Goal: Task Accomplishment & Management: Use online tool/utility

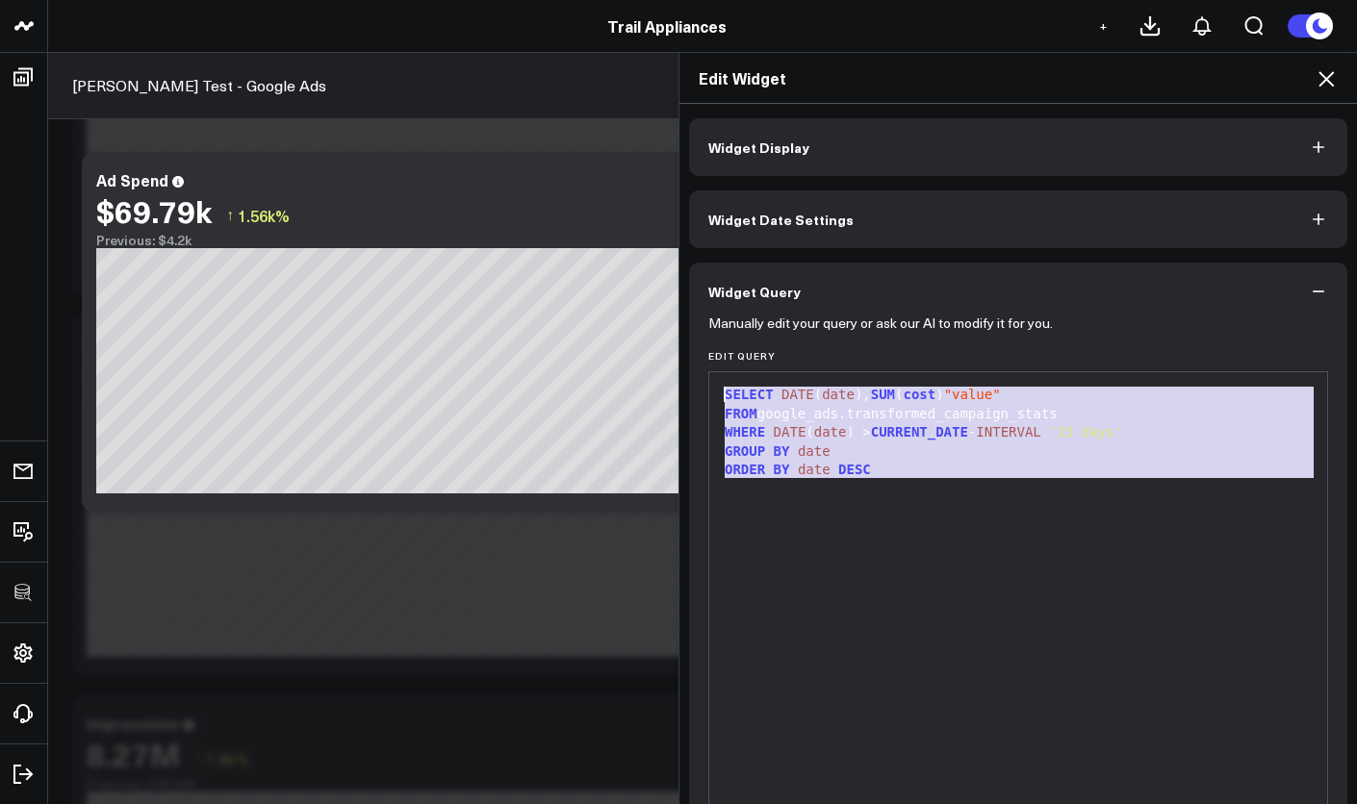
scroll to position [139, 0]
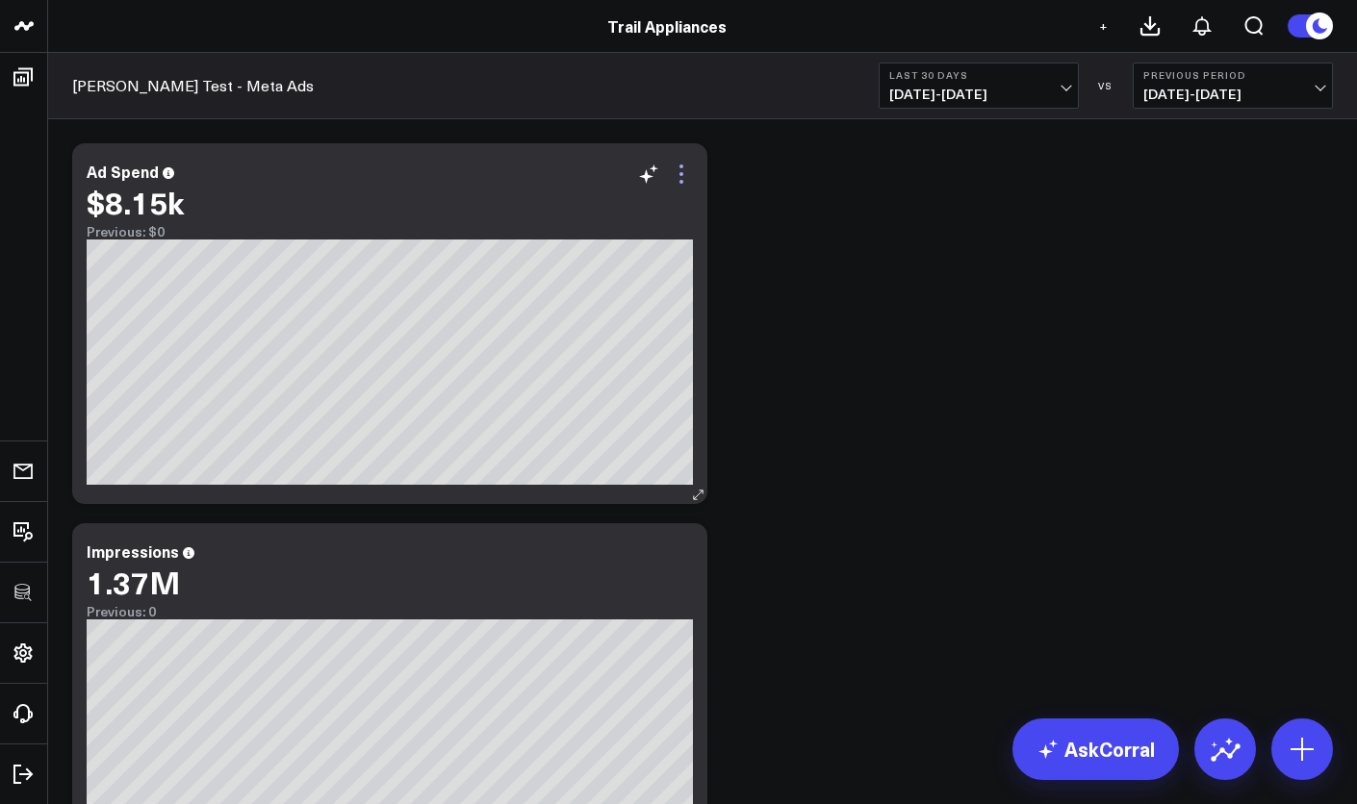
click at [684, 171] on icon at bounding box center [681, 174] width 23 height 23
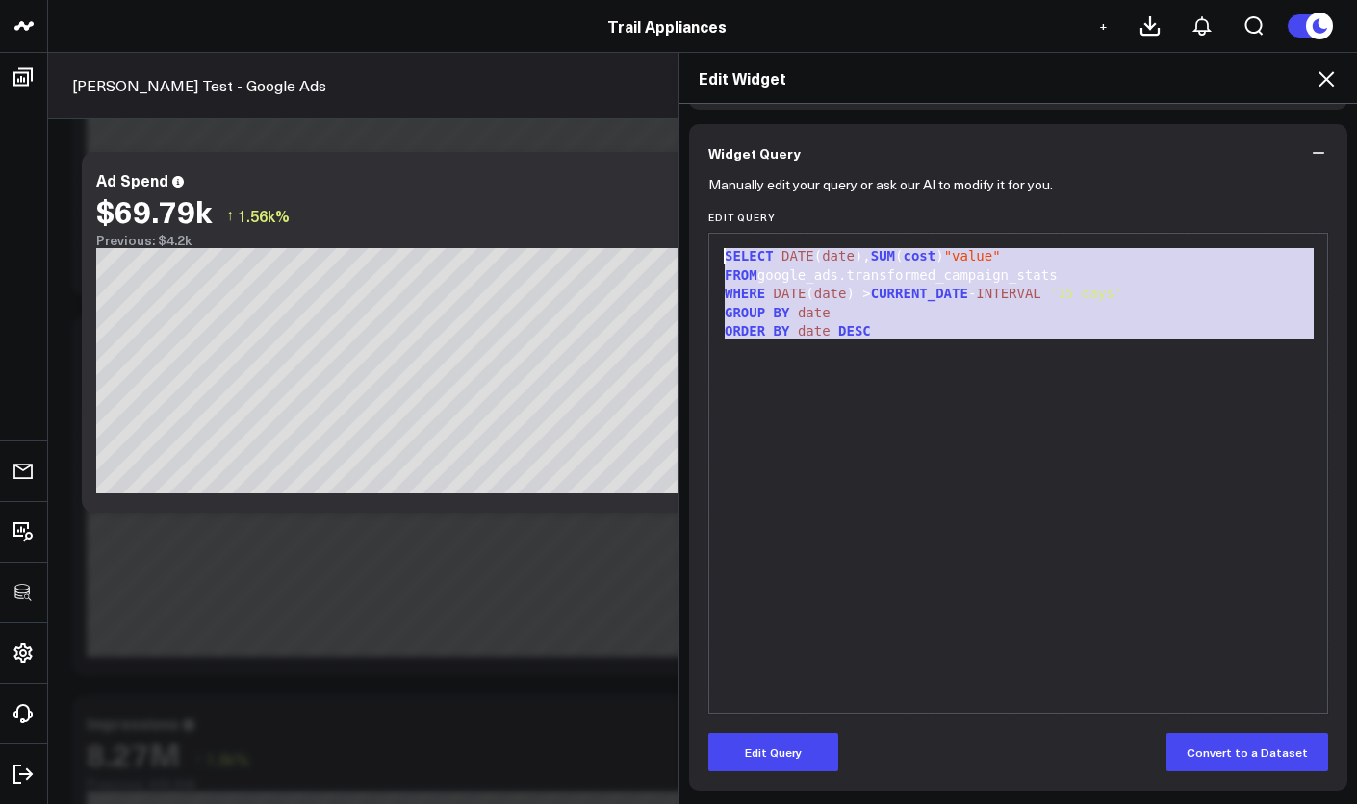
click at [852, 309] on div "GROUP BY date" at bounding box center [1018, 313] width 599 height 19
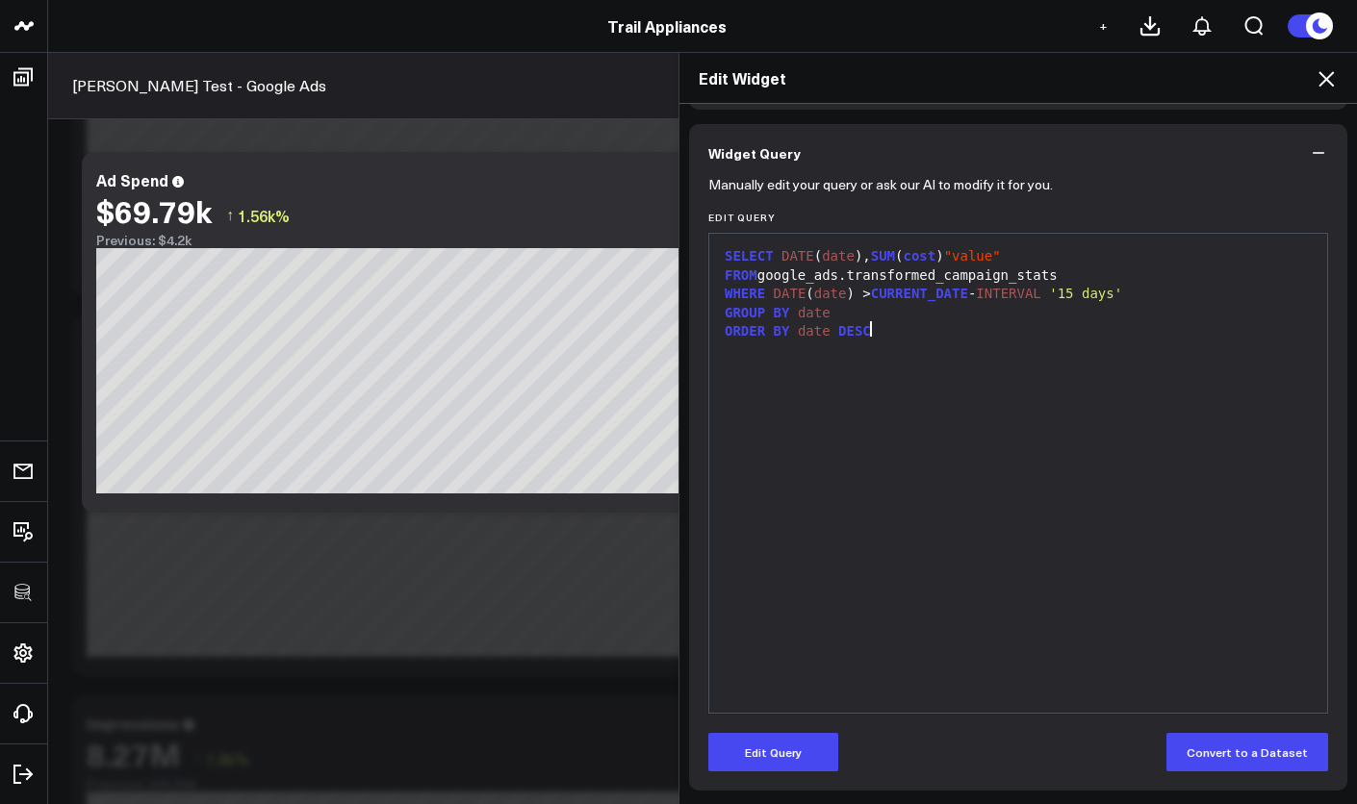
click at [872, 323] on div "ORDER BY date DESC" at bounding box center [1018, 331] width 599 height 19
click at [725, 256] on span "SELECT" at bounding box center [749, 255] width 49 height 15
click at [787, 752] on button "Edit Query" at bounding box center [773, 752] width 130 height 38
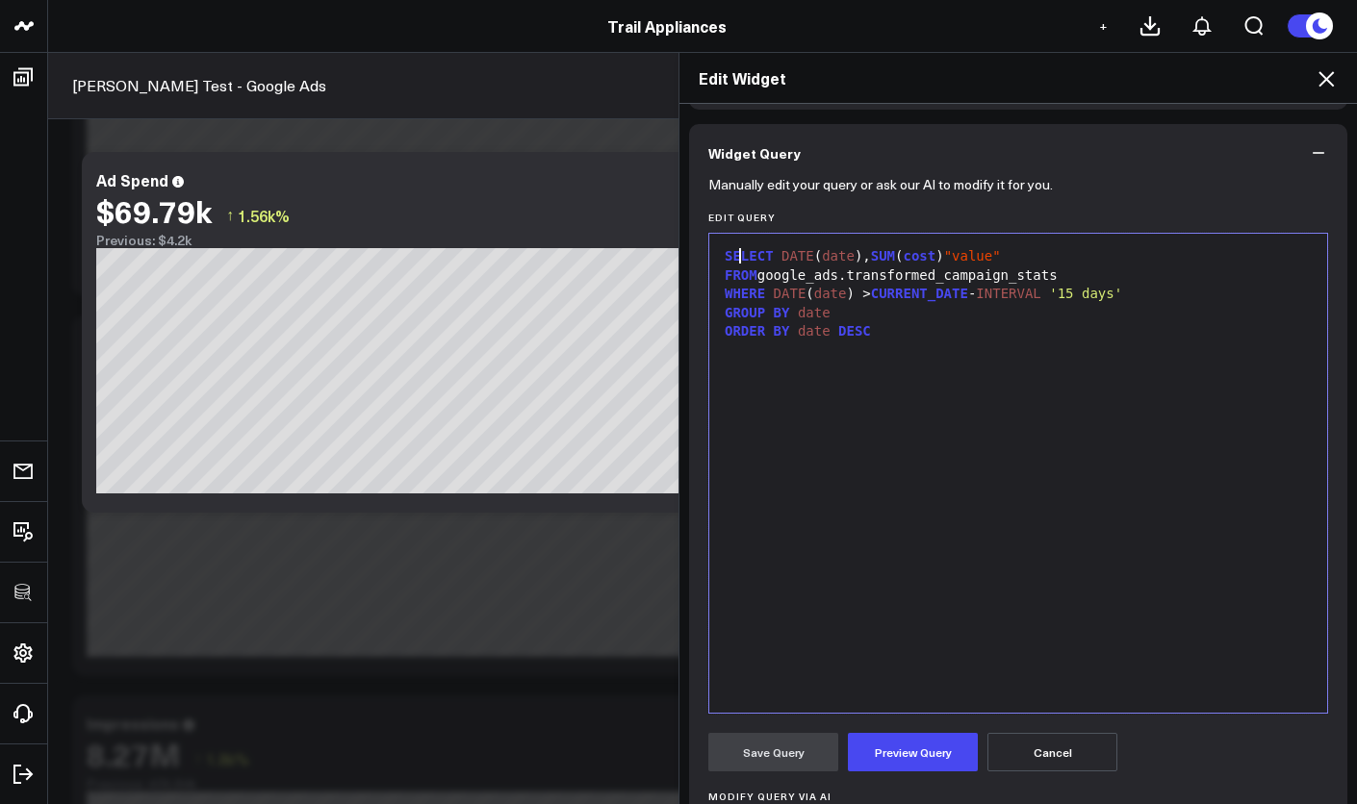
click at [737, 263] on span "SELECT" at bounding box center [749, 255] width 49 height 15
click at [725, 260] on span "SELECT" at bounding box center [749, 255] width 49 height 15
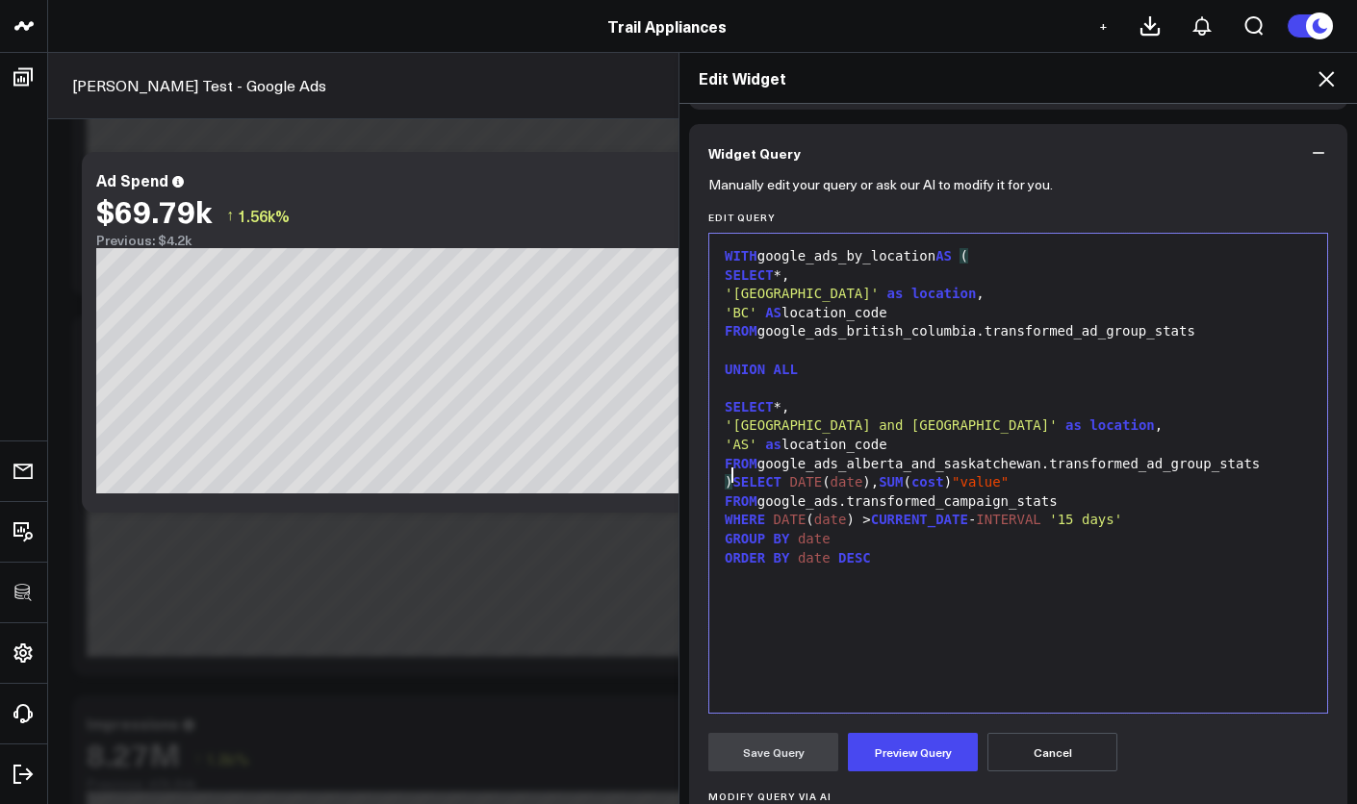
click at [726, 264] on div "WITH google_ads_by_location AS (" at bounding box center [1018, 256] width 599 height 19
click at [719, 258] on div "WITH google_ads_by_location AS (" at bounding box center [1018, 256] width 599 height 19
click at [946, 442] on div "'AS' as location_code" at bounding box center [1018, 445] width 599 height 19
click at [1266, 457] on div "FROM google_ads_alberta_and_saskatchewan.transformed_ad_group_stats" at bounding box center [1018, 464] width 599 height 19
click at [732, 474] on span "SELECT" at bounding box center [756, 481] width 49 height 15
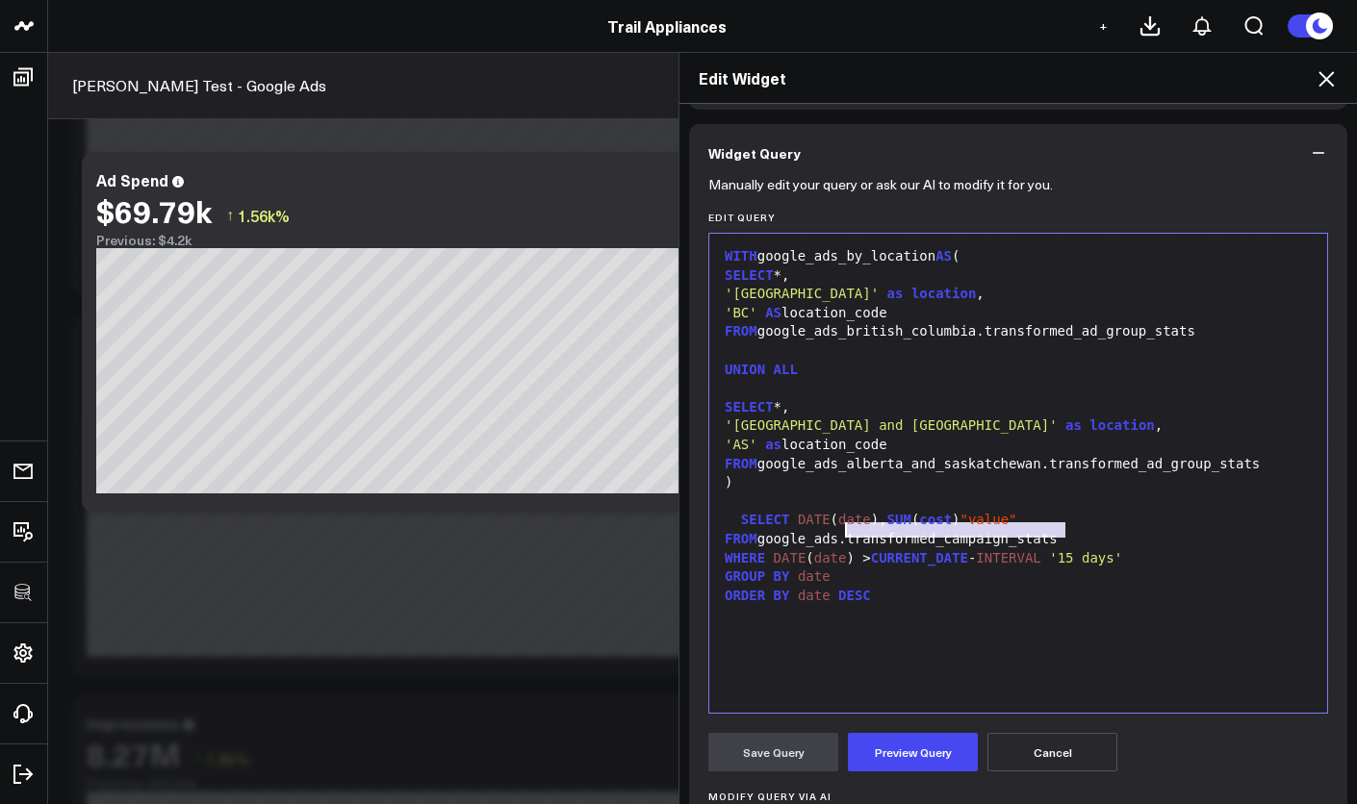
drag, startPoint x: 1057, startPoint y: 530, endPoint x: 842, endPoint y: 528, distance: 214.6
click at [842, 530] on div "FROM google_ads.transformed_campaign_stats" at bounding box center [1018, 539] width 599 height 19
click at [920, 535] on div "FROM google_ads_by_lpc" at bounding box center [1018, 539] width 599 height 19
drag, startPoint x: 905, startPoint y: 534, endPoint x: 882, endPoint y: 531, distance: 23.3
click at [882, 531] on div "FROM google_ads_by_lpc" at bounding box center [1018, 539] width 599 height 19
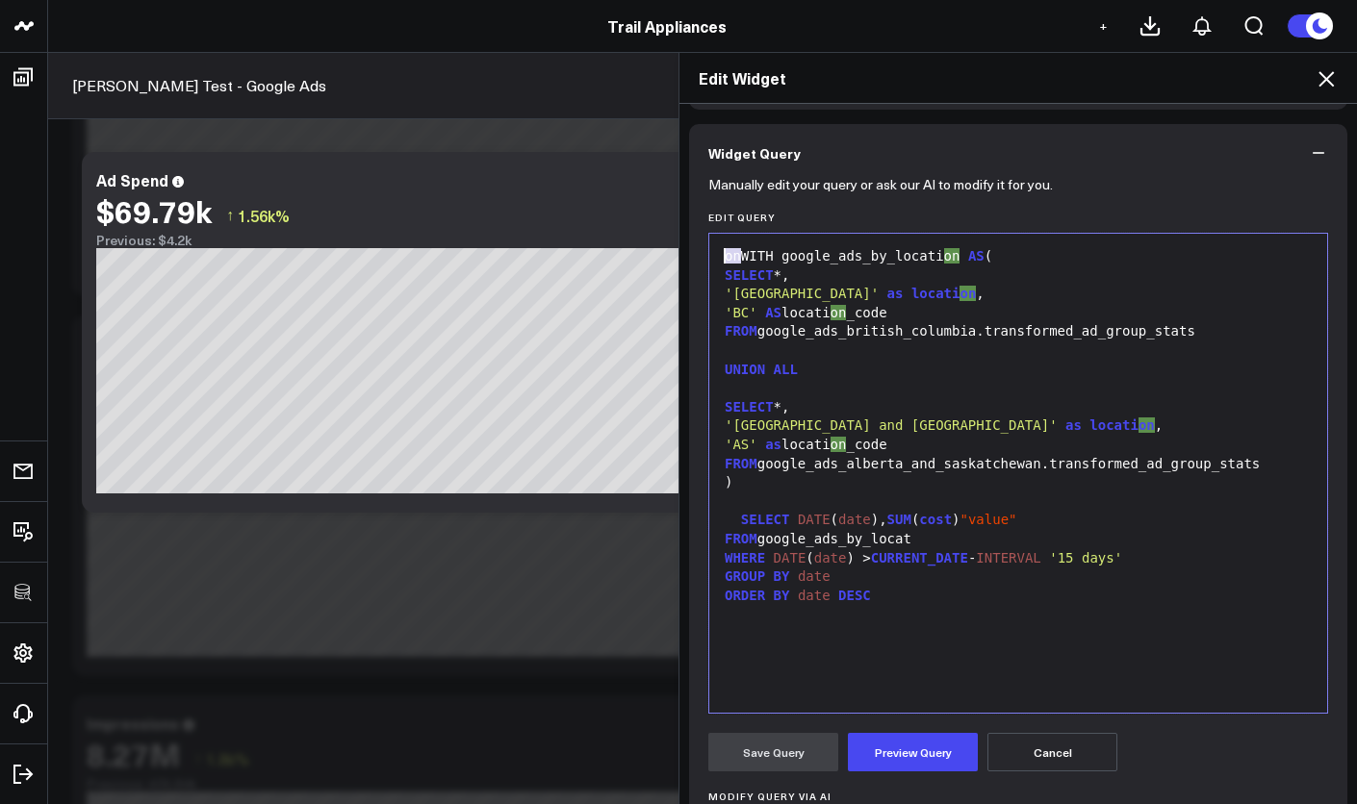
drag, startPoint x: 732, startPoint y: 258, endPoint x: 690, endPoint y: 260, distance: 42.4
click at [690, 260] on div "Manually edit your query or ask our AI to modify it for you. Edit Query 99 1 2 …" at bounding box center [1018, 606] width 658 height 848
click at [742, 258] on div "onWITH google_ads_by_locati on AS (" at bounding box center [1018, 256] width 599 height 19
click at [731, 256] on div "onWITH google_ads_by_location AS (" at bounding box center [1018, 256] width 599 height 19
click at [929, 530] on div "FROM google_ads_by_locat" at bounding box center [1018, 539] width 599 height 19
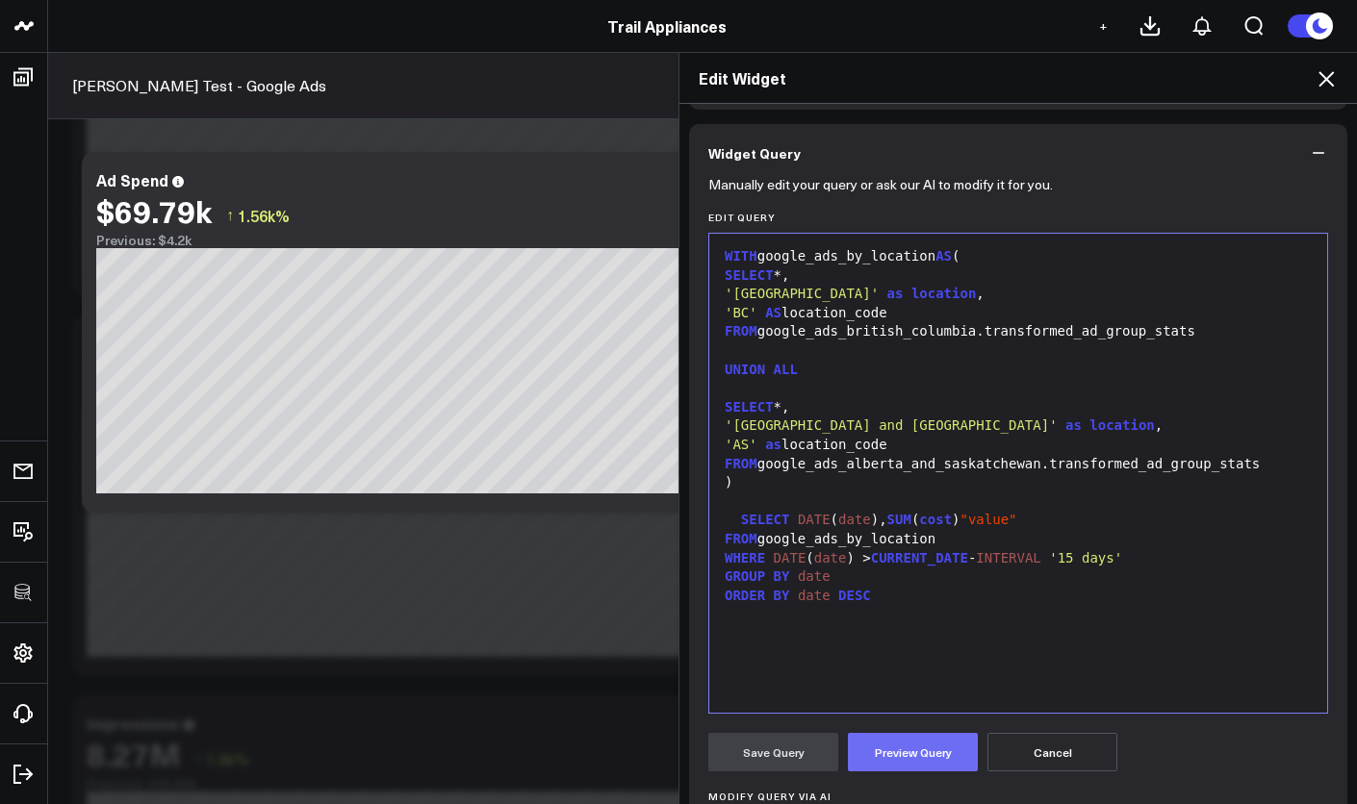
click at [925, 748] on button "Preview Query" at bounding box center [913, 752] width 130 height 38
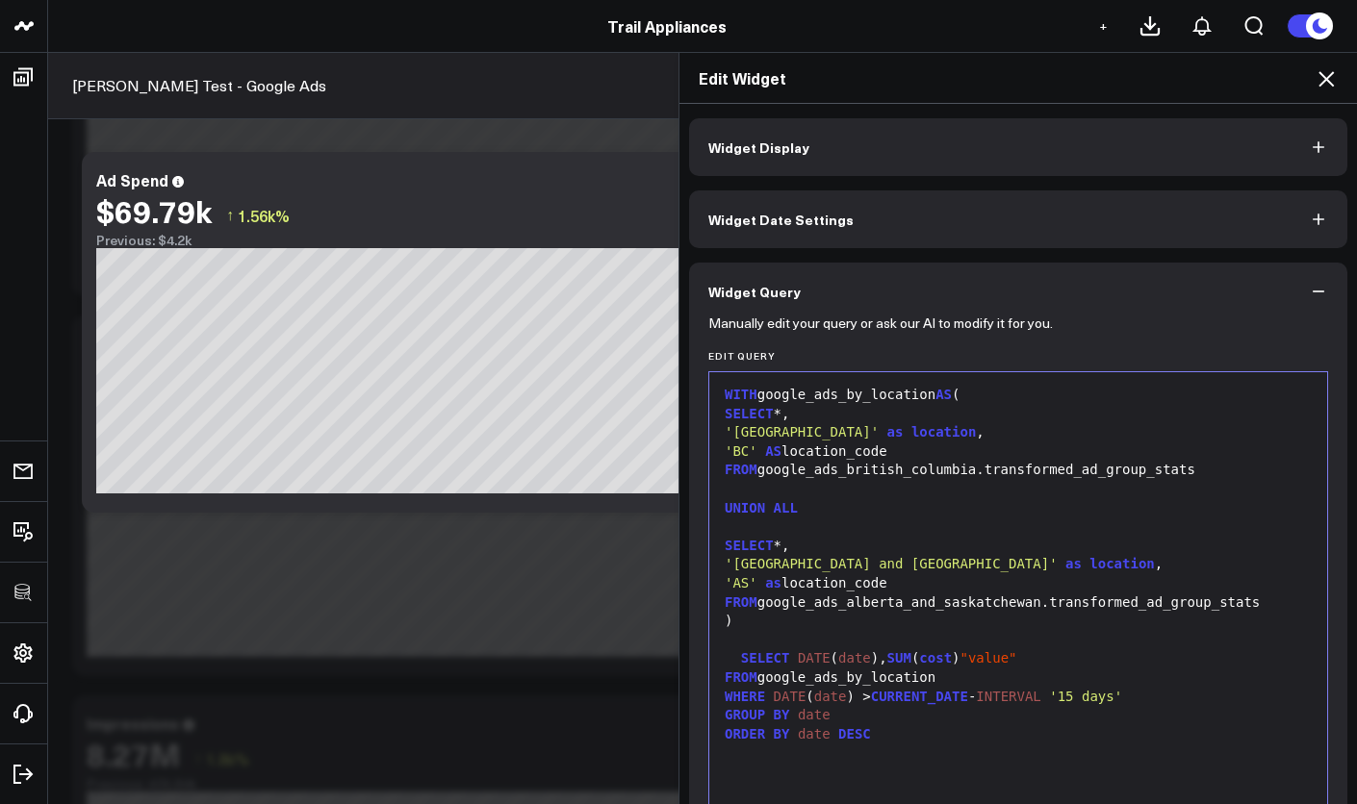
scroll to position [140, 0]
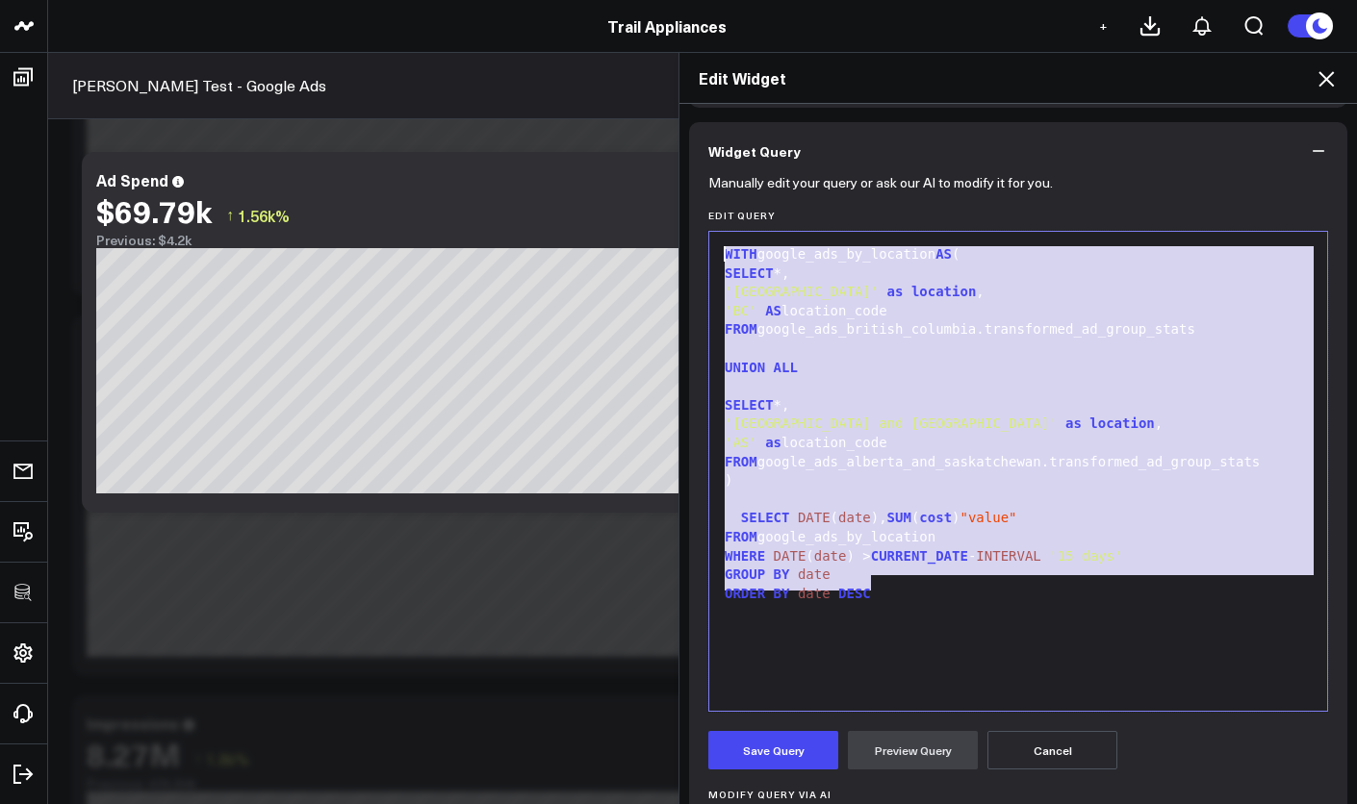
drag, startPoint x: 896, startPoint y: 586, endPoint x: 696, endPoint y: 200, distance: 434.7
copy div "WITH google_ads_by_location AS ( SELECT *, 'British Columbia' as location , 'BC…"
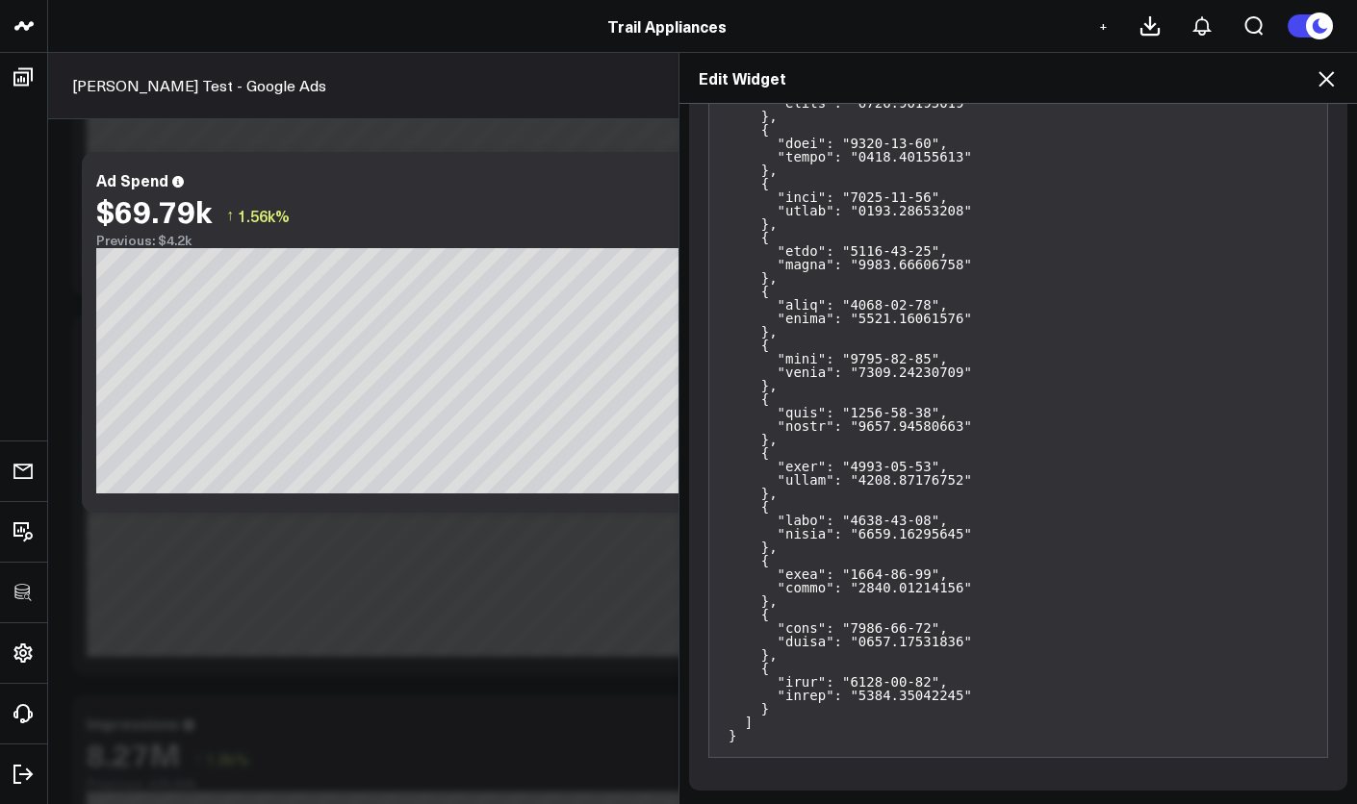
scroll to position [217, 0]
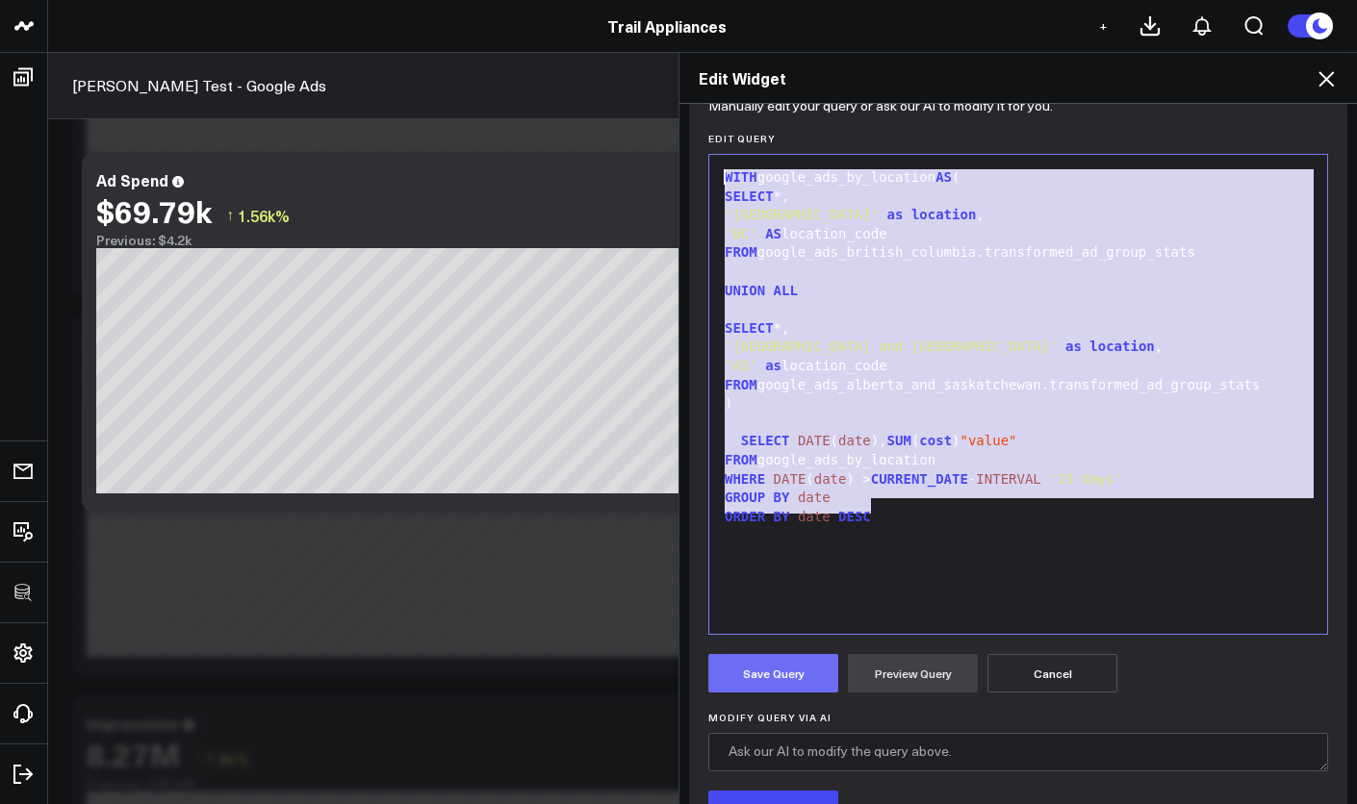
click at [797, 670] on button "Save Query" at bounding box center [773, 673] width 130 height 38
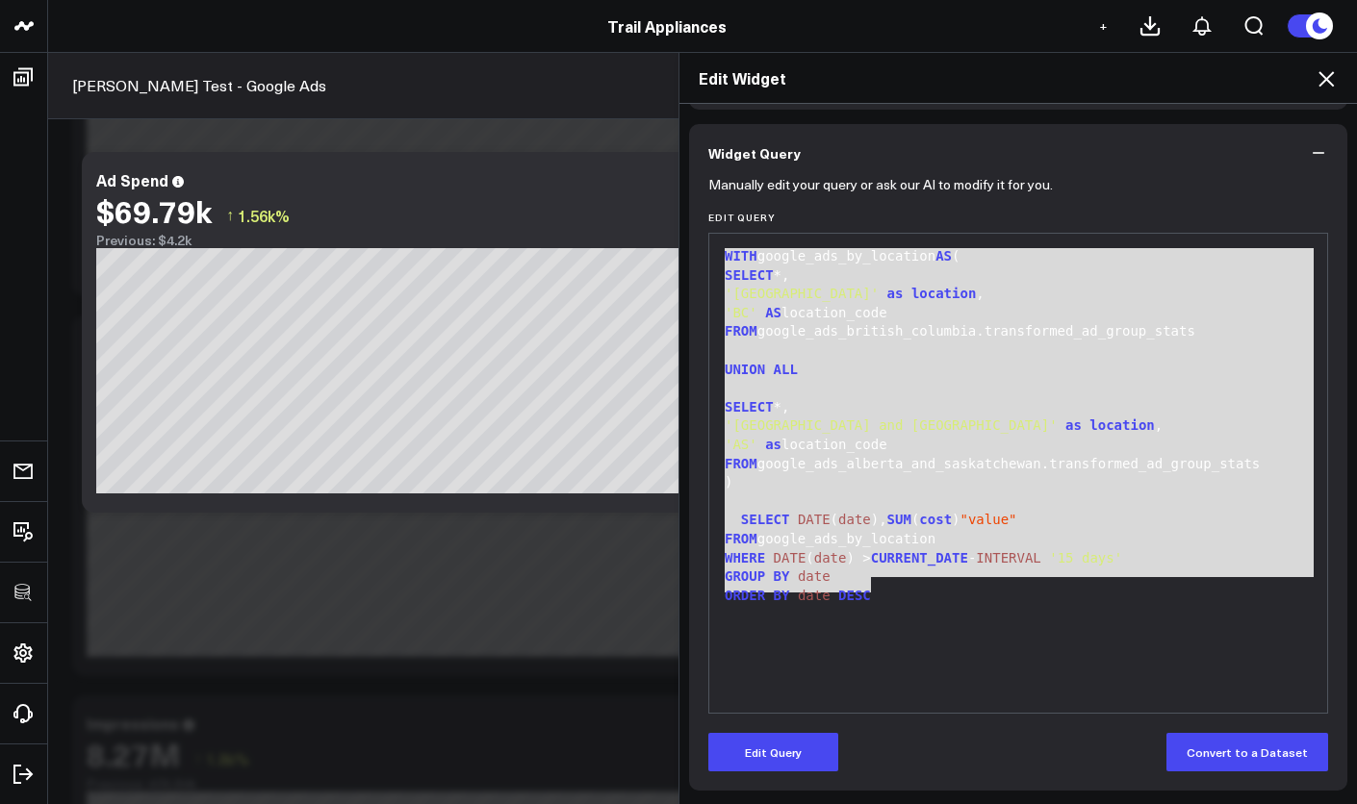
scroll to position [139, 0]
click at [1313, 165] on button "Widget Query" at bounding box center [1018, 153] width 658 height 58
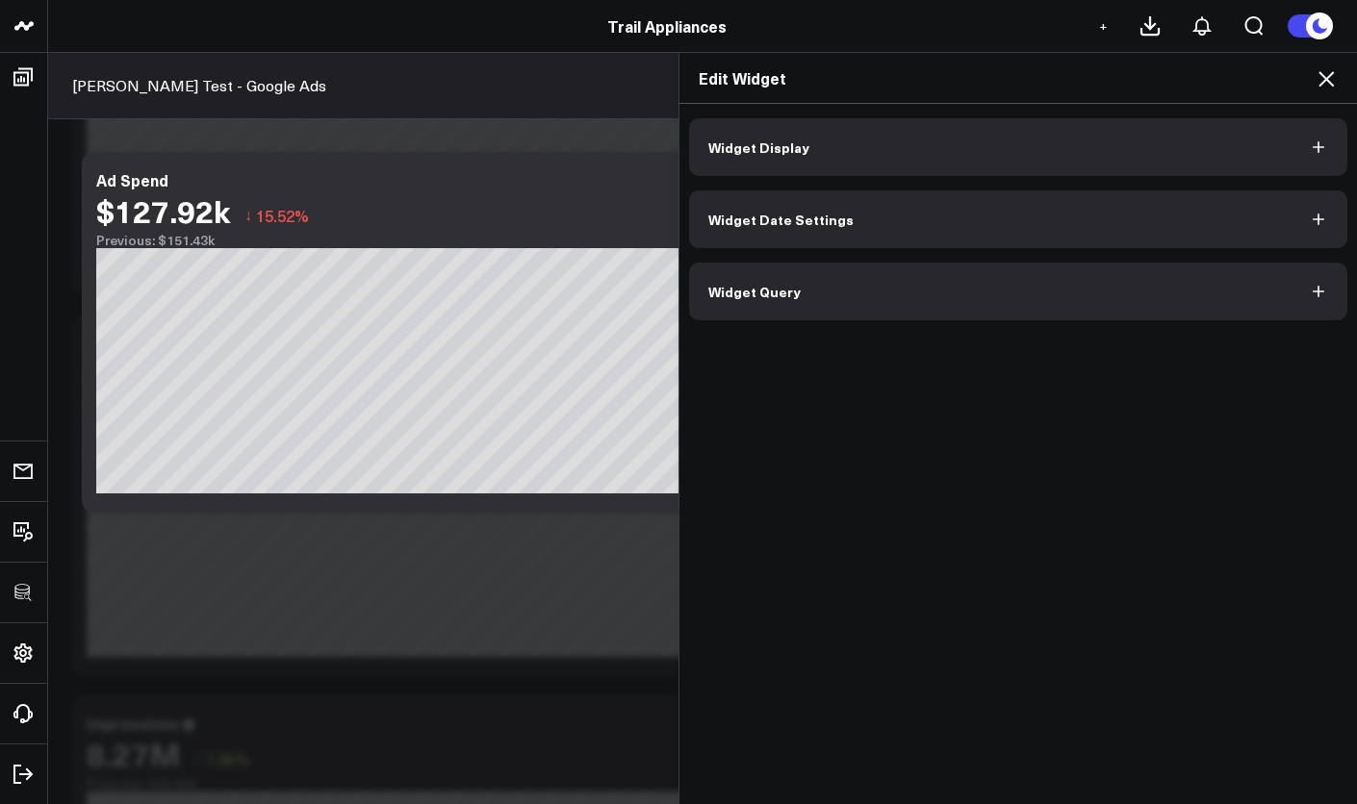
scroll to position [0, 0]
click at [1312, 166] on button "Widget Display" at bounding box center [1018, 147] width 658 height 58
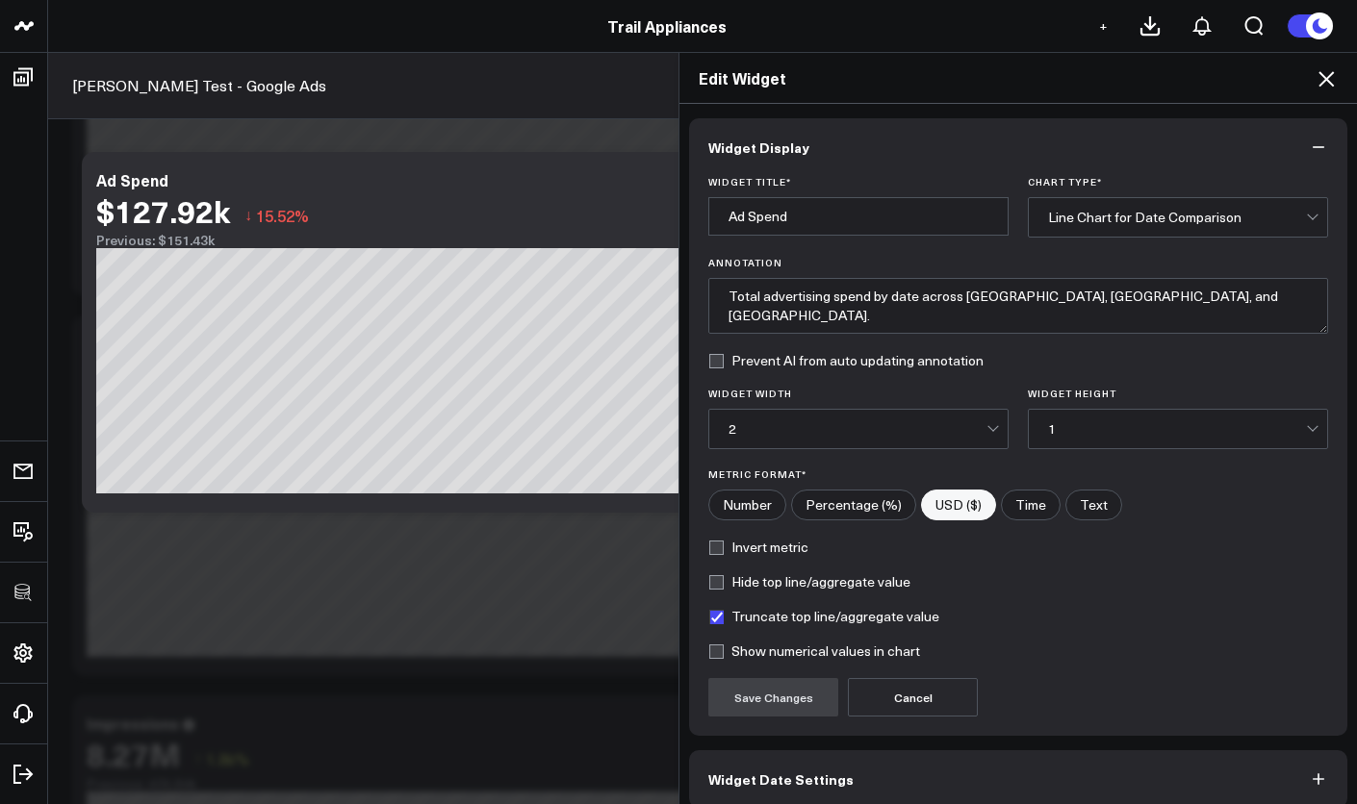
click at [1312, 166] on button "Widget Display" at bounding box center [1018, 147] width 658 height 58
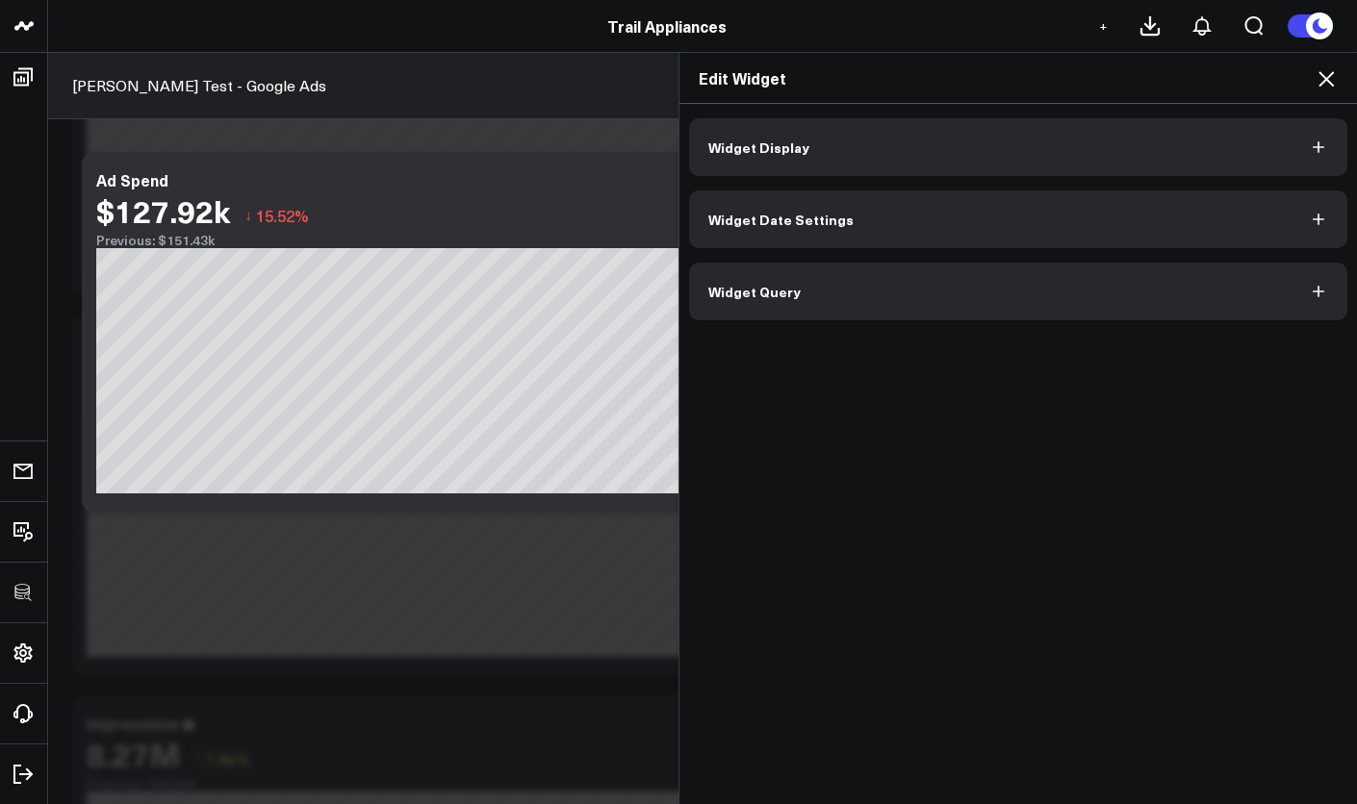
click at [1307, 276] on button "Widget Query" at bounding box center [1018, 292] width 658 height 58
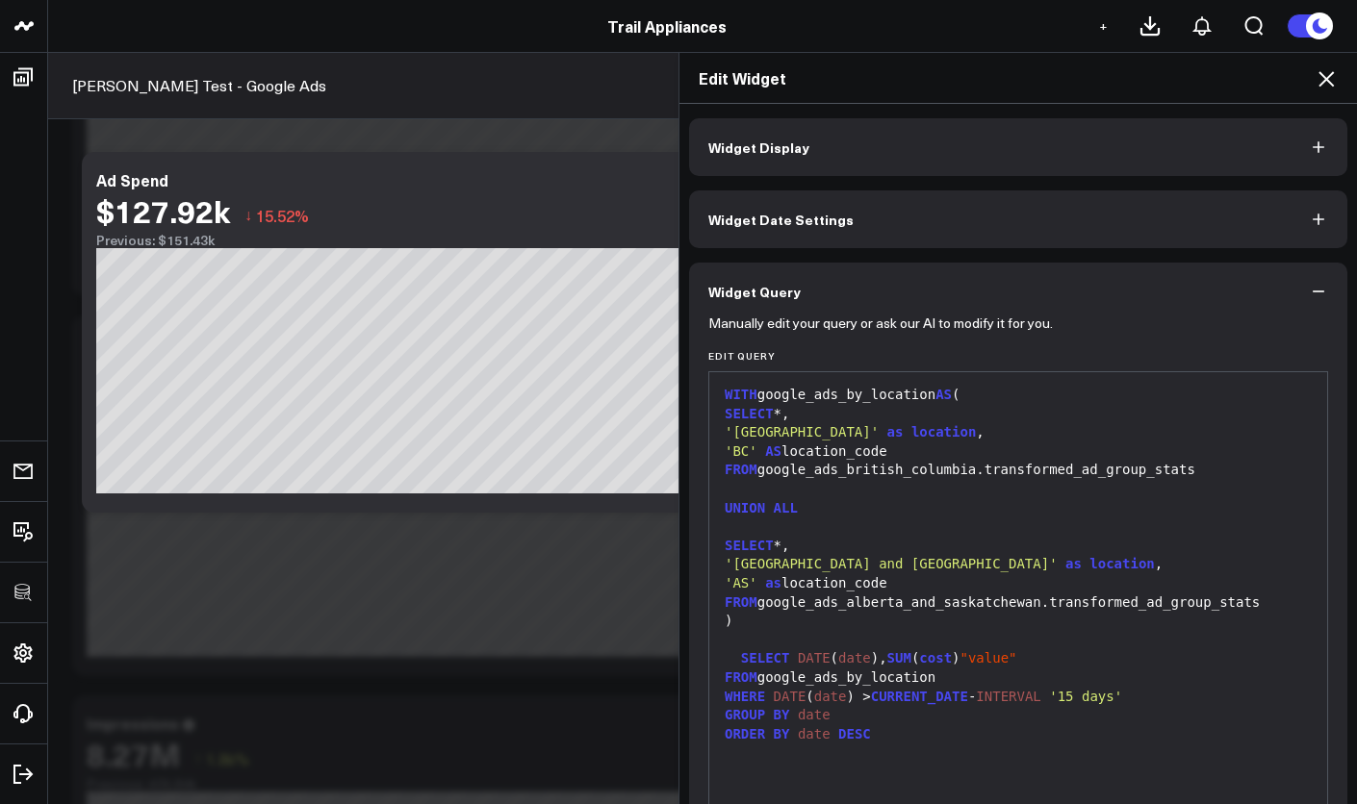
scroll to position [139, 0]
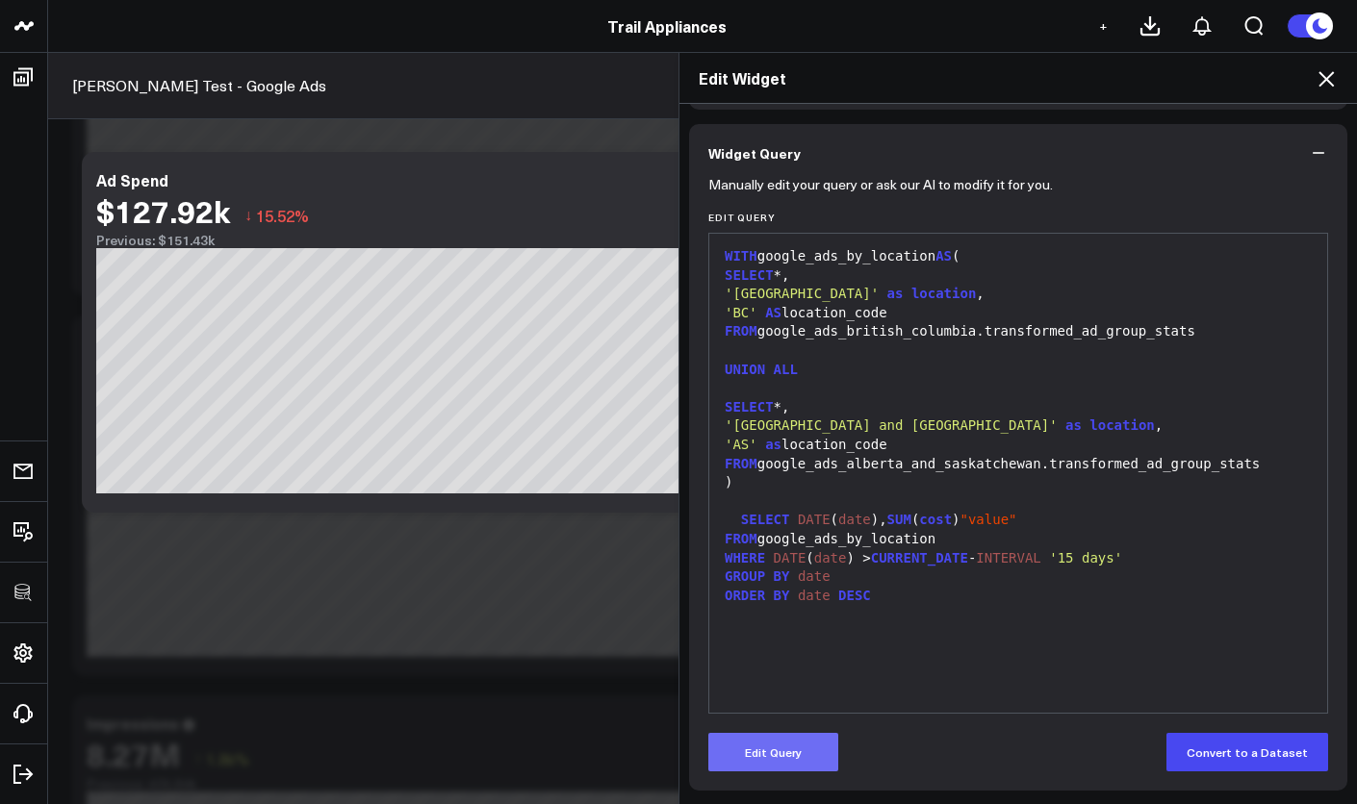
click at [792, 742] on button "Edit Query" at bounding box center [773, 752] width 130 height 38
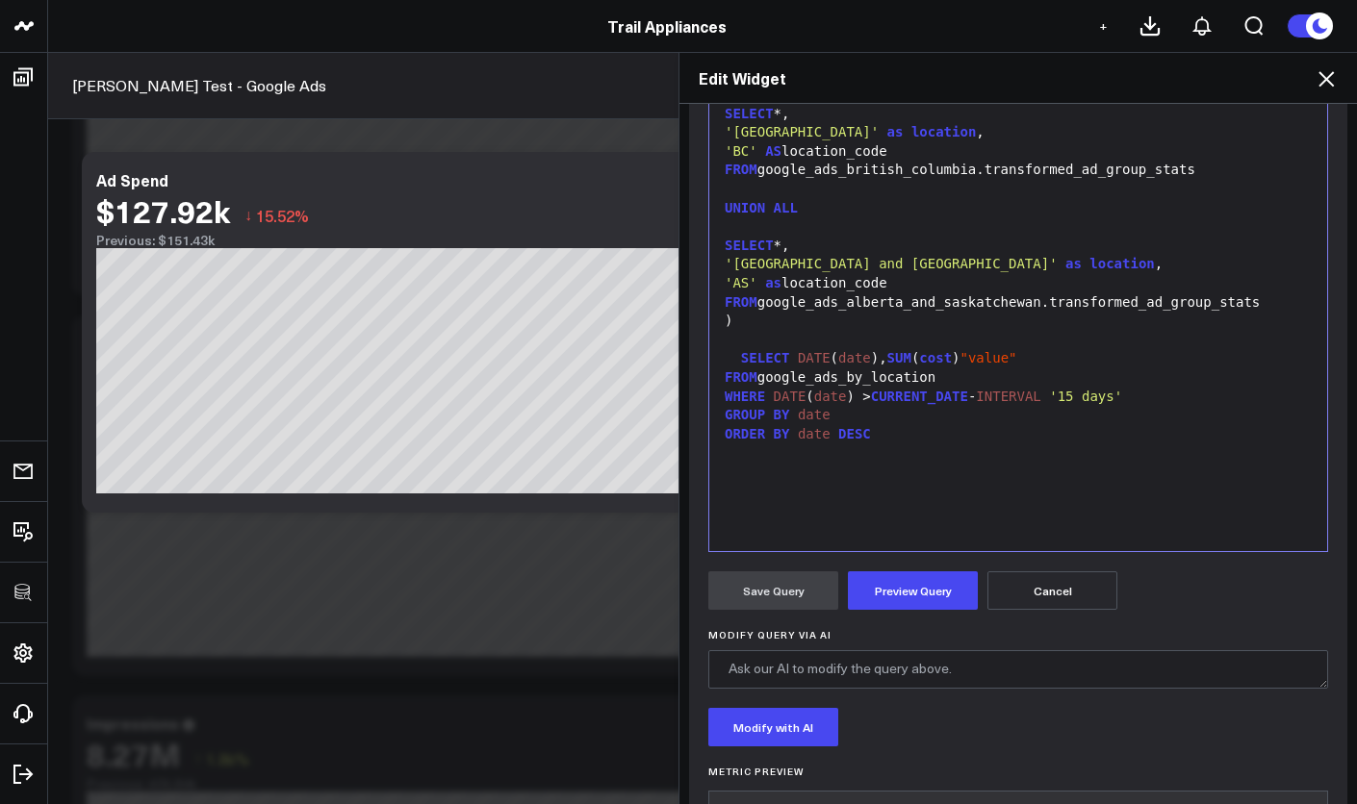
scroll to position [377, 0]
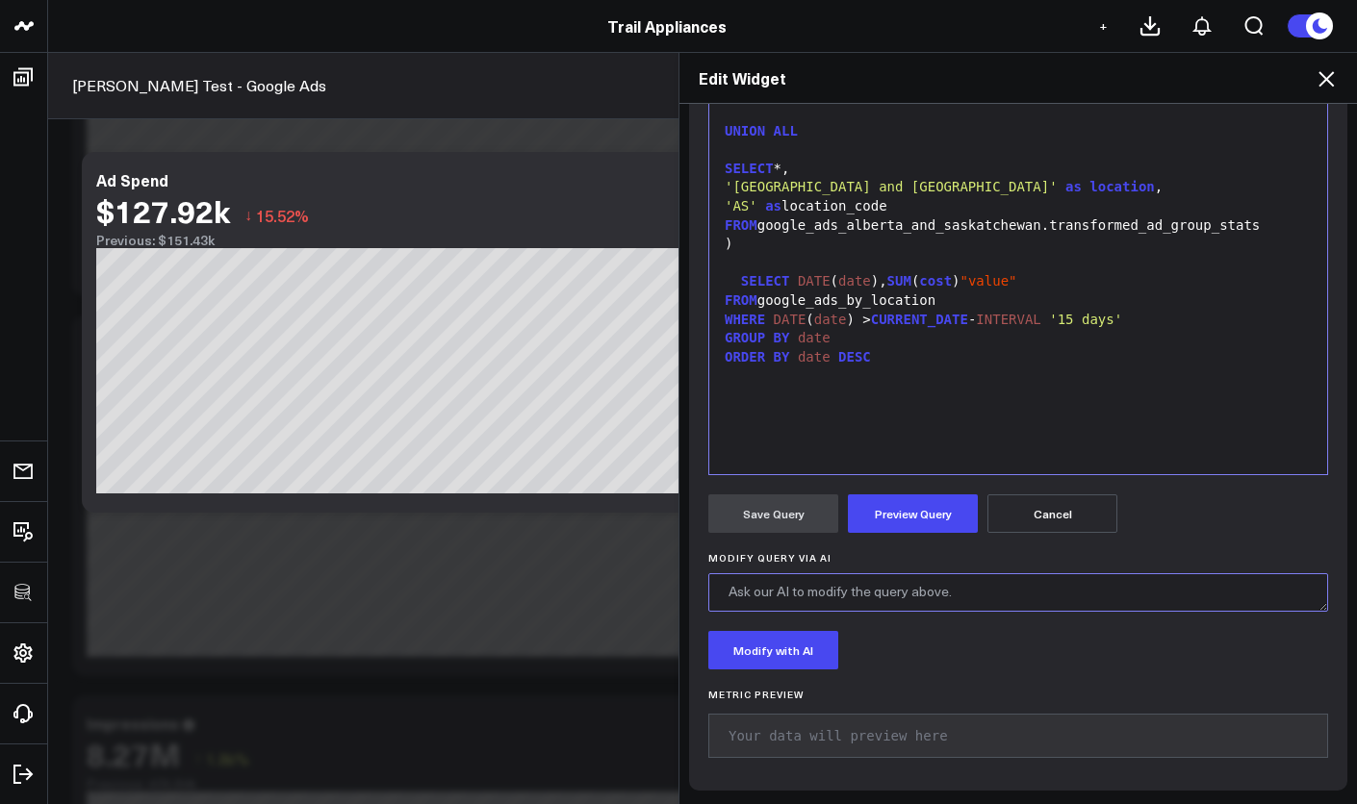
click at [826, 608] on textarea "Modify Query via AI" at bounding box center [1018, 592] width 620 height 38
type textarea "c"
type textarea "create a filter based on location_code"
click at [777, 643] on button "Modify with AI" at bounding box center [773, 650] width 130 height 38
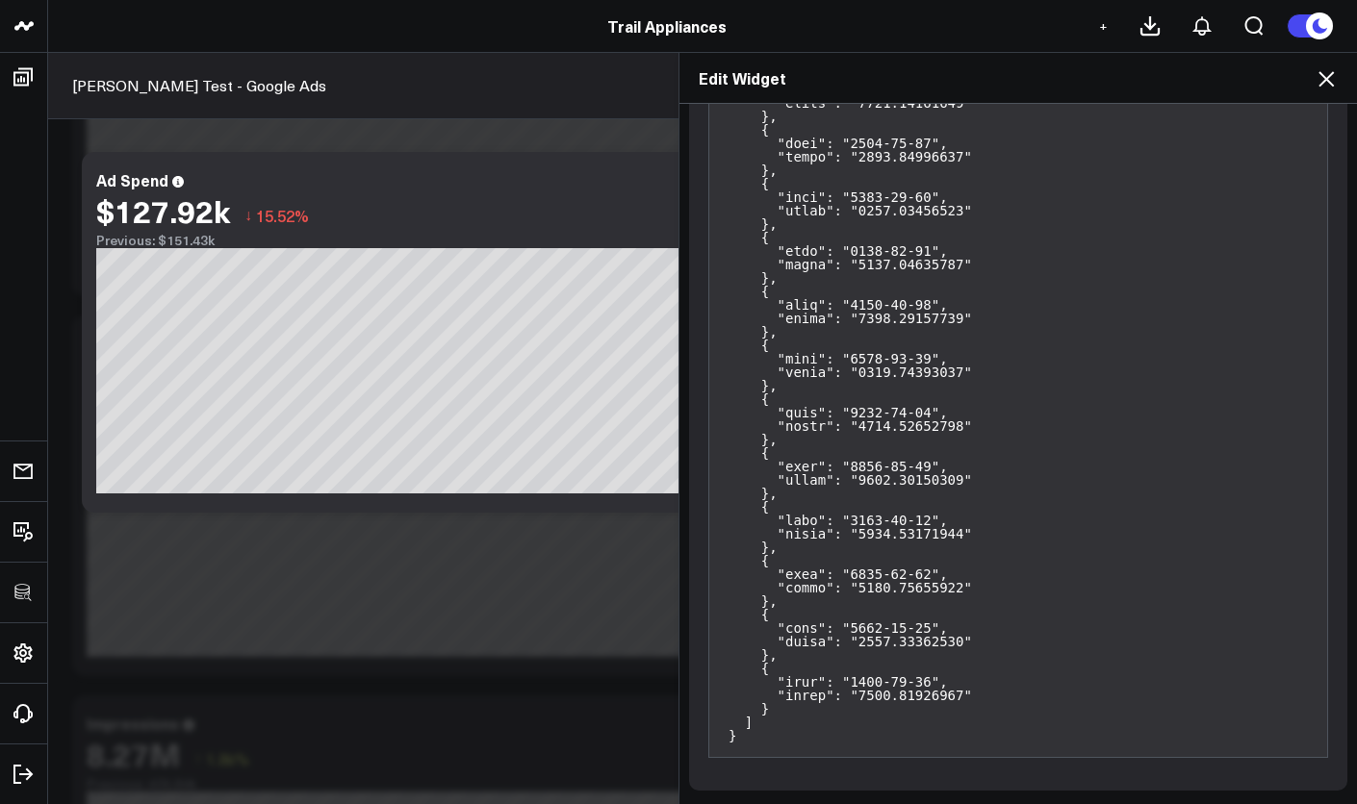
scroll to position [249, 0]
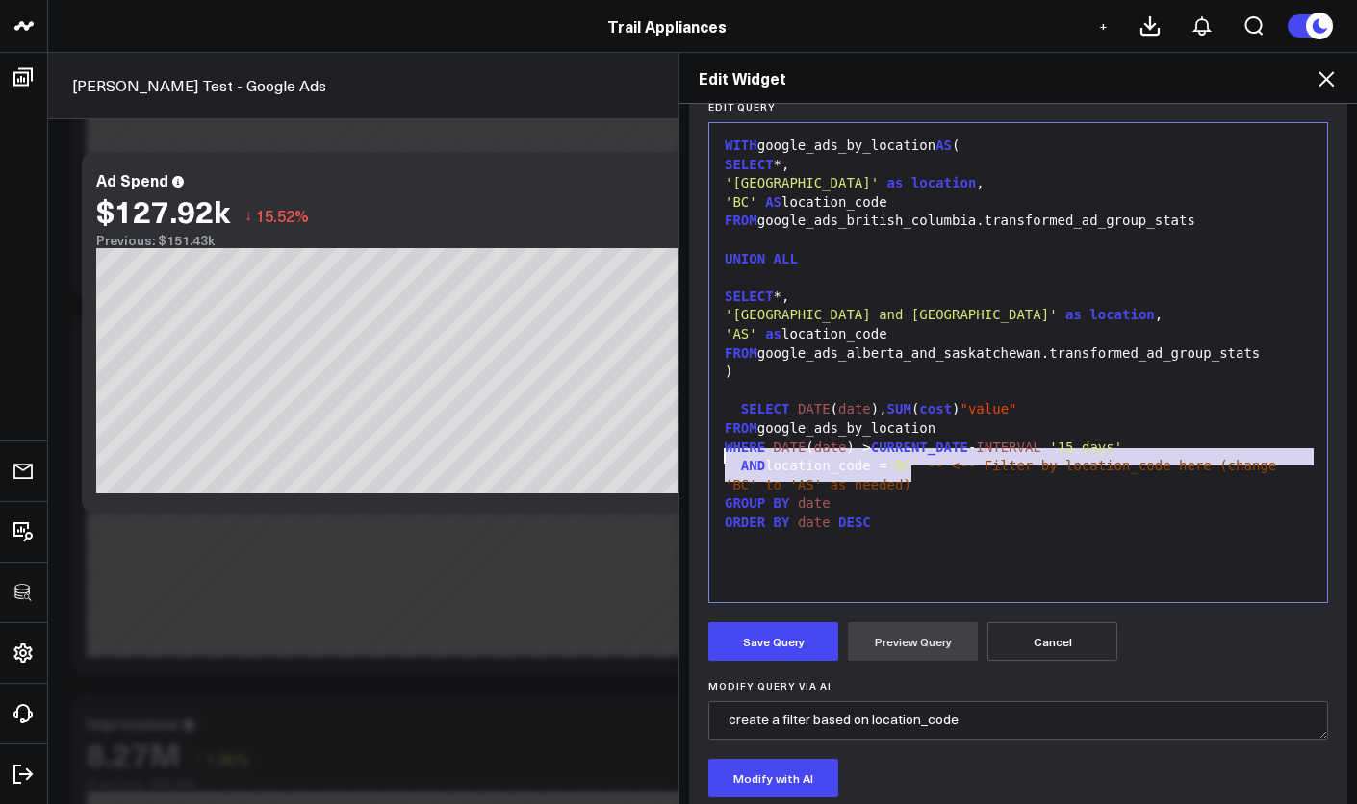
drag, startPoint x: 915, startPoint y: 473, endPoint x: 706, endPoint y: 458, distance: 209.4
click at [708, 458] on div "99 1 2 3 4 5 6 7 8 9 10 11 12 13 14 15 16 17 18 19 20 21 › ⌄ WITH google_ads_by…" at bounding box center [1018, 362] width 620 height 481
drag, startPoint x: 12, startPoint y: 498, endPoint x: 902, endPoint y: 479, distance: 890.3
click at [902, 479] on span "-- <-- Filter by location_code here (change 'BC' to 'AS' as needed)" at bounding box center [1005, 475] width 560 height 35
drag, startPoint x: 900, startPoint y: 478, endPoint x: 715, endPoint y: 459, distance: 185.7
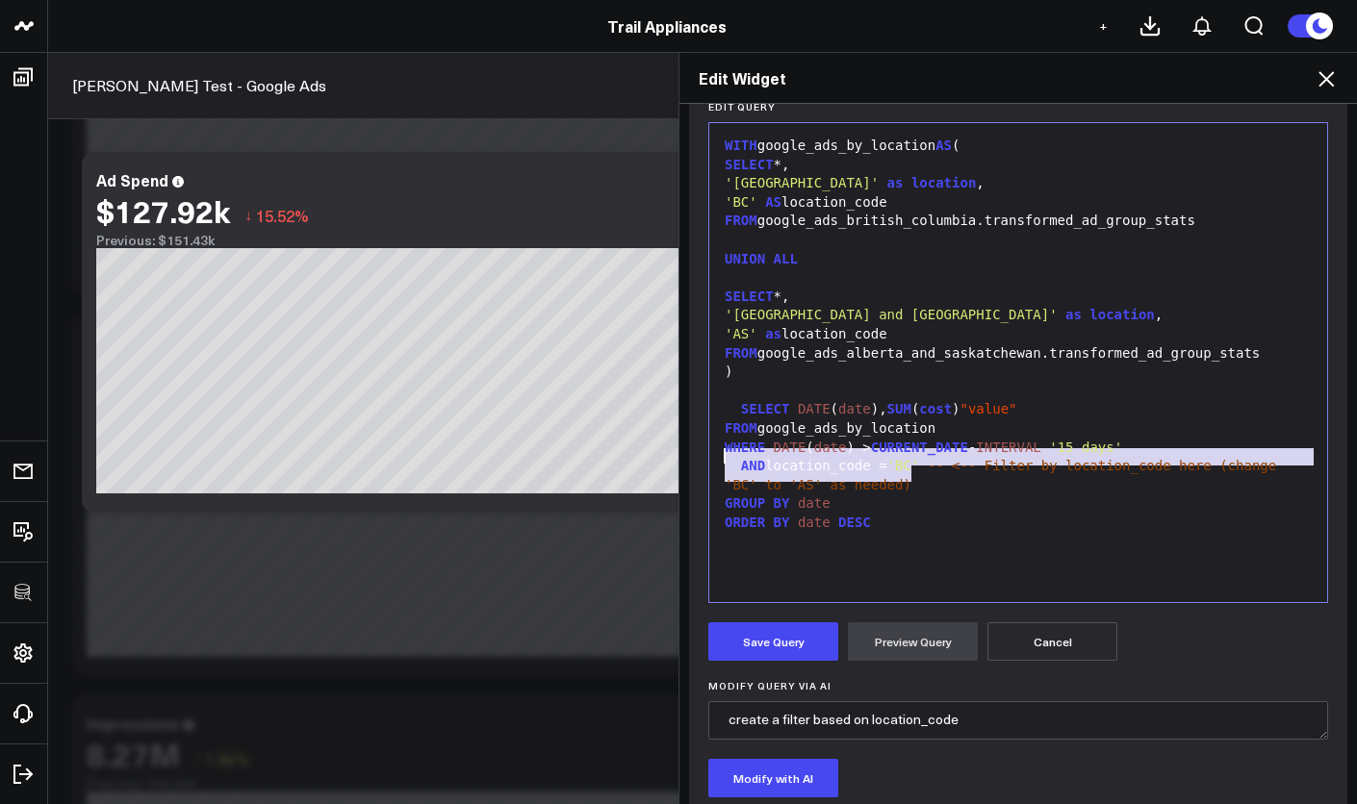
click at [719, 459] on div "AND location_code = 'BC' -- <-- Filter by location_code here (change 'BC' to 'A…" at bounding box center [1018, 476] width 599 height 38
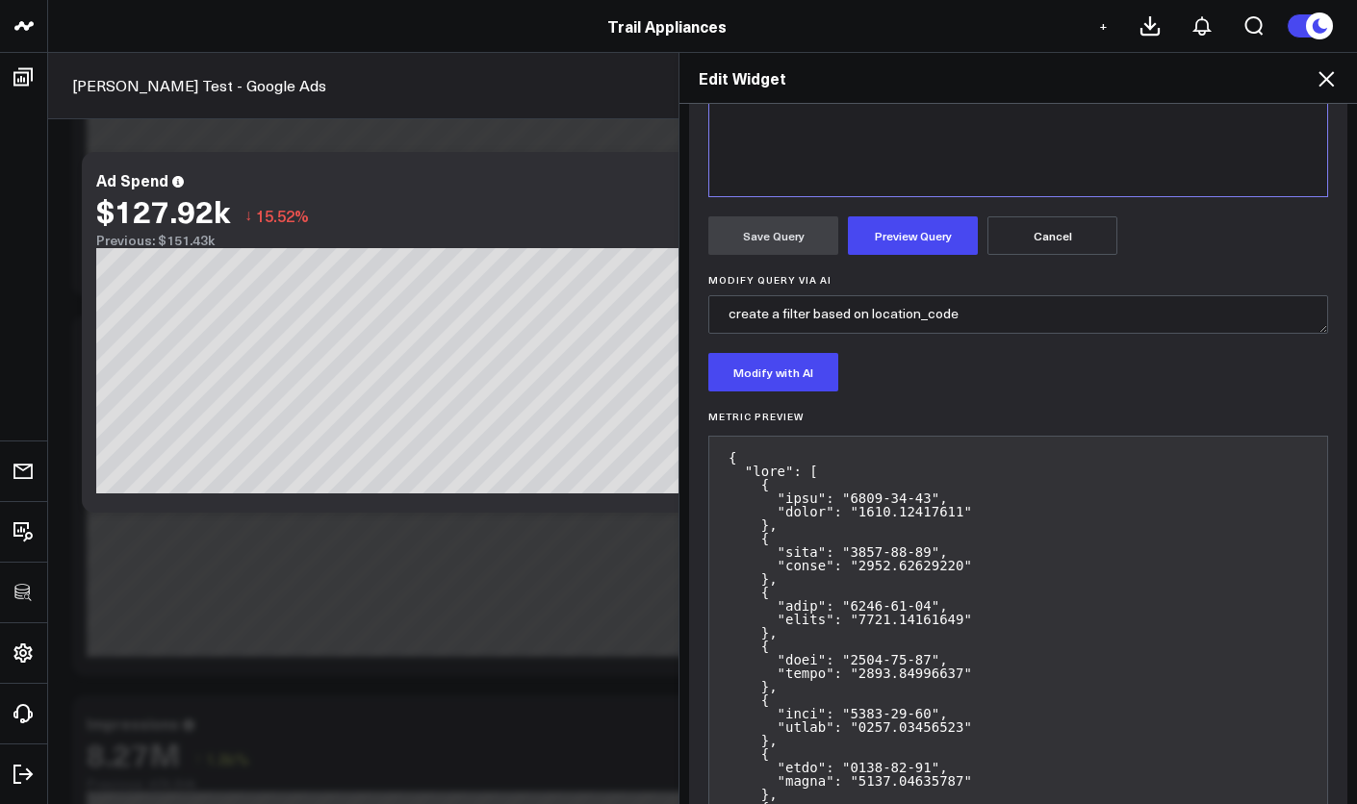
scroll to position [0, 0]
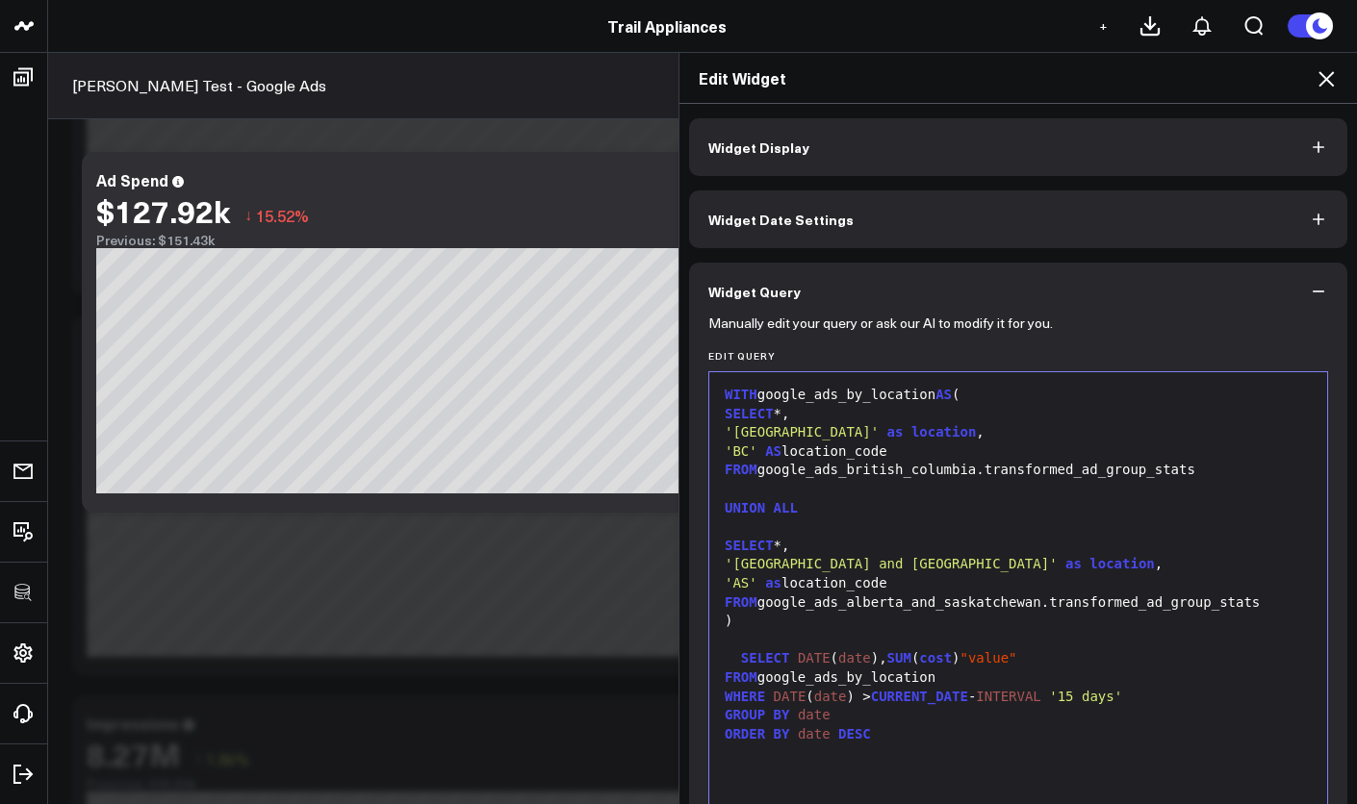
click at [1314, 89] on icon at bounding box center [1325, 78] width 23 height 23
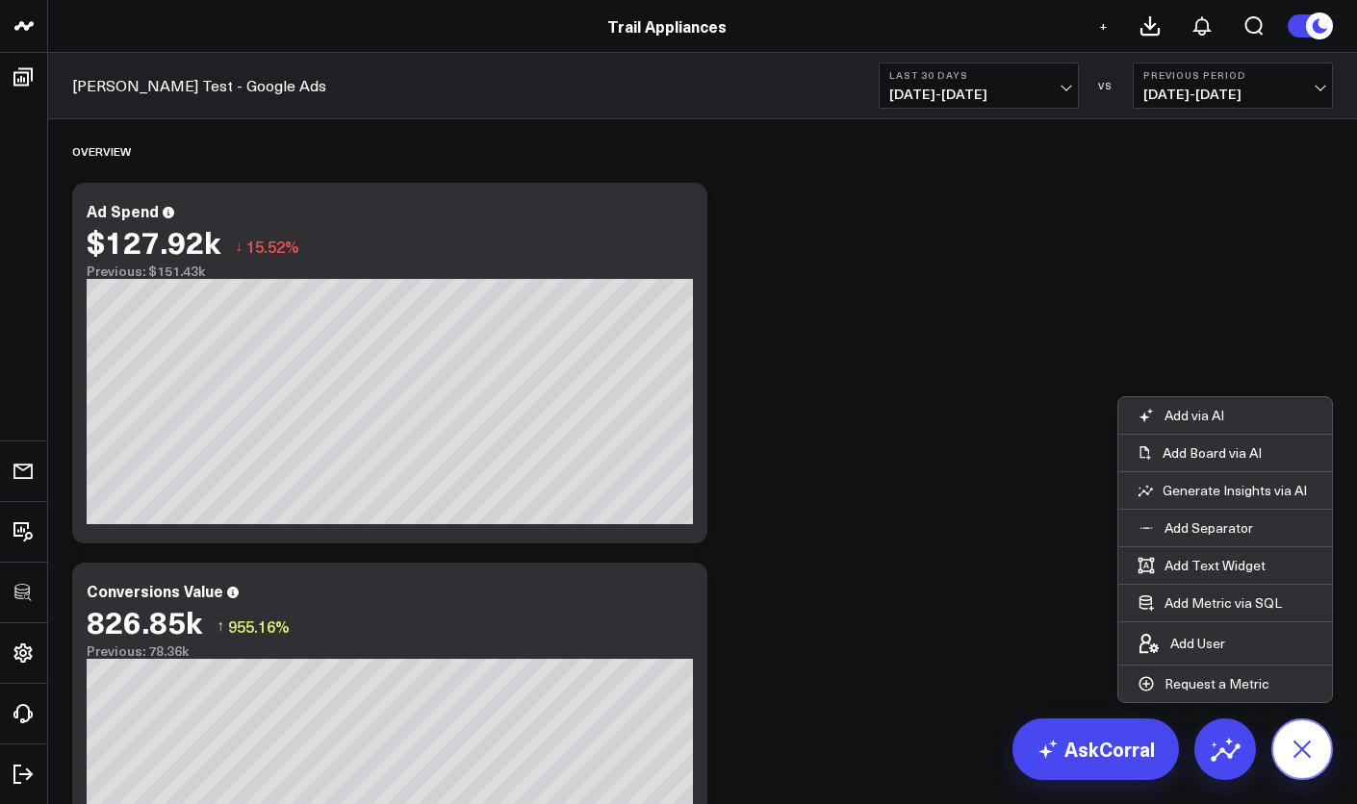
click at [1303, 737] on icon at bounding box center [1301, 748] width 43 height 43
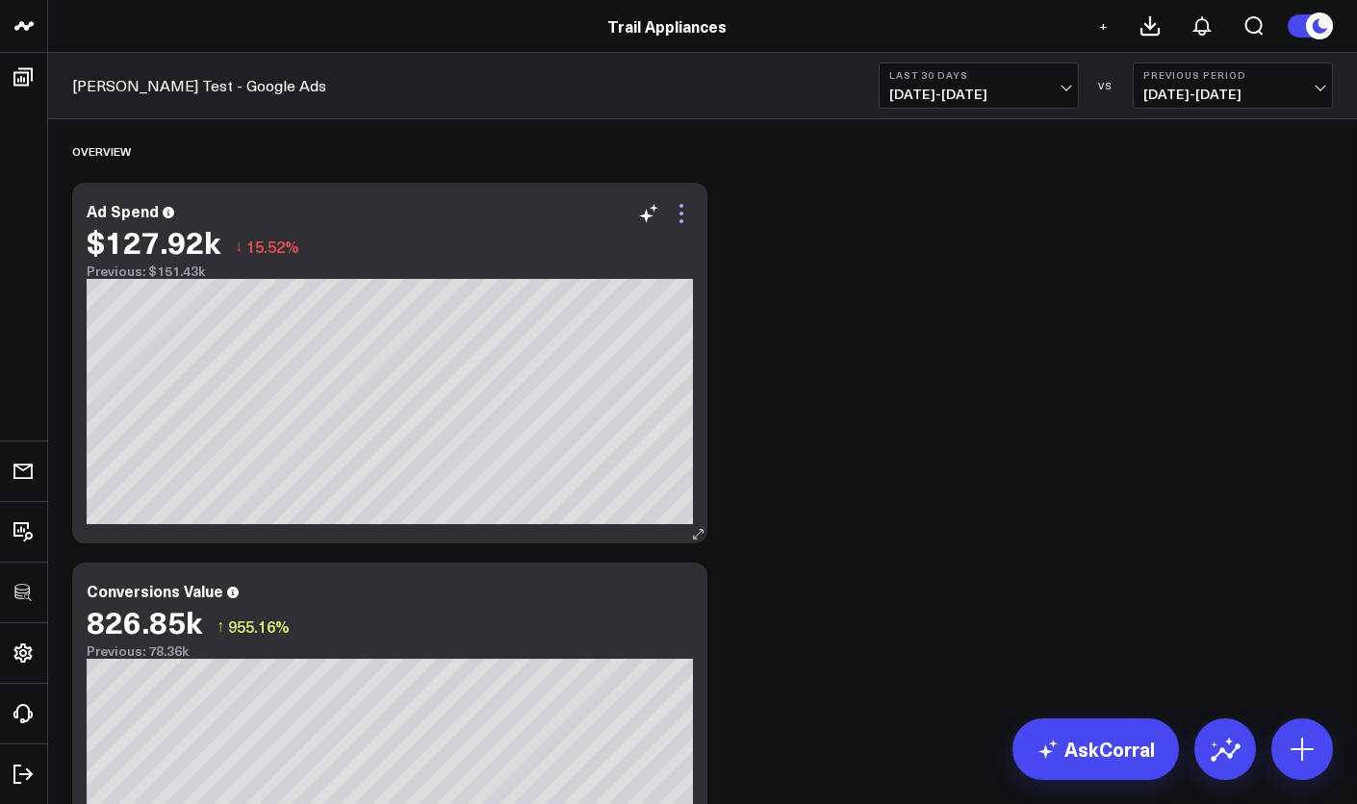
click at [682, 215] on icon at bounding box center [681, 214] width 4 height 4
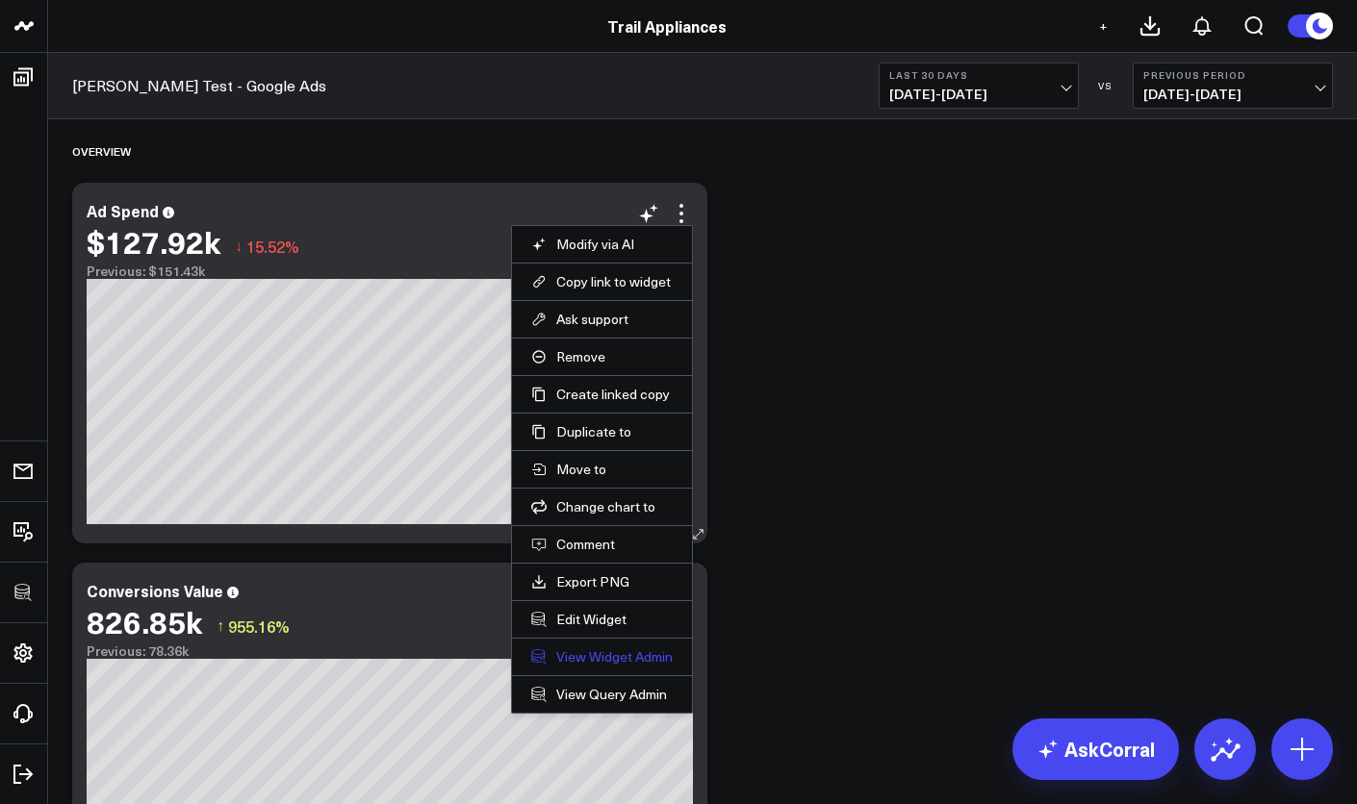
click at [613, 659] on link "View Widget Admin" at bounding box center [601, 657] width 141 height 17
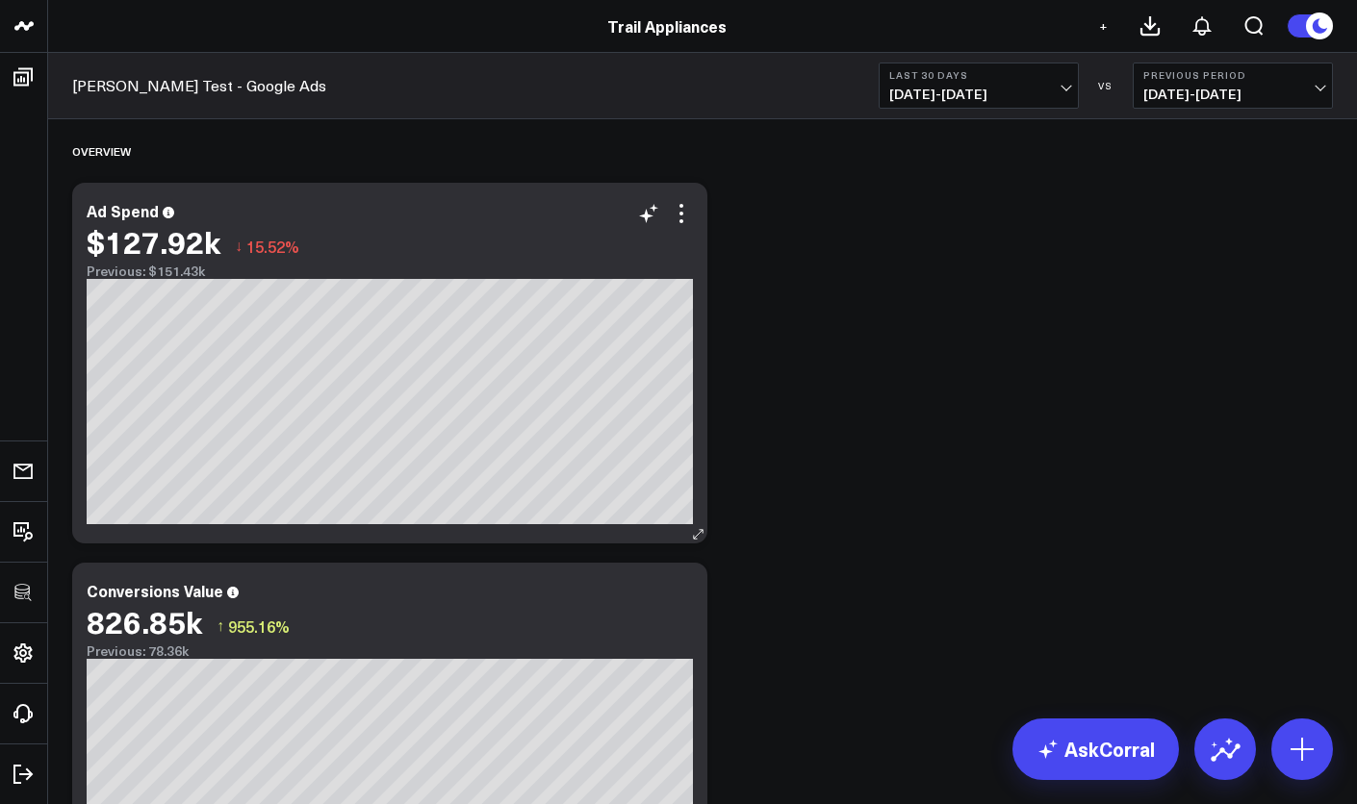
click at [673, 231] on div "$127.92k ↓ 15.52%" at bounding box center [390, 241] width 606 height 35
click at [675, 221] on icon at bounding box center [681, 213] width 23 height 23
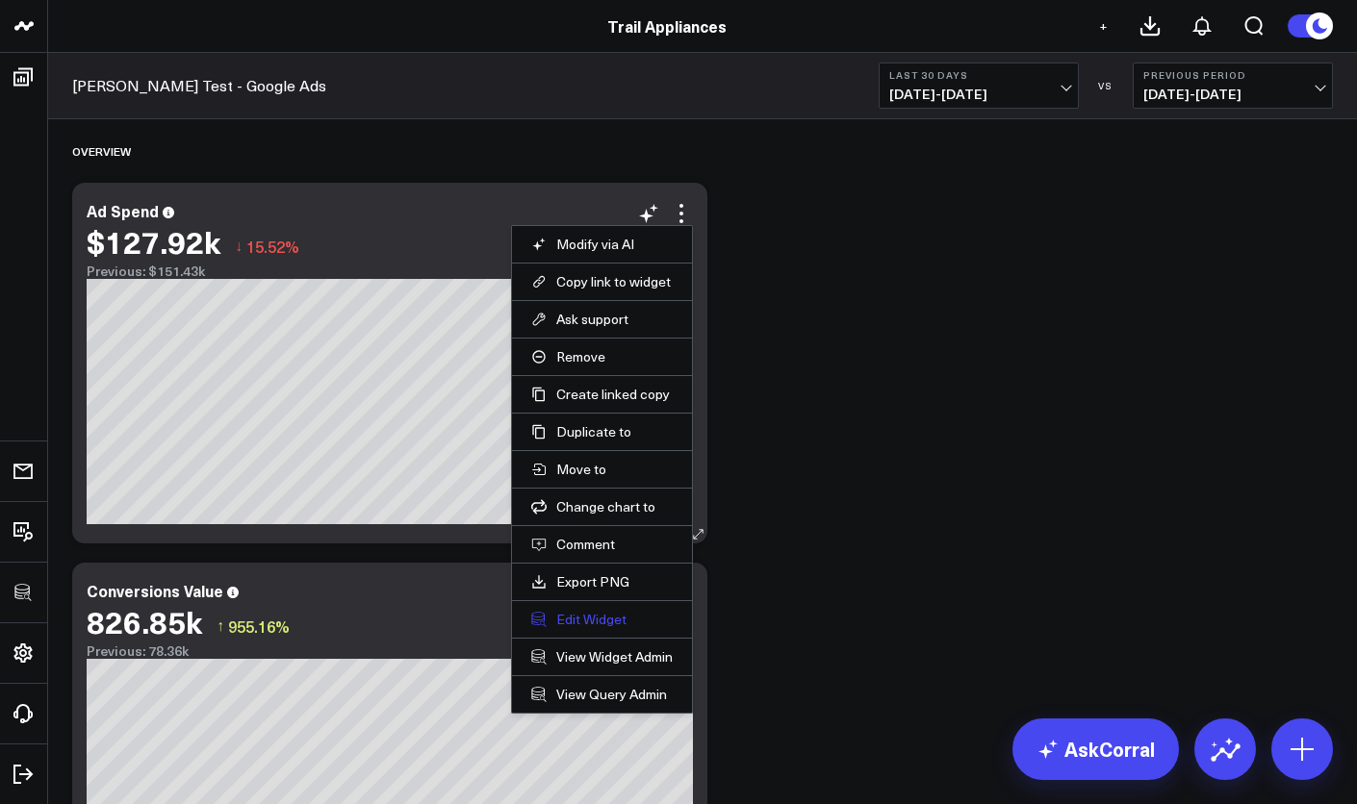
click at [600, 614] on button "Edit Widget" at bounding box center [601, 619] width 141 height 17
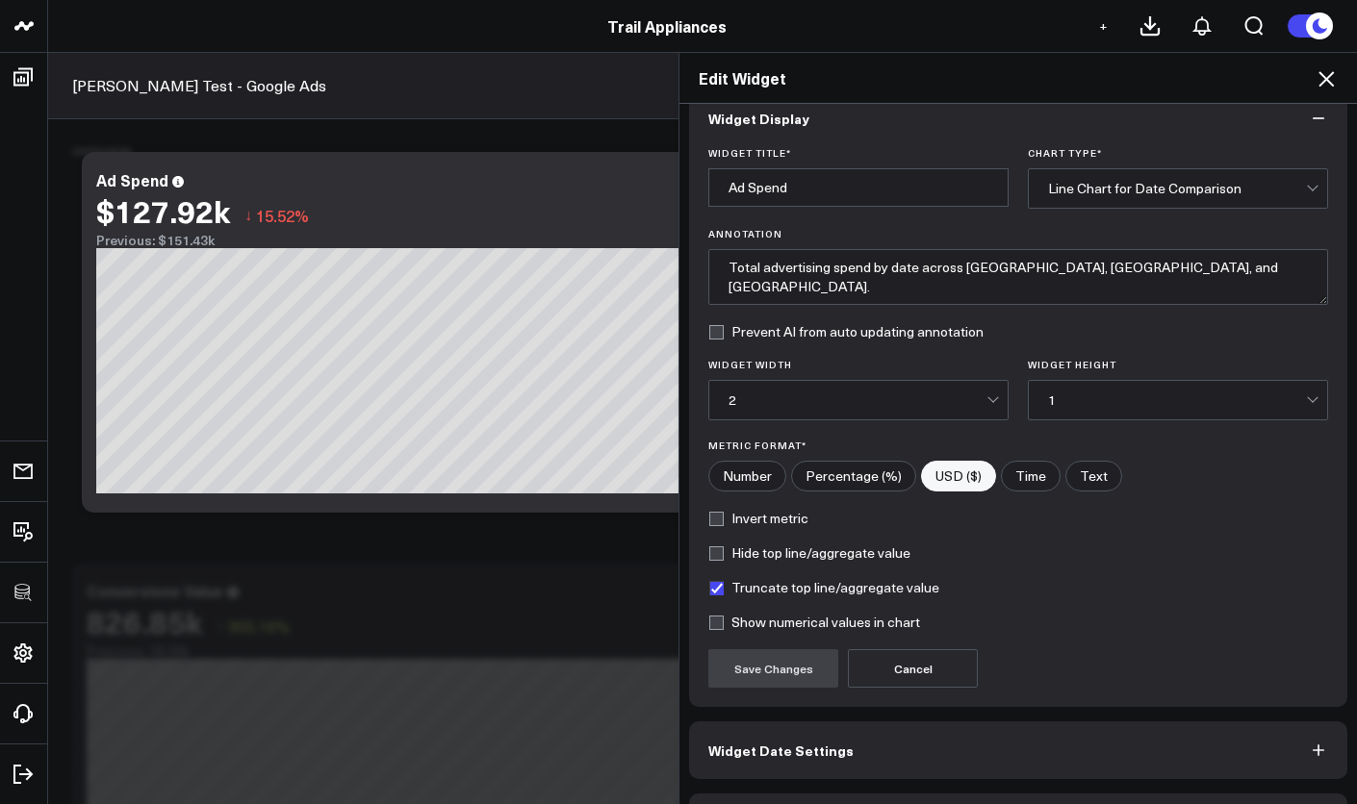
scroll to position [89, 0]
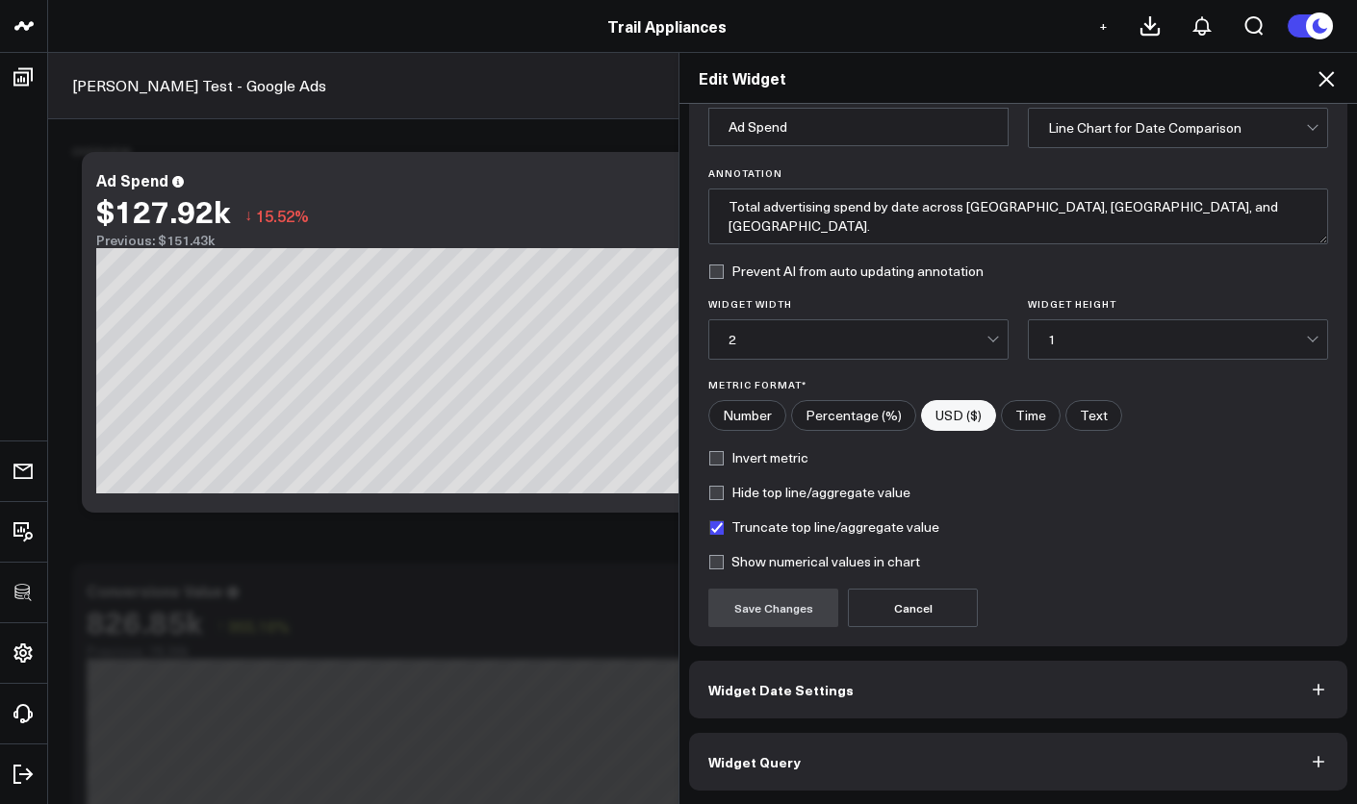
click at [887, 769] on button "Widget Query" at bounding box center [1018, 762] width 658 height 58
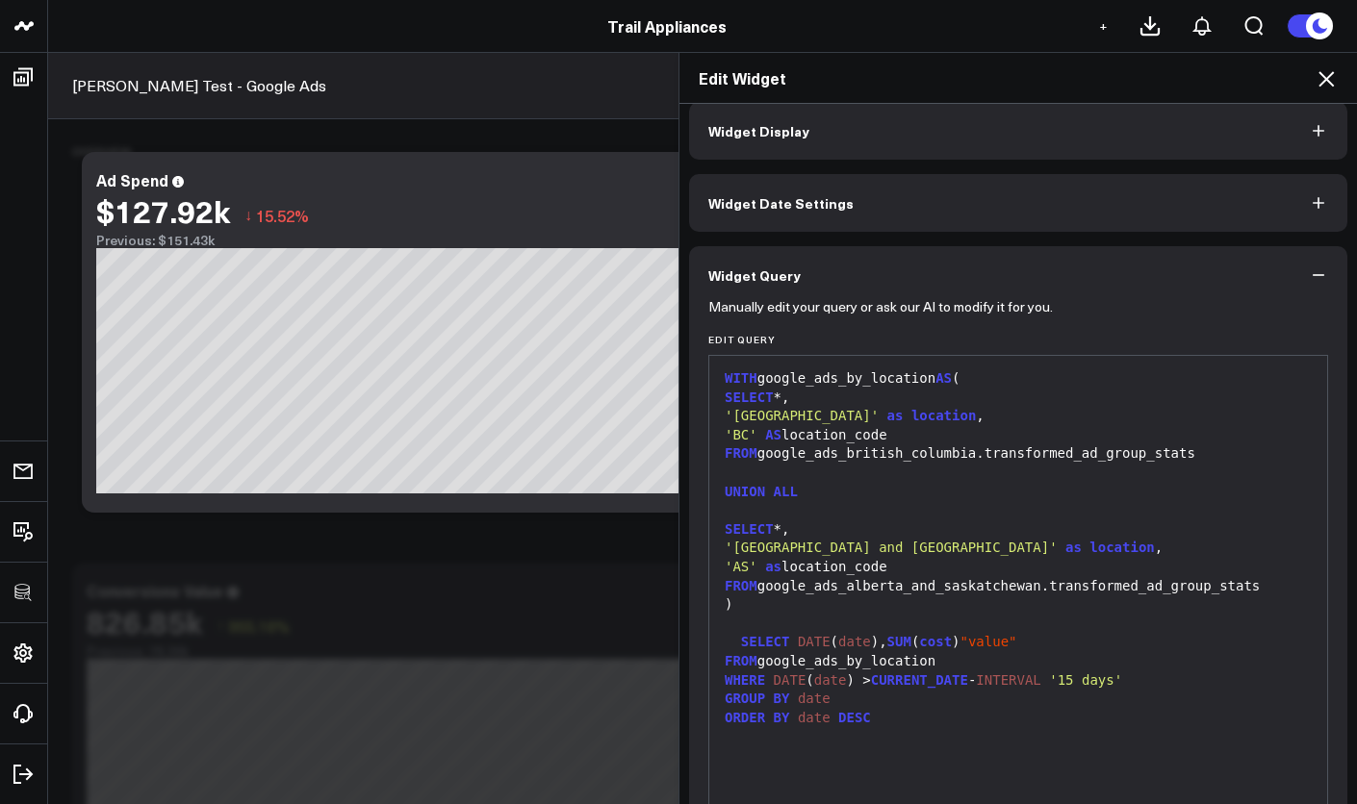
scroll to position [0, 0]
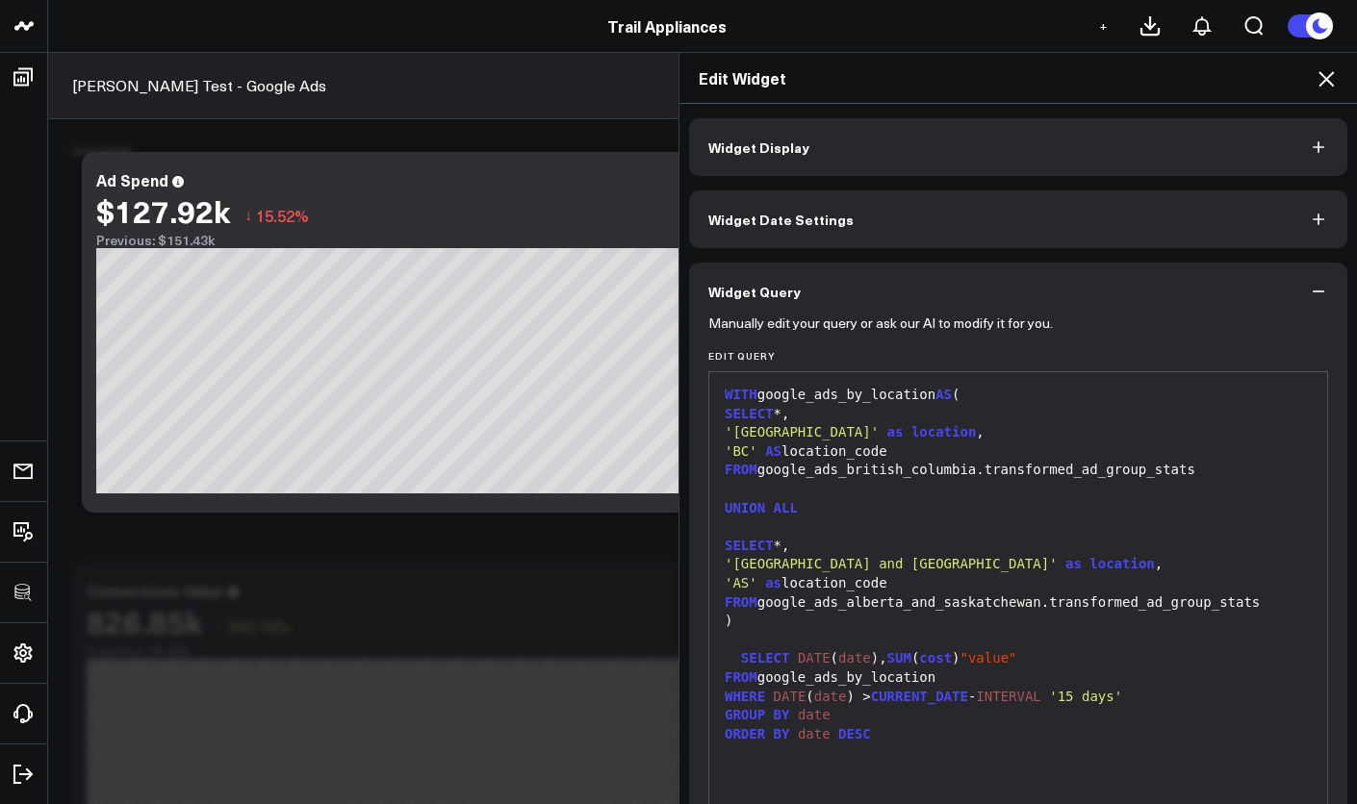
click at [918, 174] on button "Widget Display" at bounding box center [1018, 147] width 658 height 58
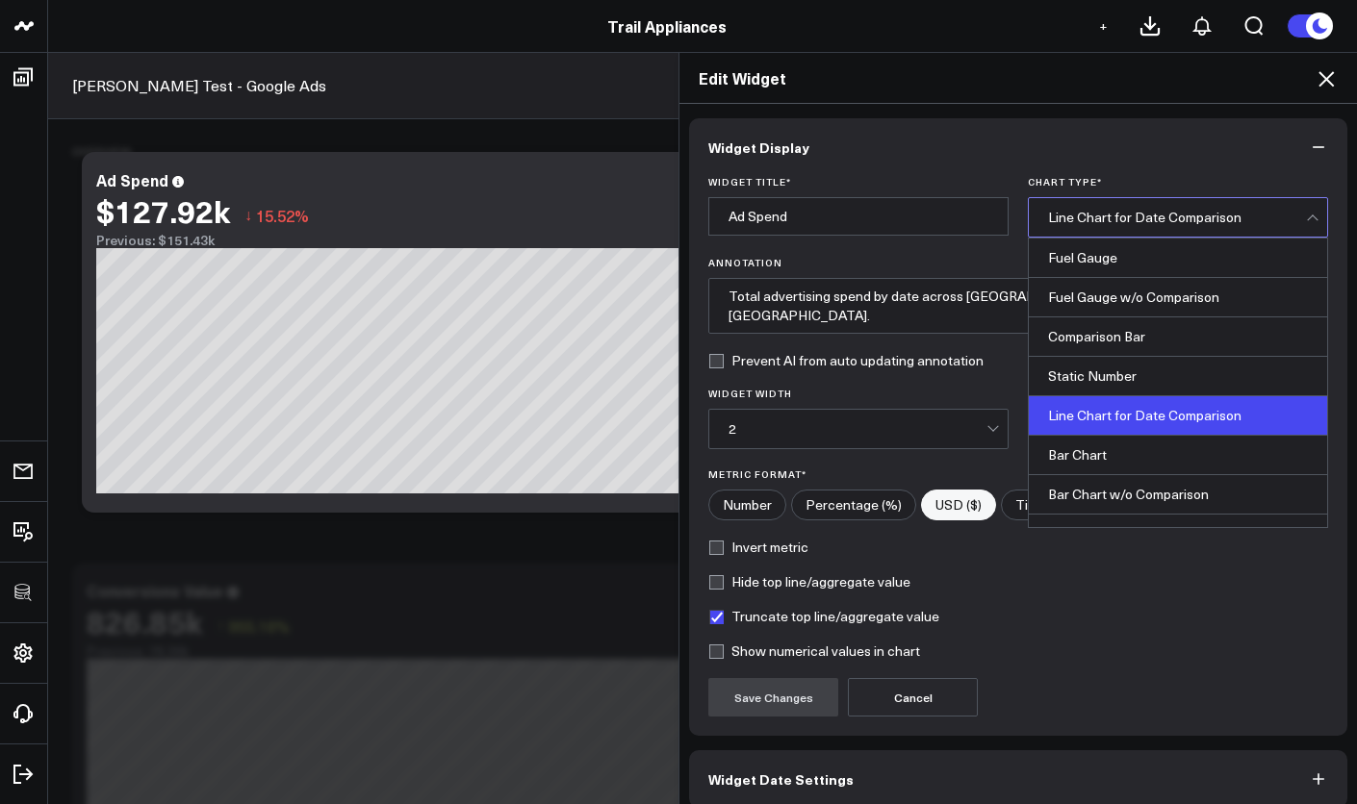
click at [1080, 231] on div "Line Chart for Date Comparison" at bounding box center [1177, 217] width 258 height 38
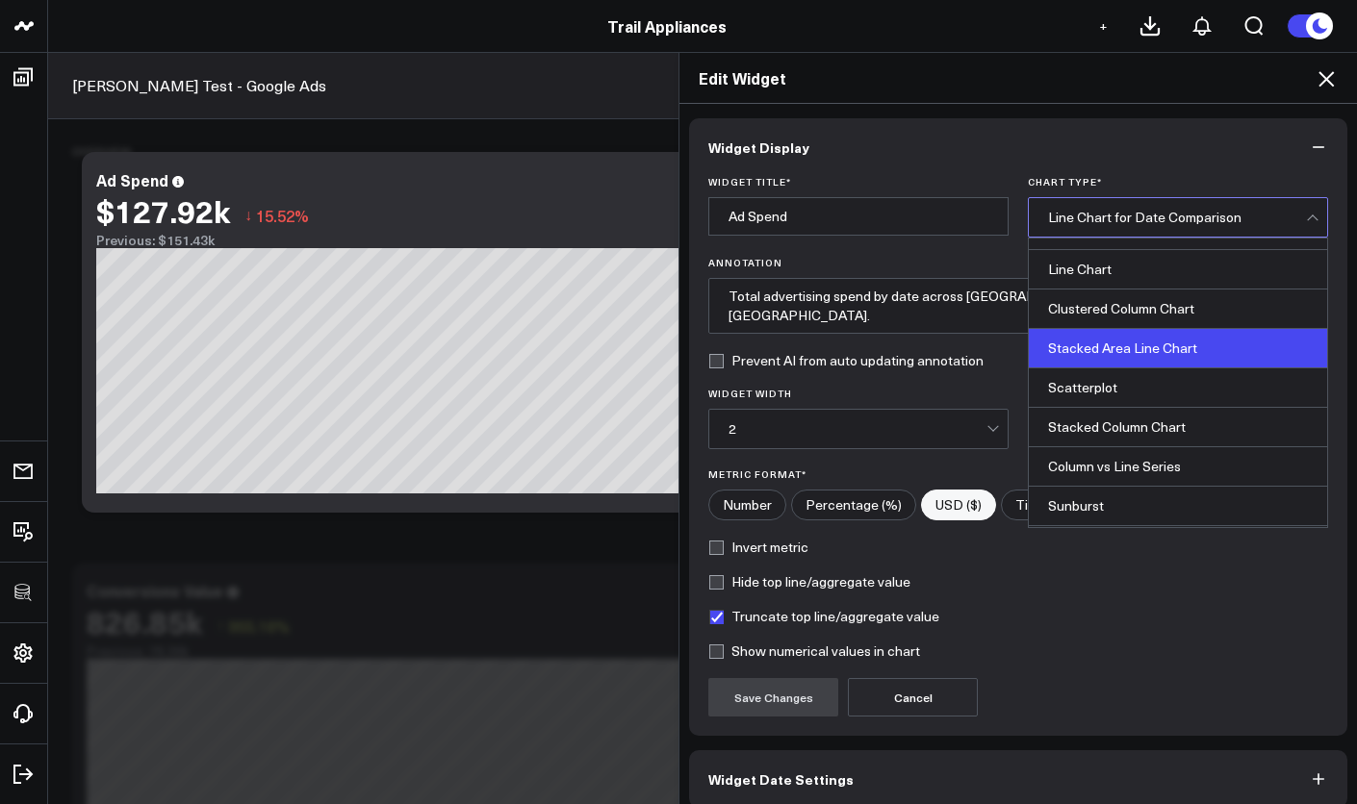
scroll to position [581, 0]
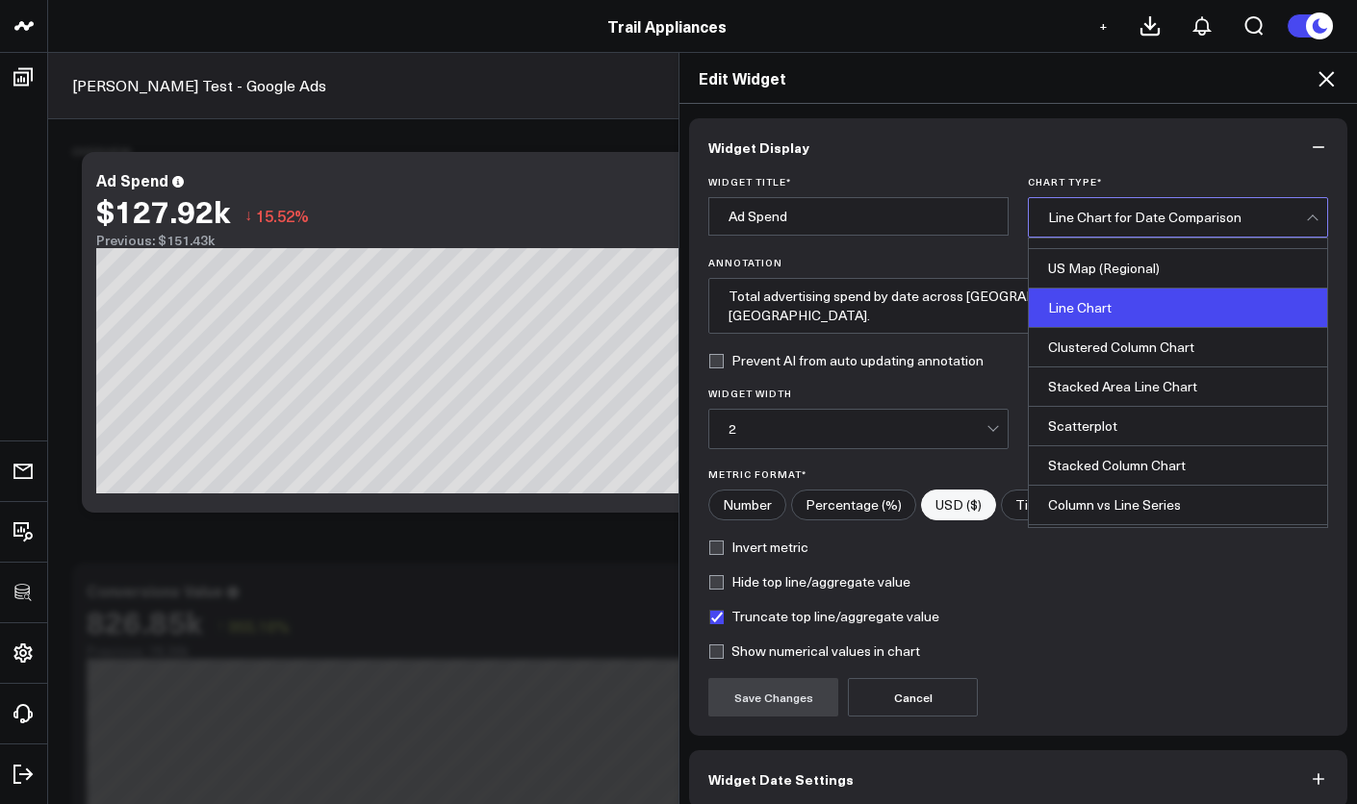
click at [1081, 318] on div "Line Chart" at bounding box center [1178, 308] width 298 height 39
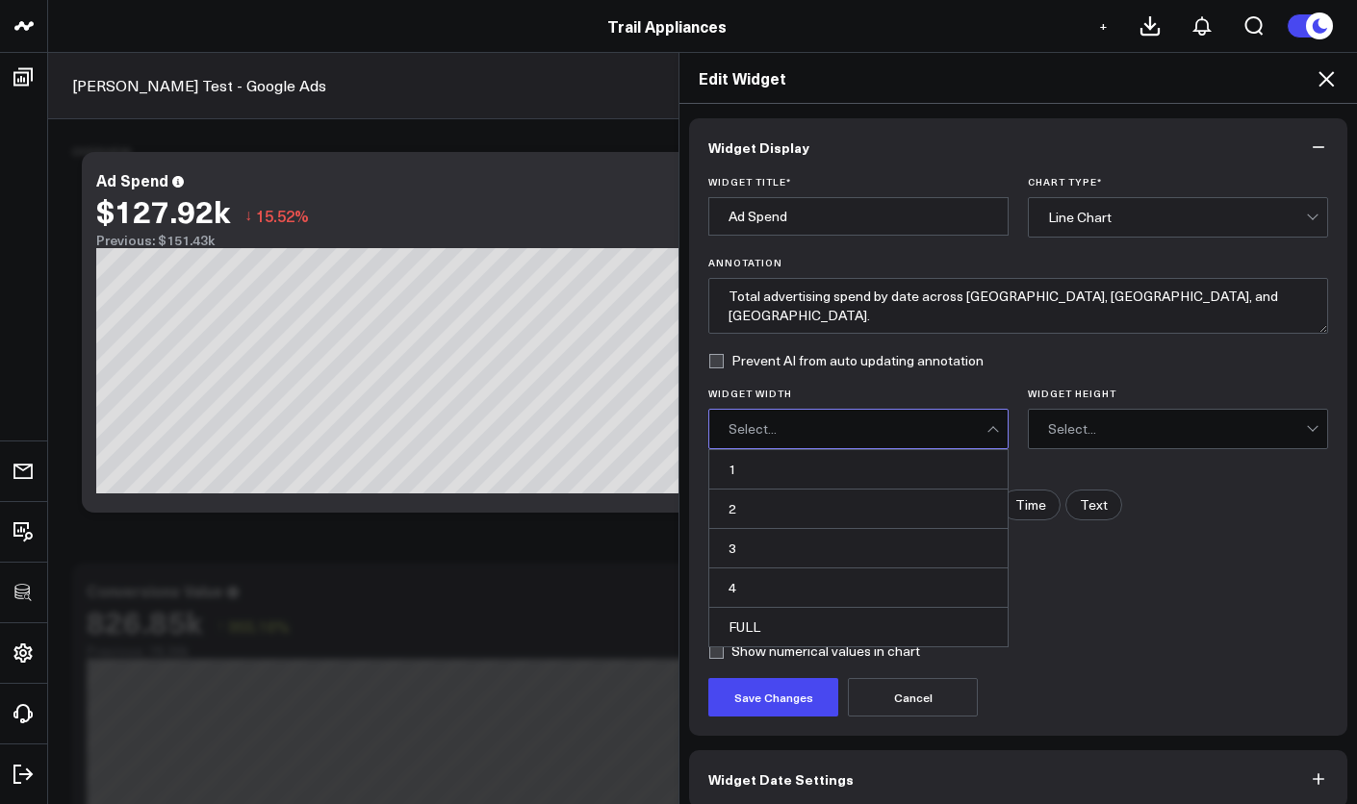
drag, startPoint x: 944, startPoint y: 420, endPoint x: 949, endPoint y: 407, distance: 14.3
click at [944, 420] on div "Select..." at bounding box center [857, 429] width 258 height 38
click at [952, 377] on form "Widget Title * Ad Spend Chart Type * Line Chart Annotation Total advertising sp…" at bounding box center [1018, 446] width 620 height 541
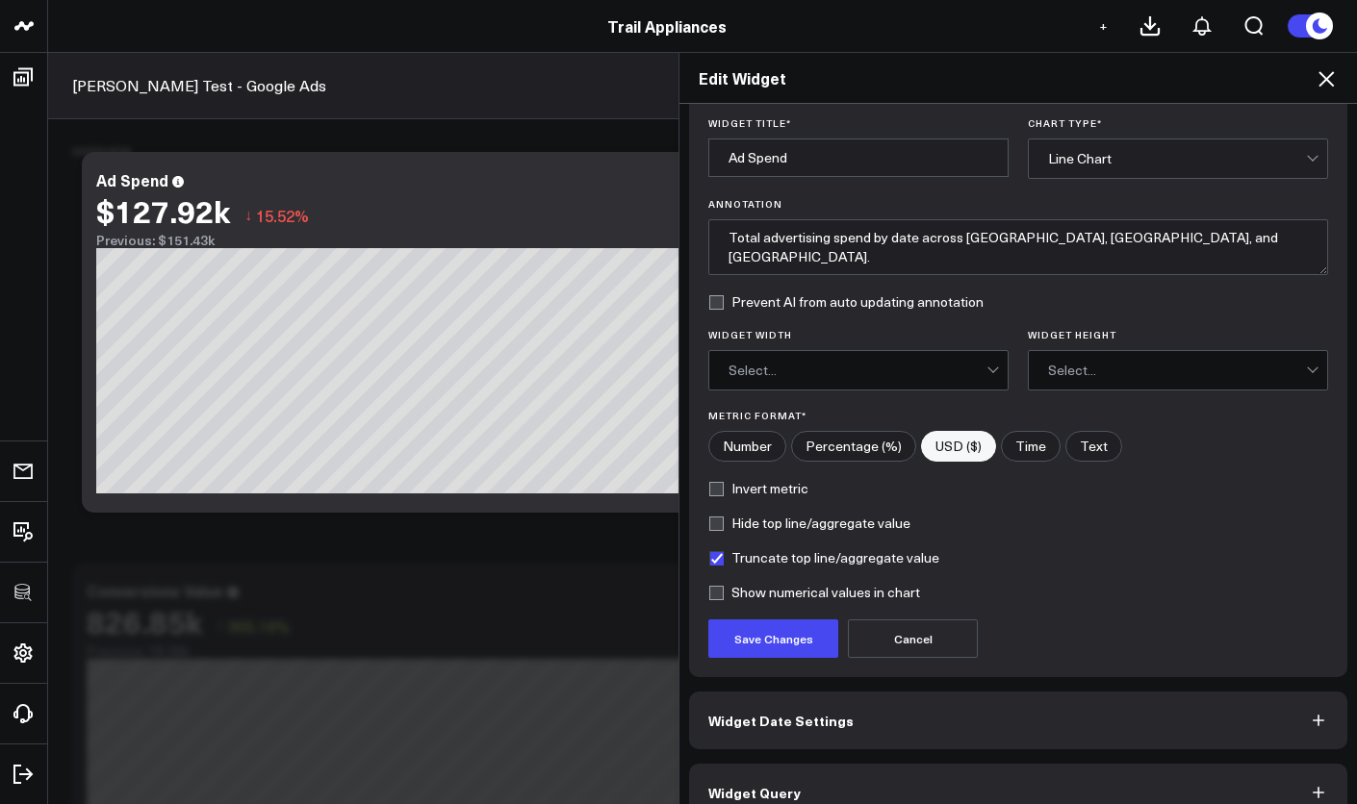
scroll to position [89, 0]
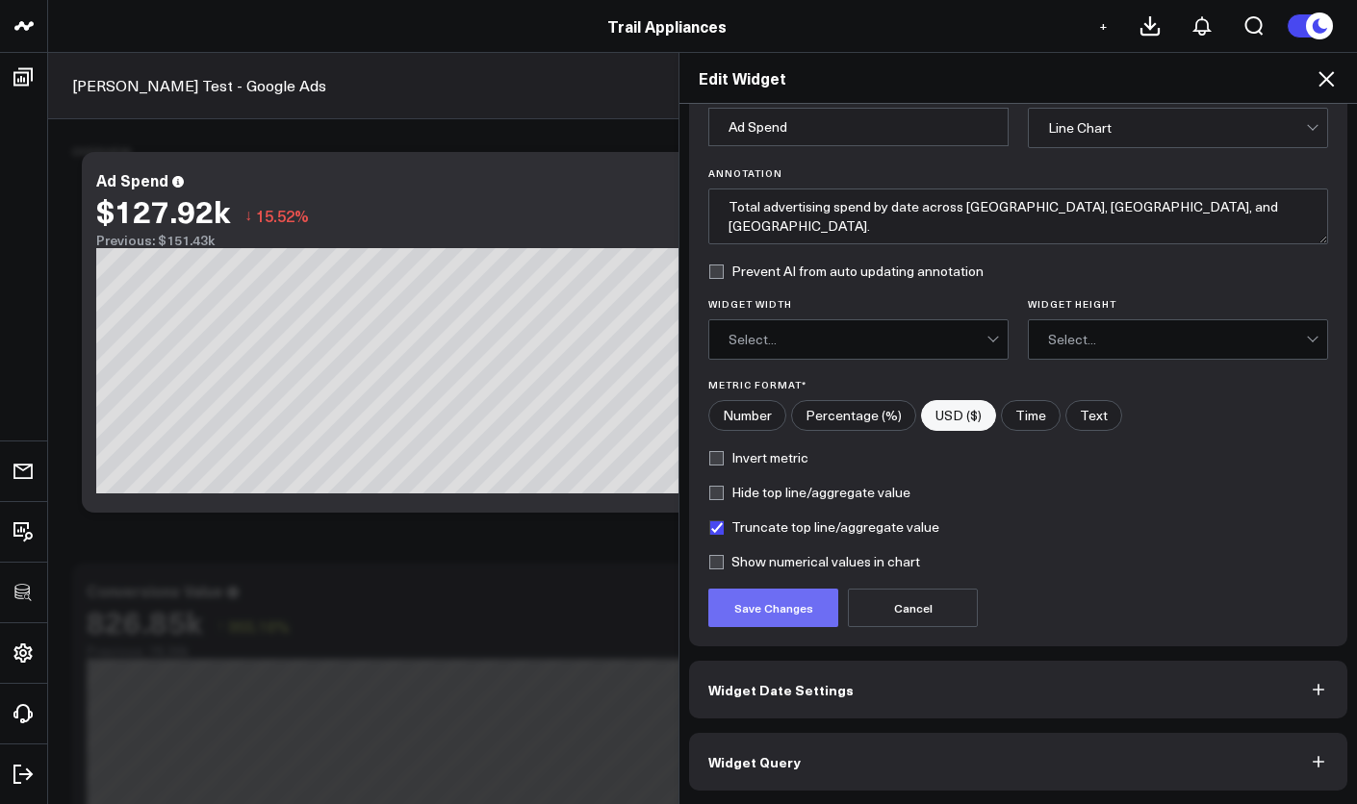
click at [810, 613] on button "Save Changes" at bounding box center [773, 608] width 130 height 38
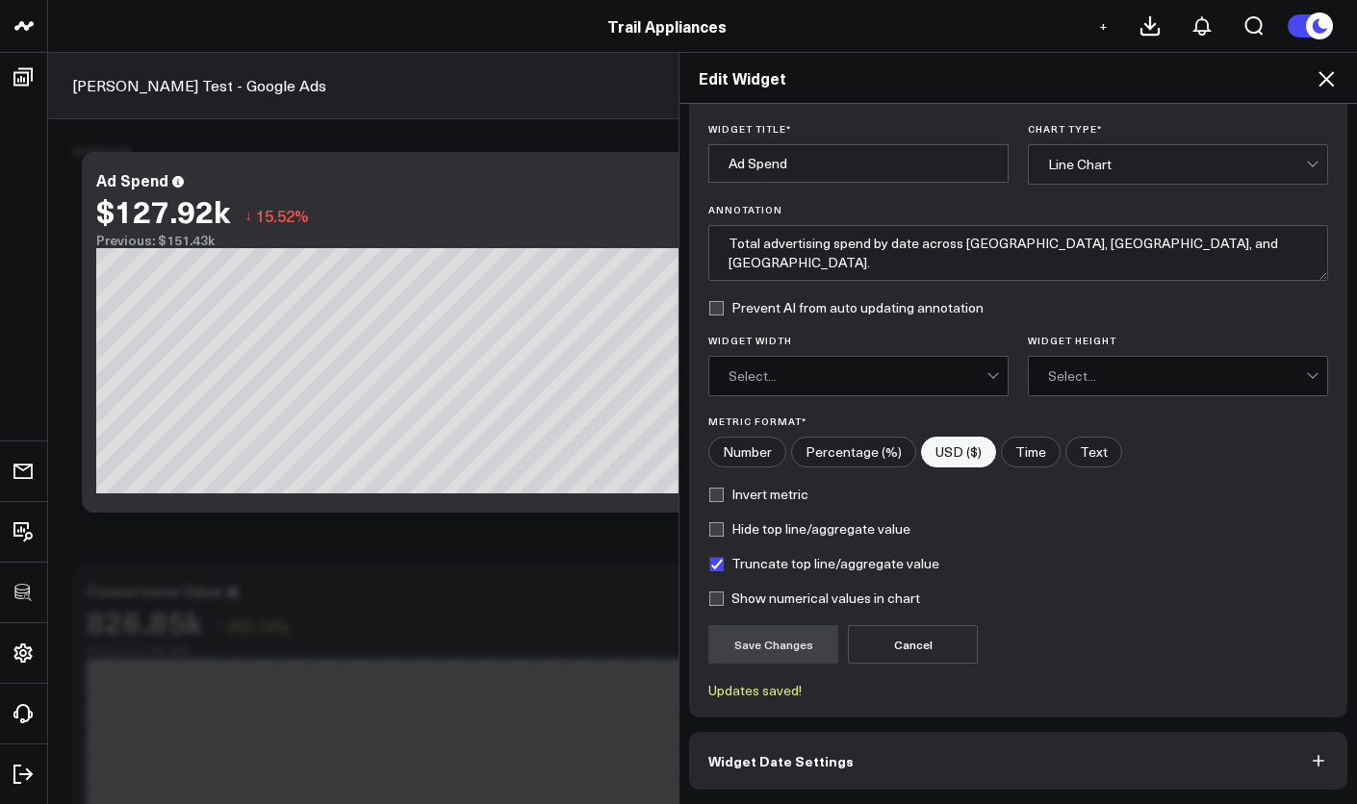
scroll to position [0, 0]
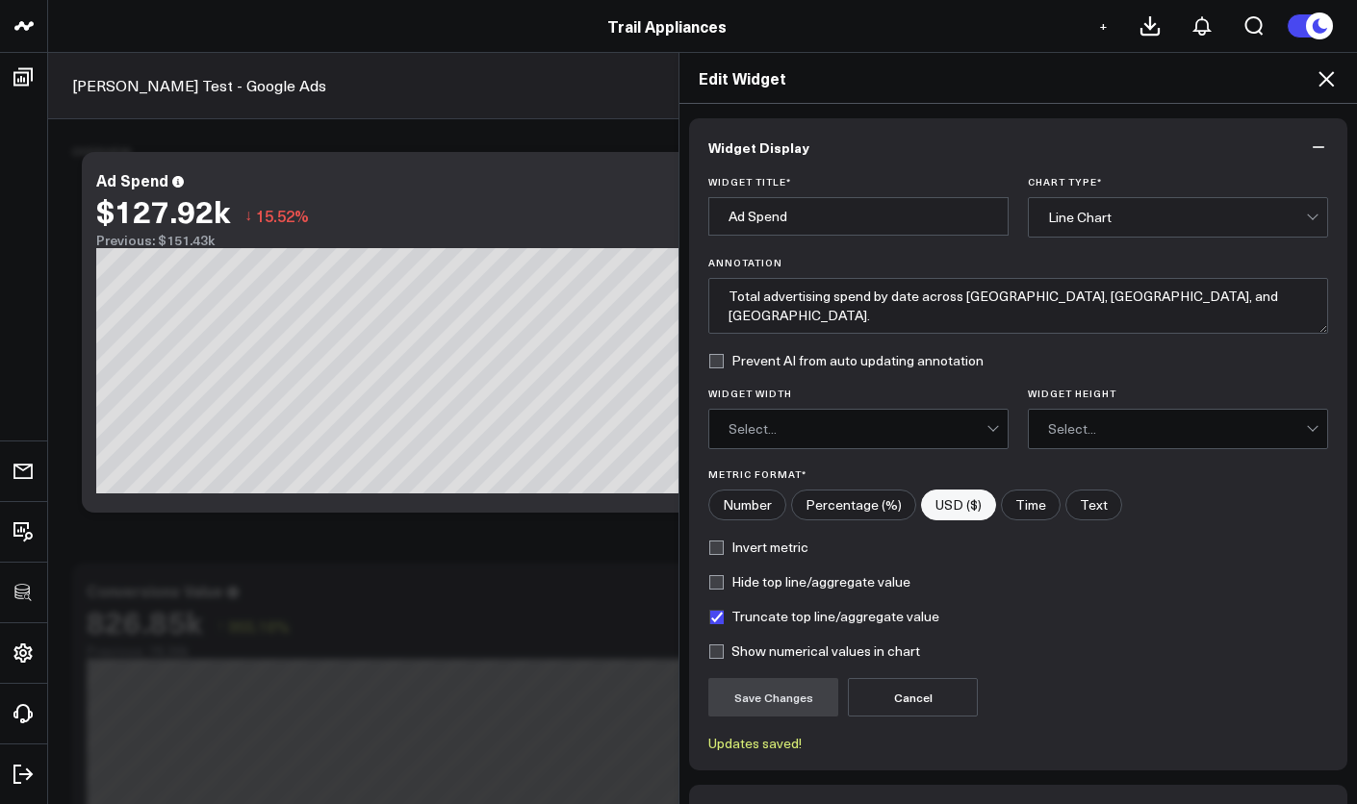
click at [1038, 220] on div "Line Chart" at bounding box center [1178, 217] width 300 height 40
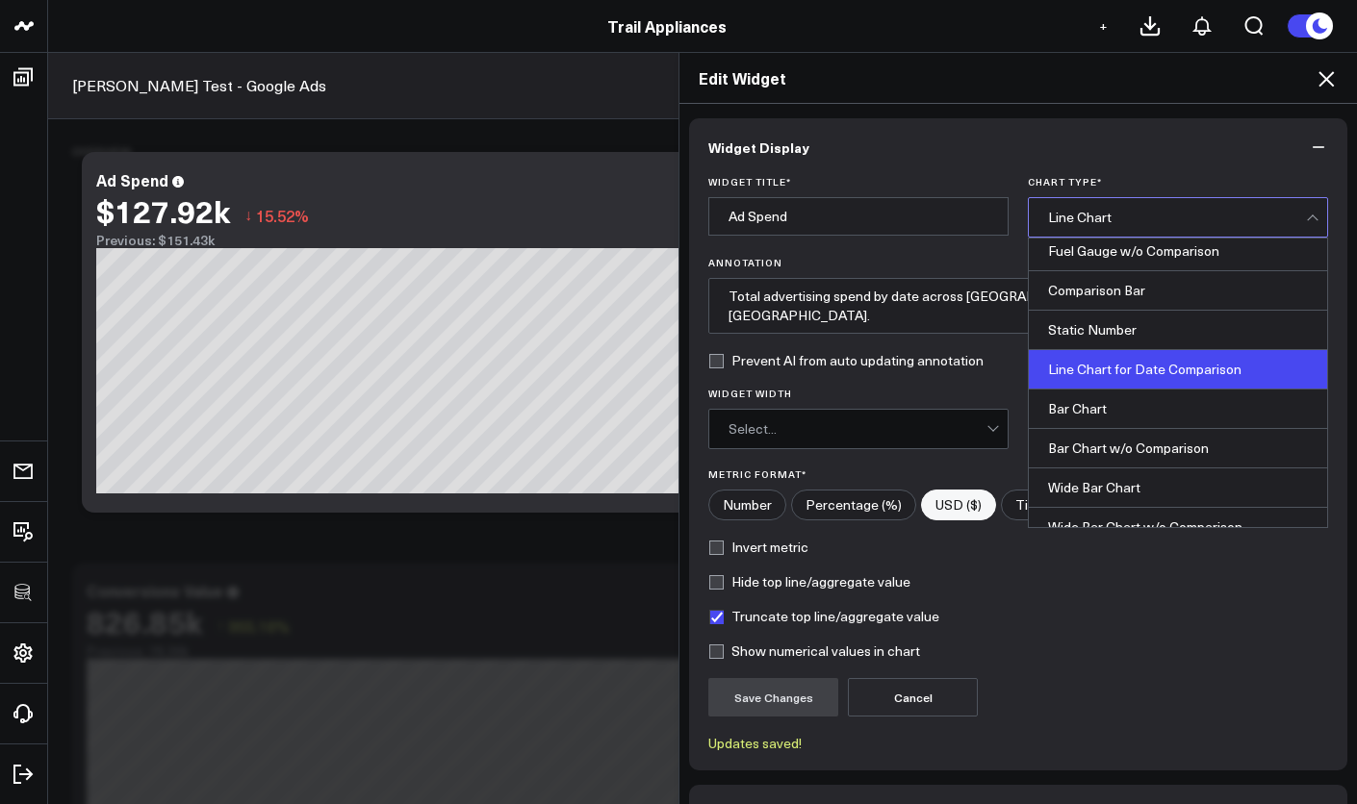
scroll to position [72, 0]
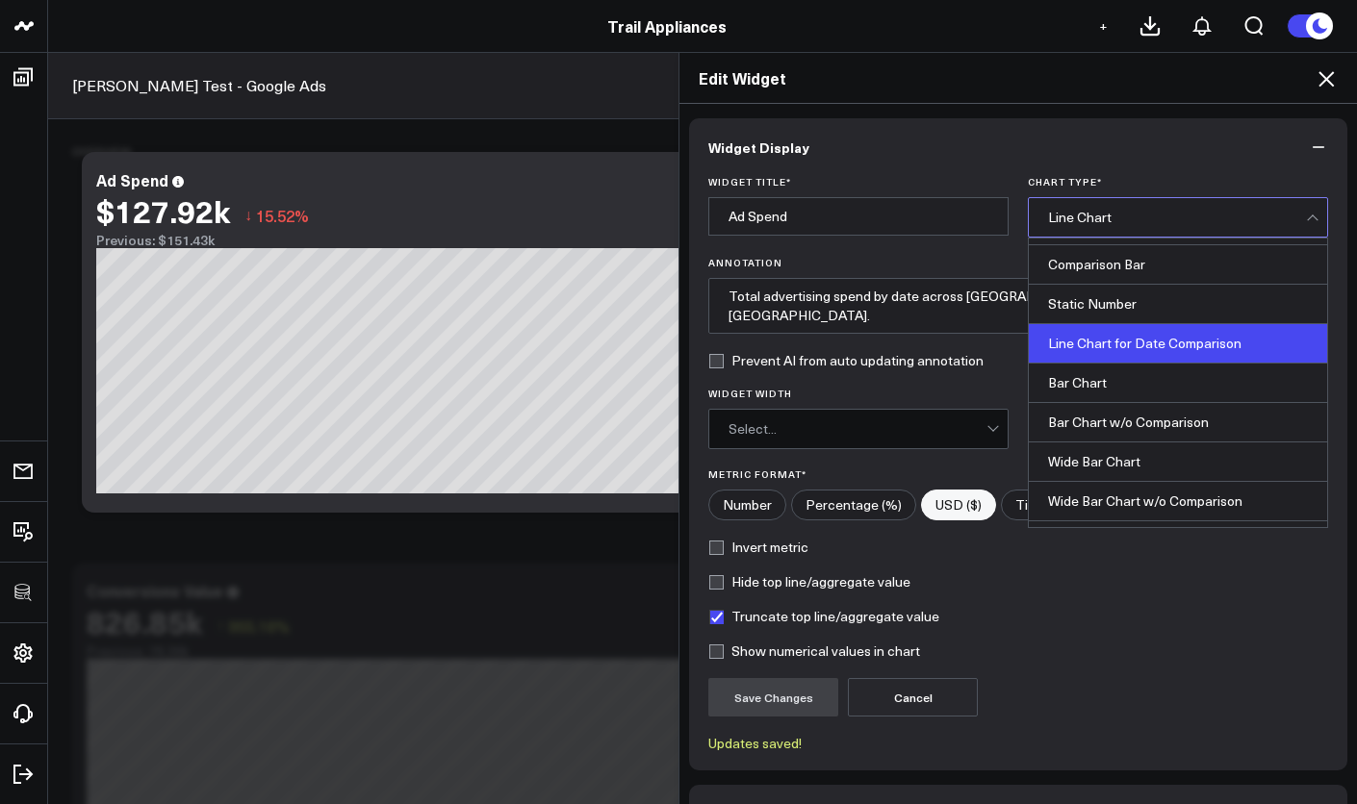
click at [1057, 348] on div "Line Chart for Date Comparison" at bounding box center [1178, 343] width 298 height 39
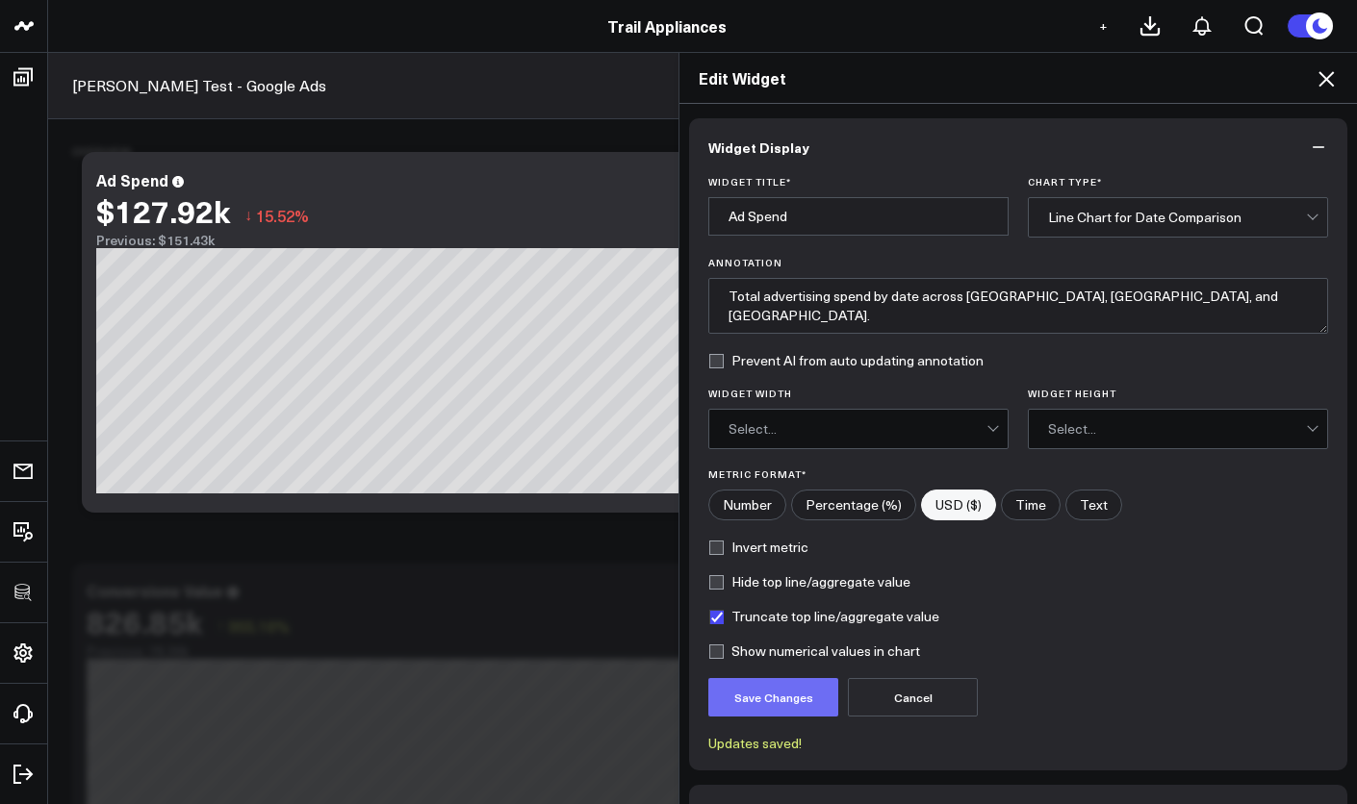
click at [769, 708] on button "Save Changes" at bounding box center [773, 697] width 130 height 38
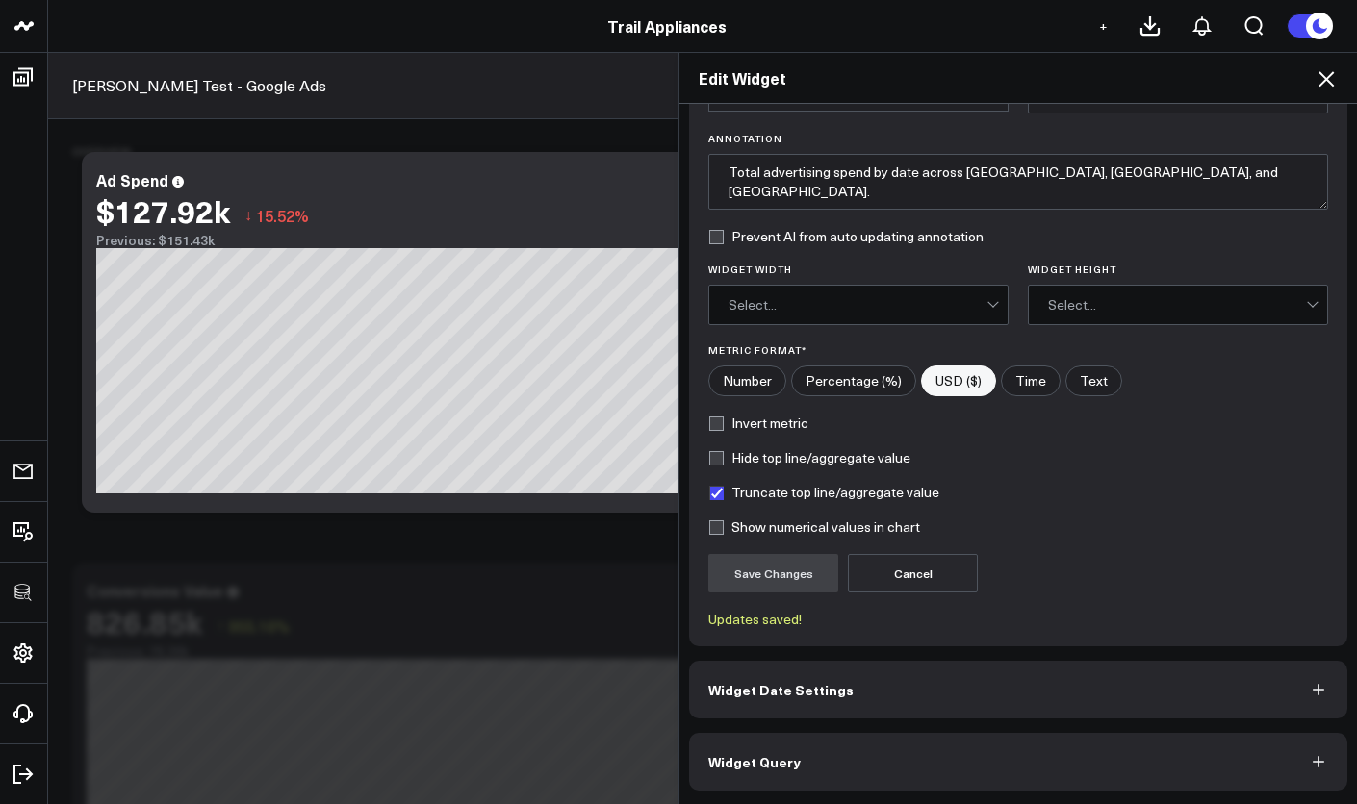
click at [604, 550] on div "Edit Widget Widget Display Widget Title * Ad Spend Chart Type * Line Chart for …" at bounding box center [678, 428] width 1357 height 752
click at [1315, 81] on icon at bounding box center [1325, 78] width 23 height 23
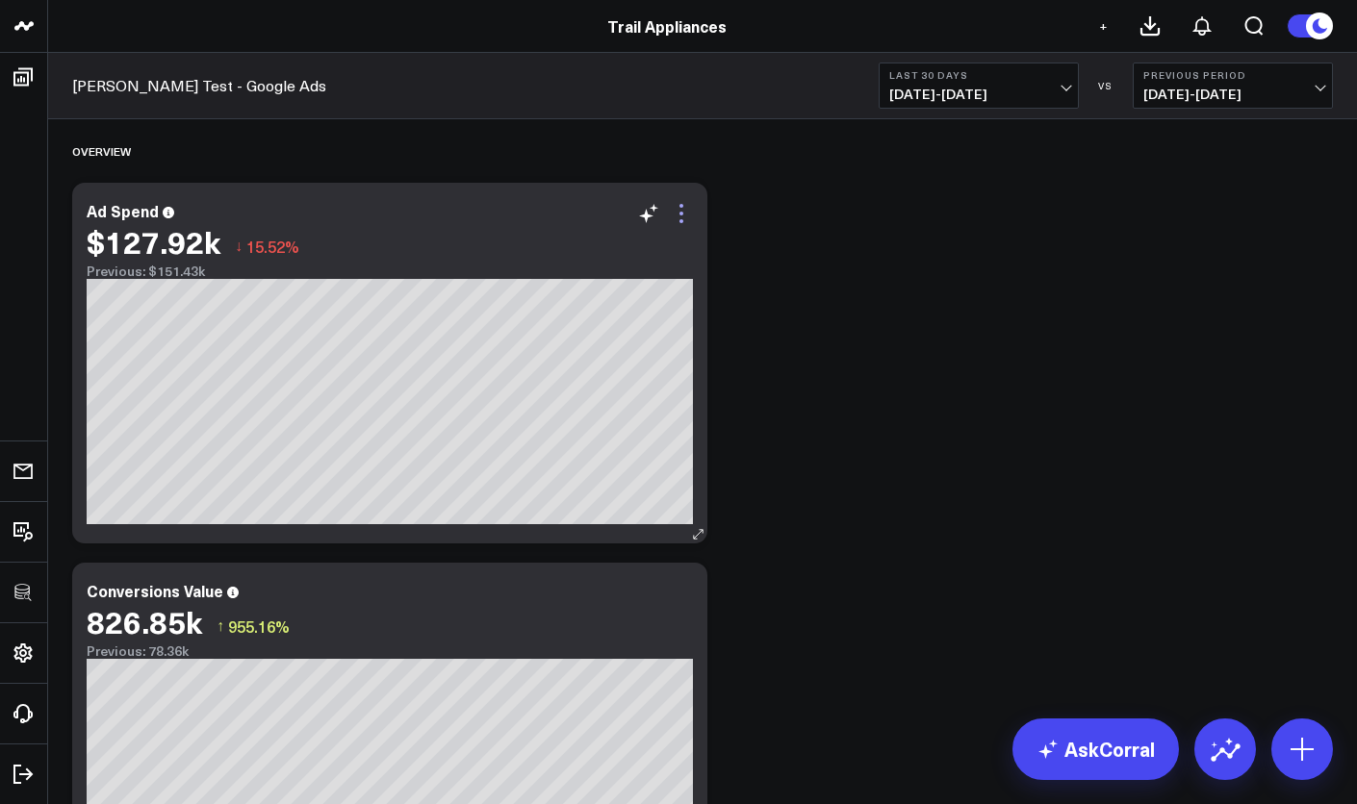
click at [683, 212] on icon at bounding box center [681, 213] width 23 height 23
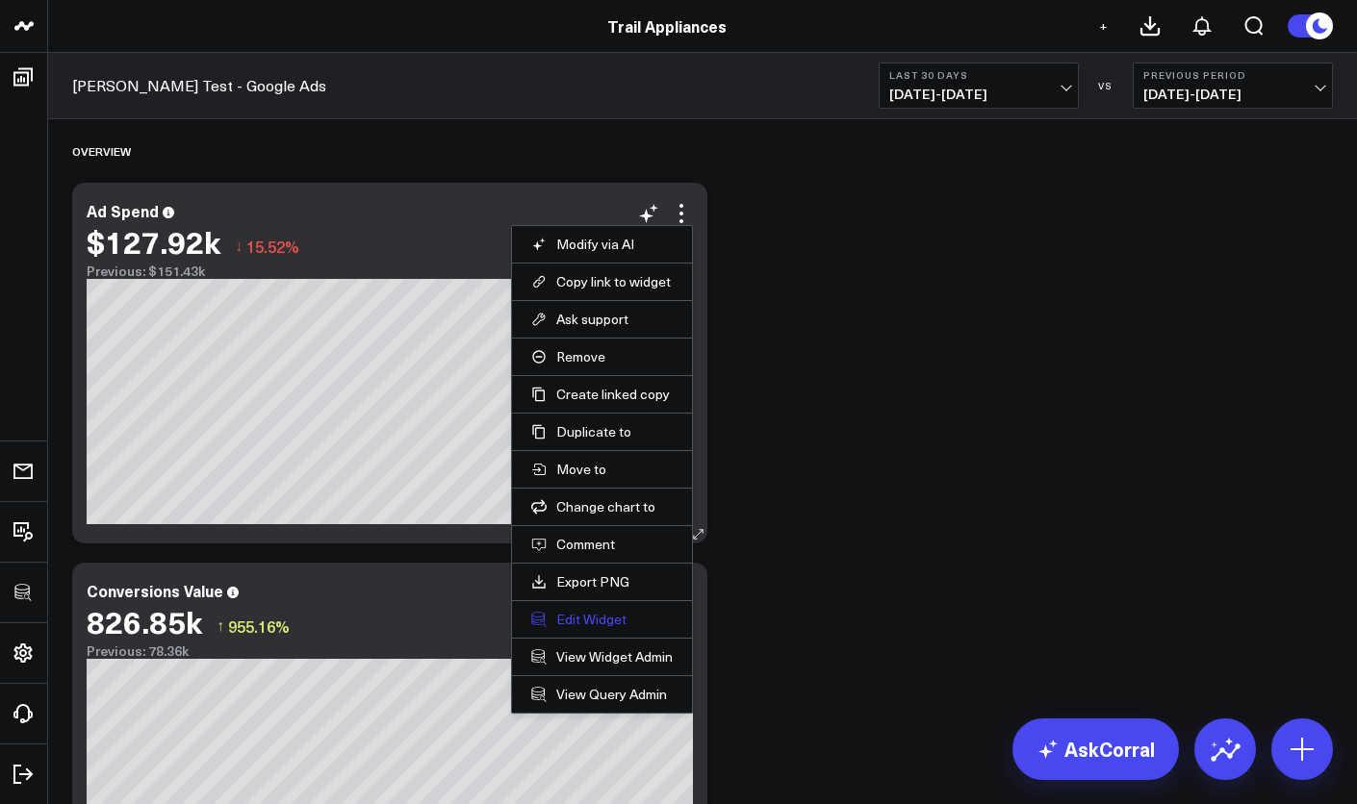
click at [627, 614] on button "Edit Widget" at bounding box center [601, 619] width 141 height 17
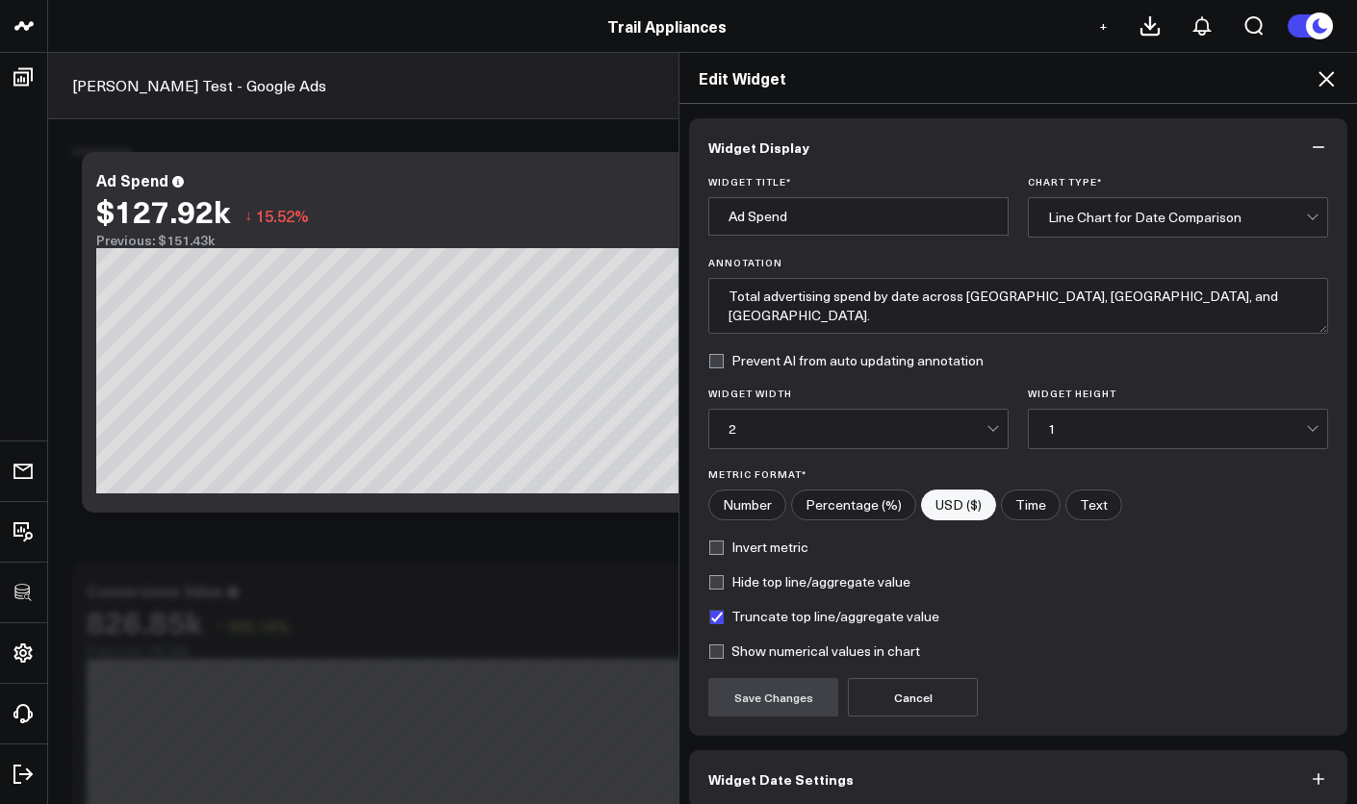
scroll to position [89, 0]
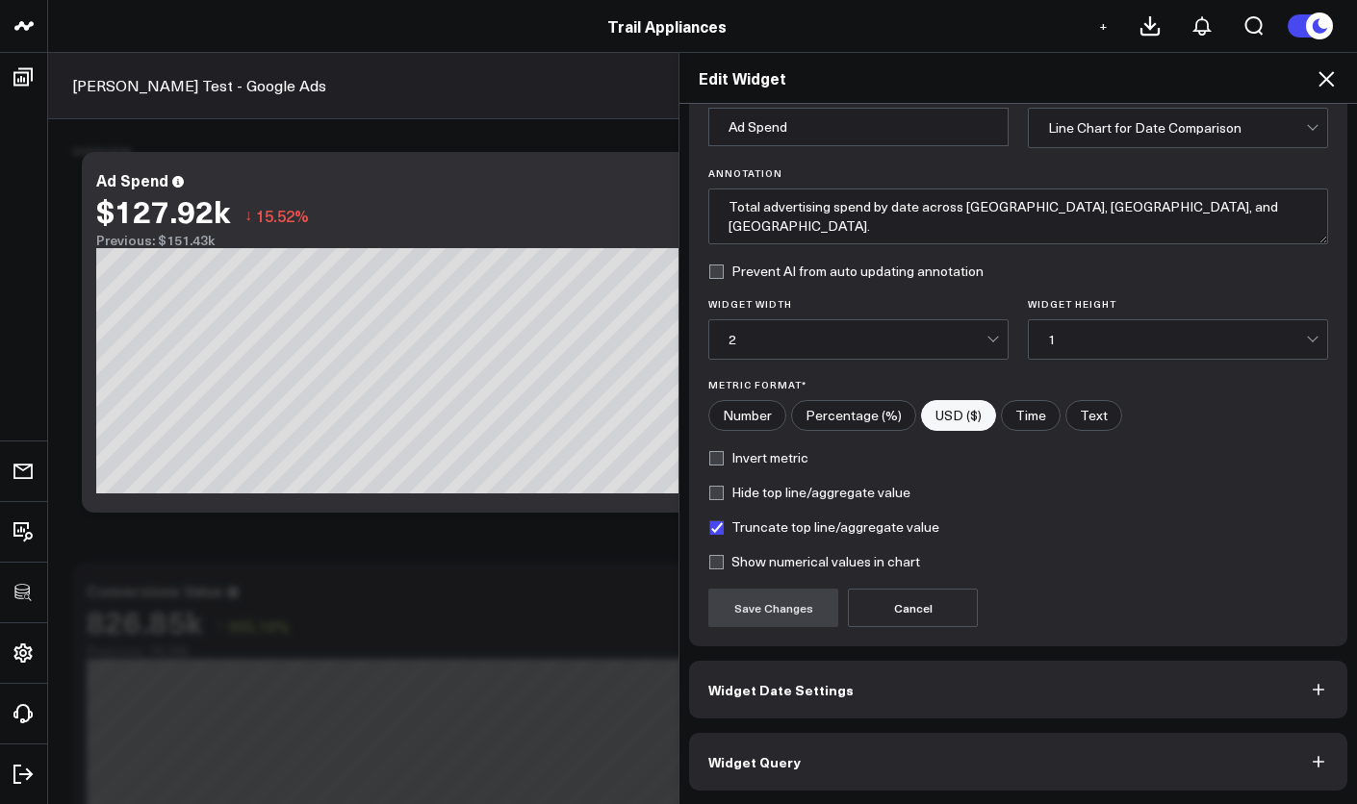
click at [904, 750] on button "Widget Query" at bounding box center [1018, 762] width 658 height 58
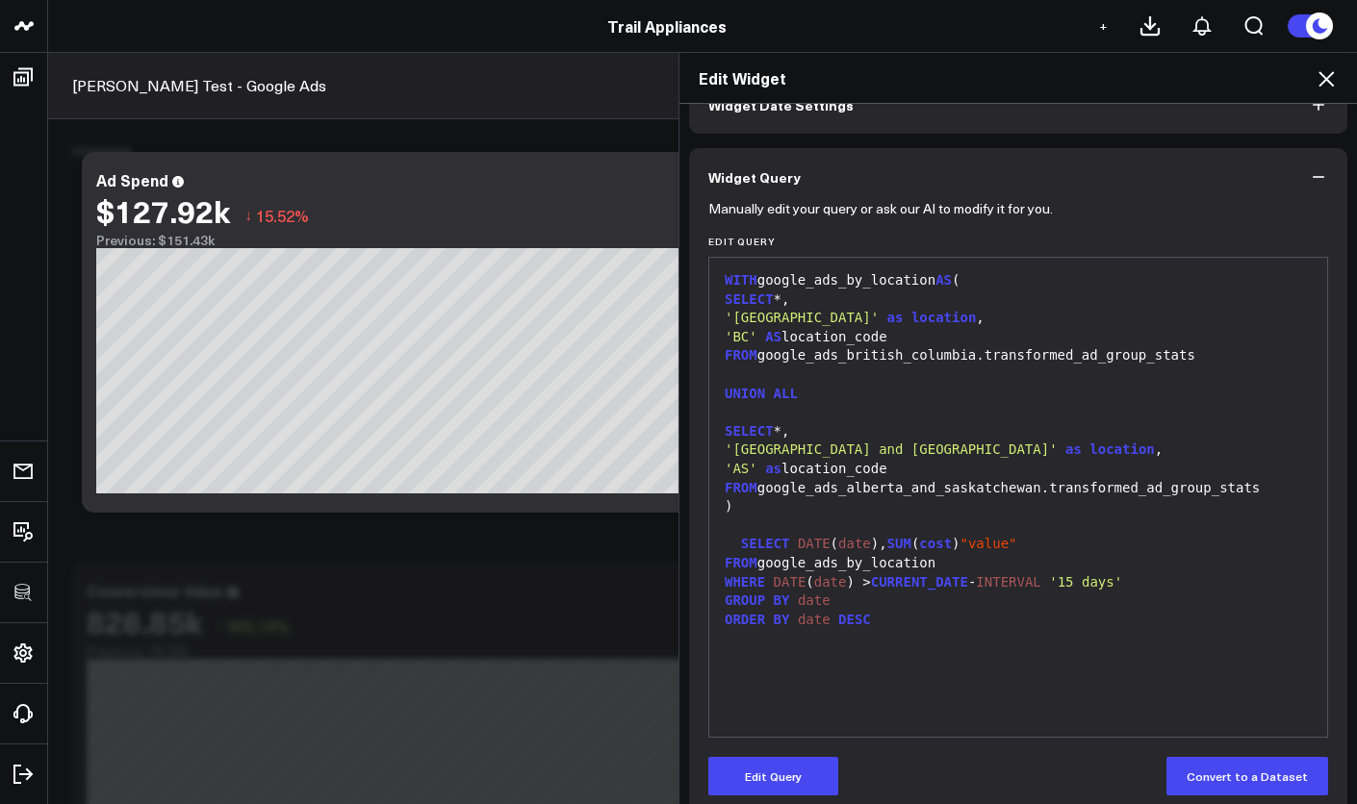
scroll to position [112, 0]
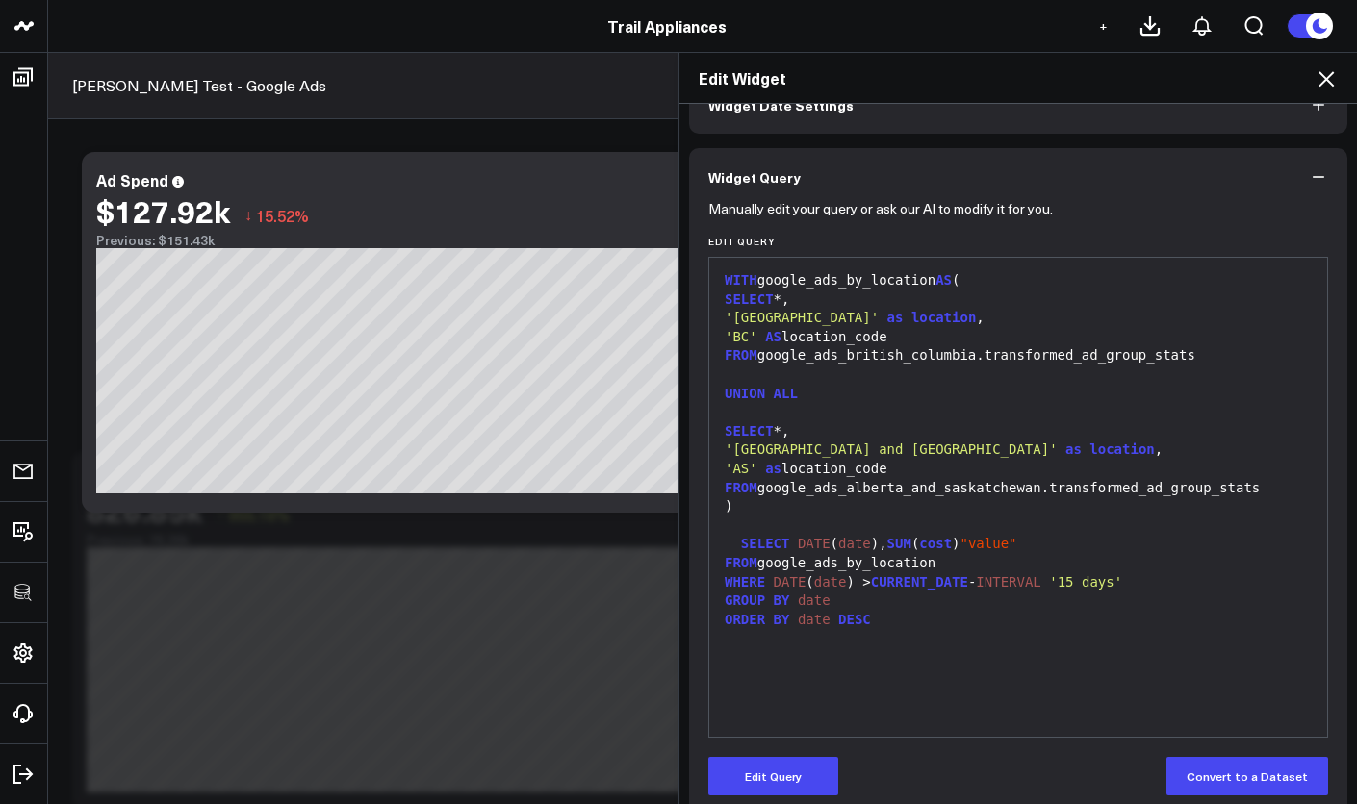
click at [551, 601] on div "Edit Widget Widget Display Widget Date Settings Widget Query Manually edit your…" at bounding box center [678, 428] width 1357 height 752
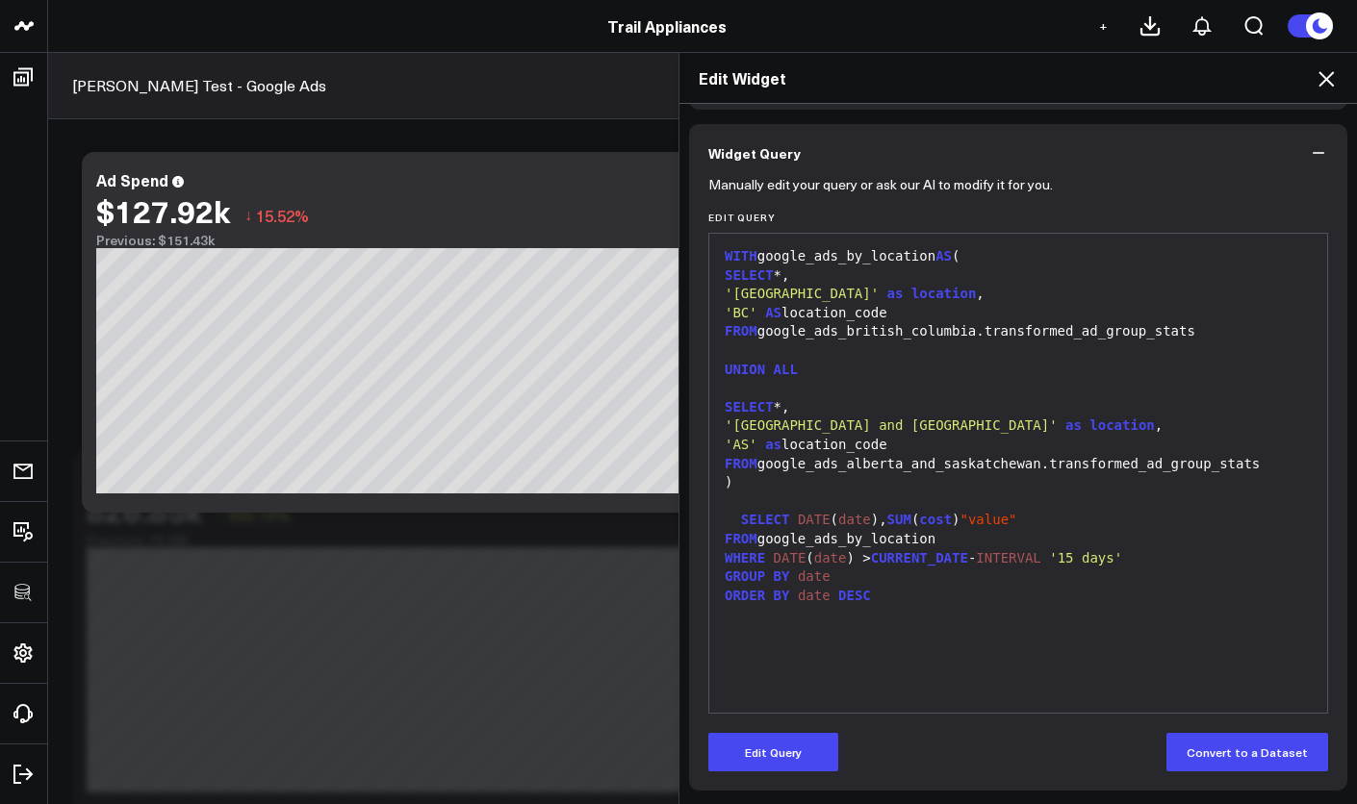
scroll to position [0, 0]
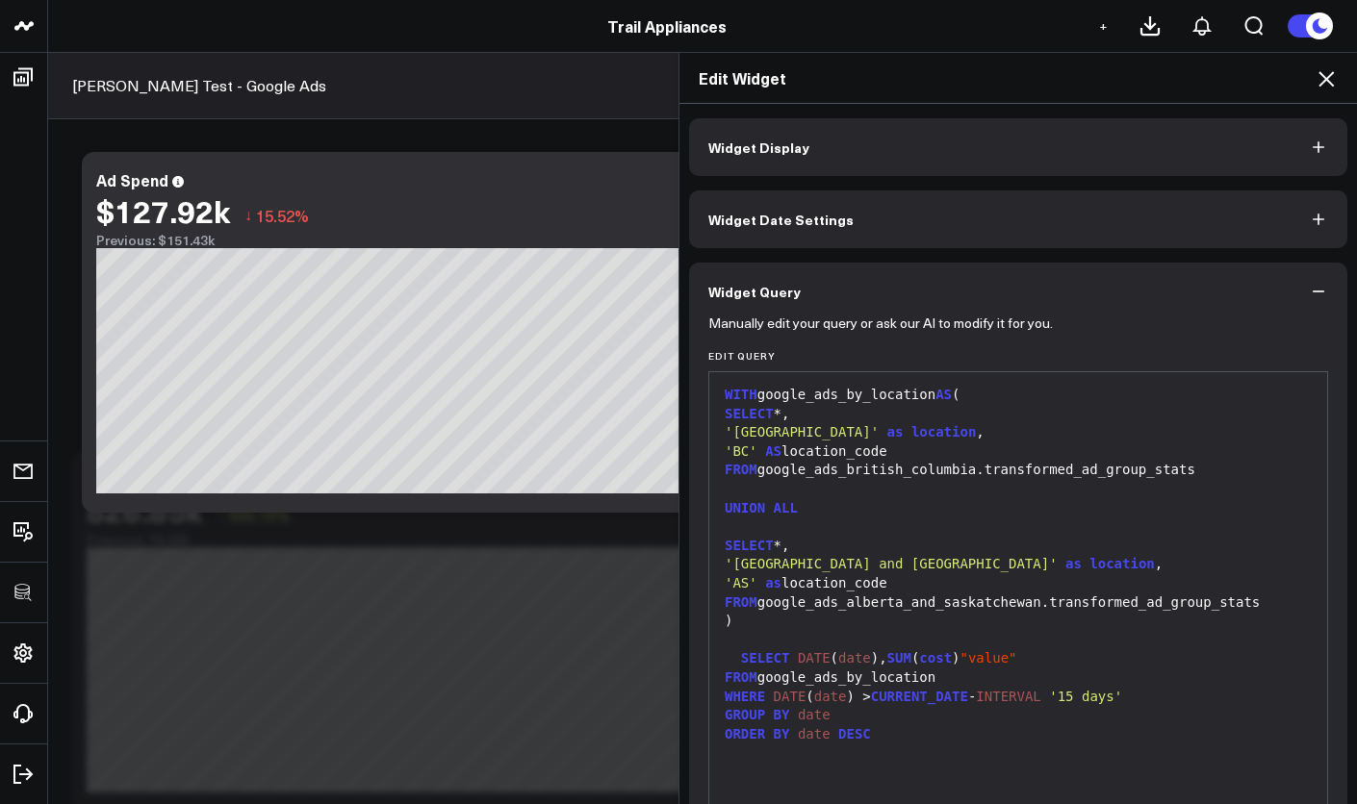
click at [1331, 84] on icon at bounding box center [1325, 78] width 15 height 15
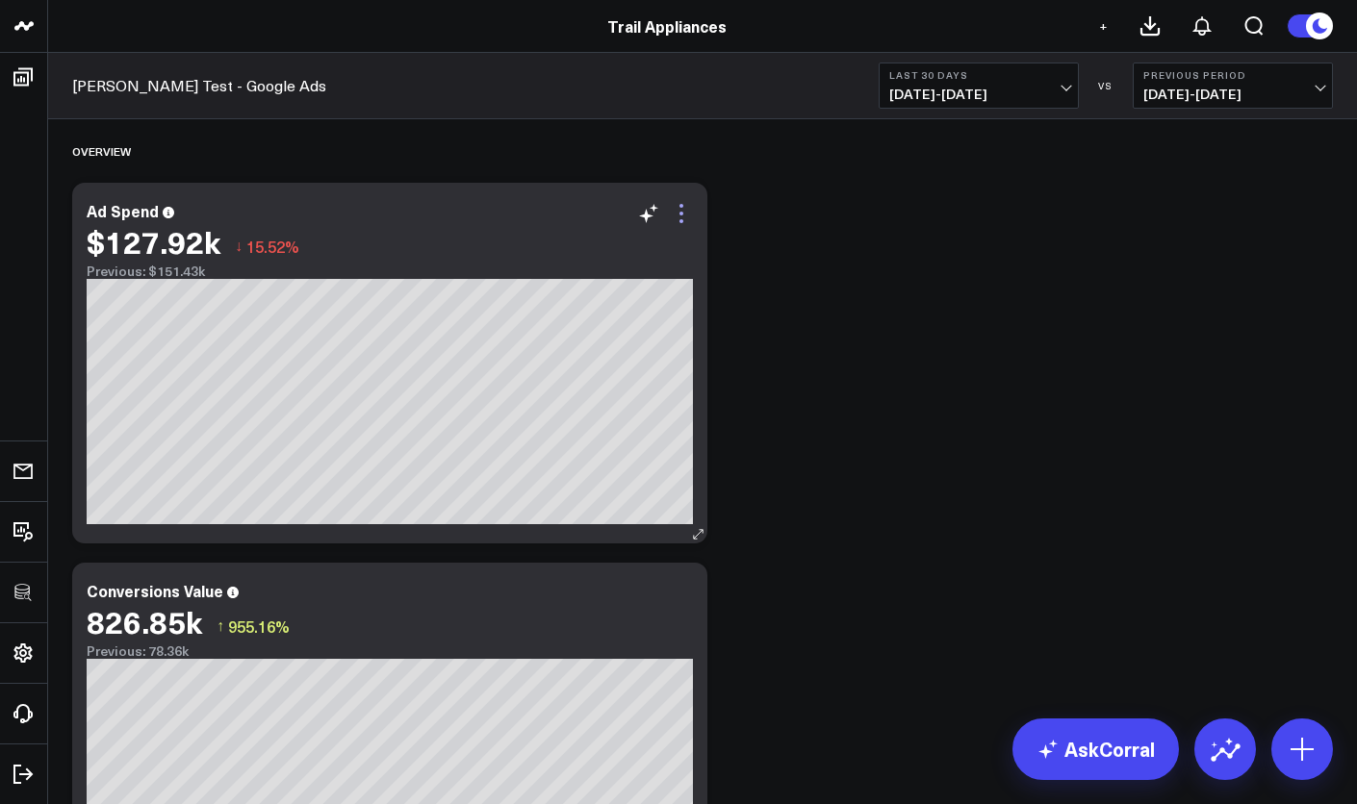
click at [680, 222] on icon at bounding box center [681, 221] width 4 height 4
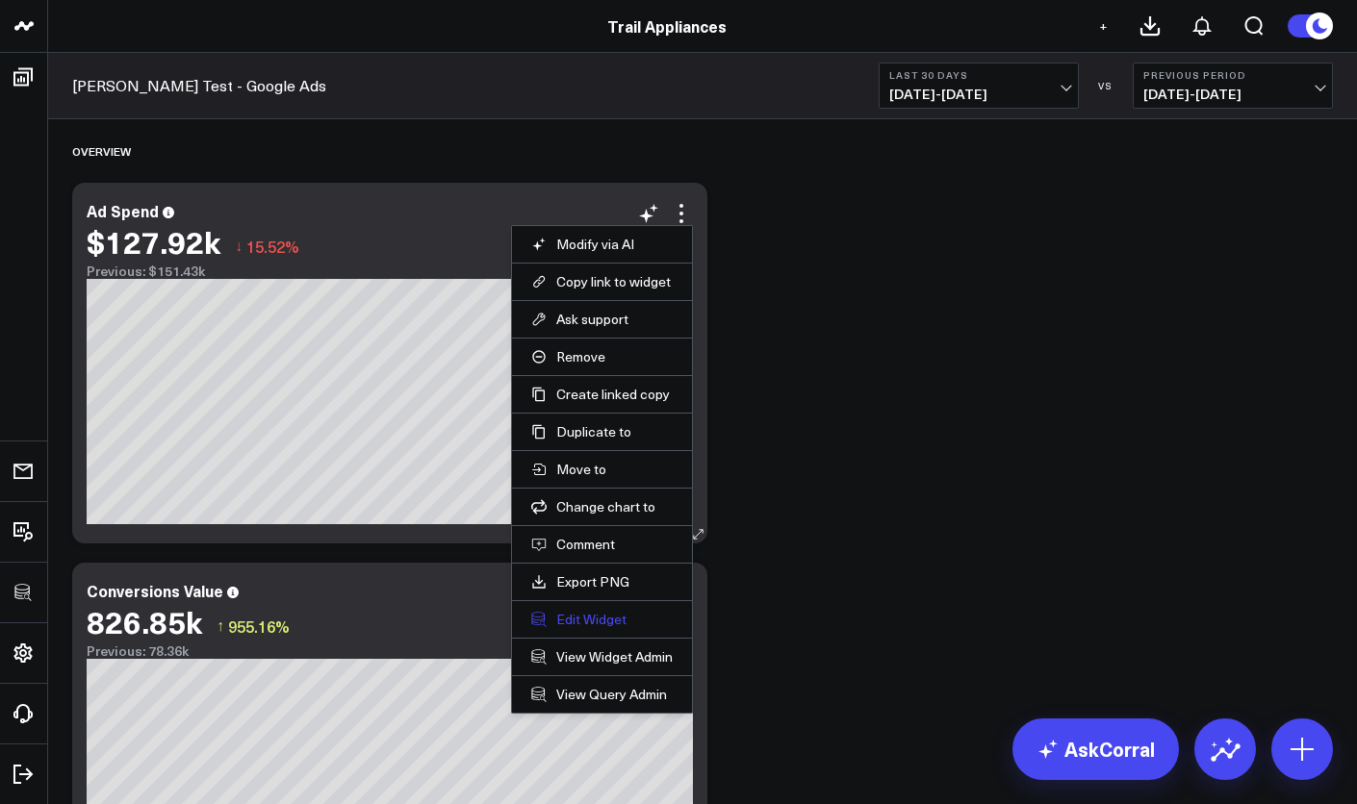
click at [609, 623] on button "Edit Widget" at bounding box center [601, 619] width 141 height 17
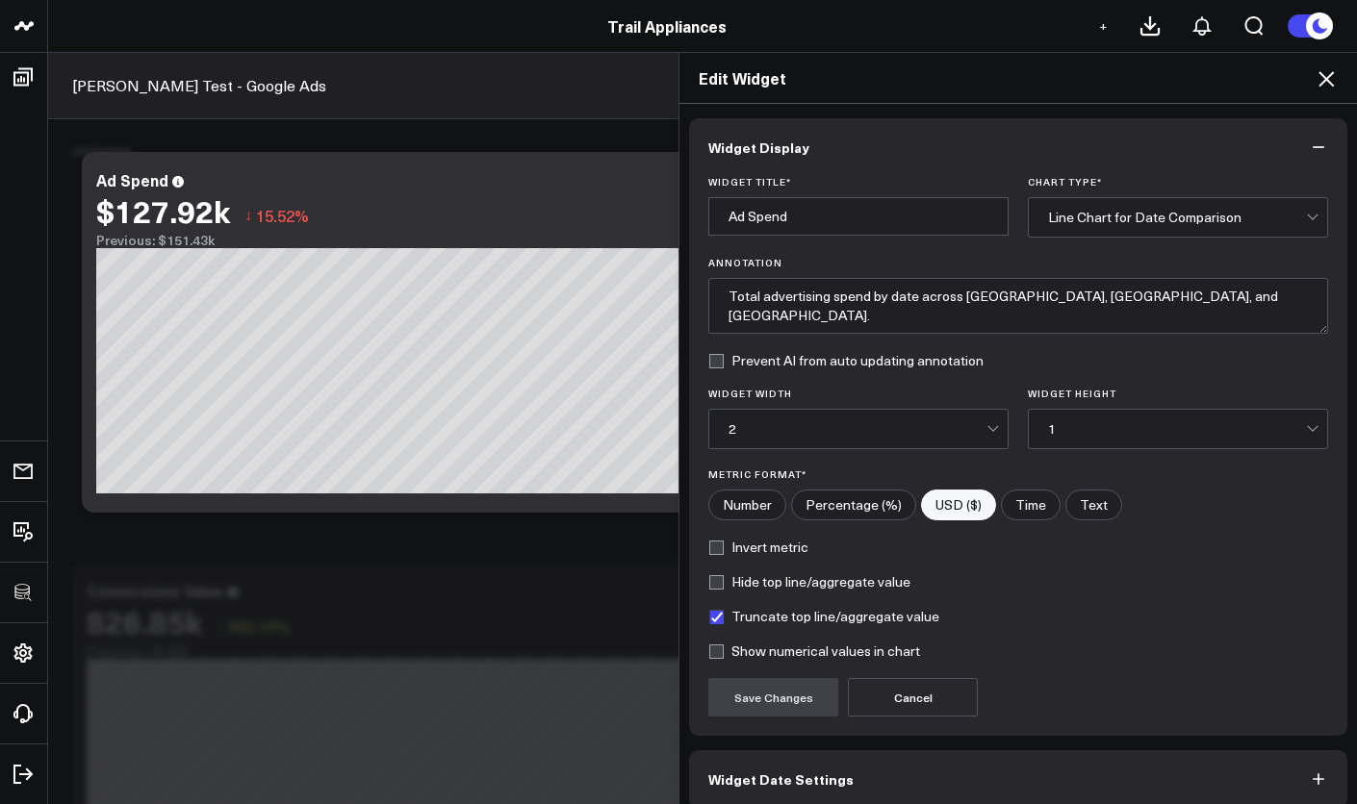
scroll to position [89, 0]
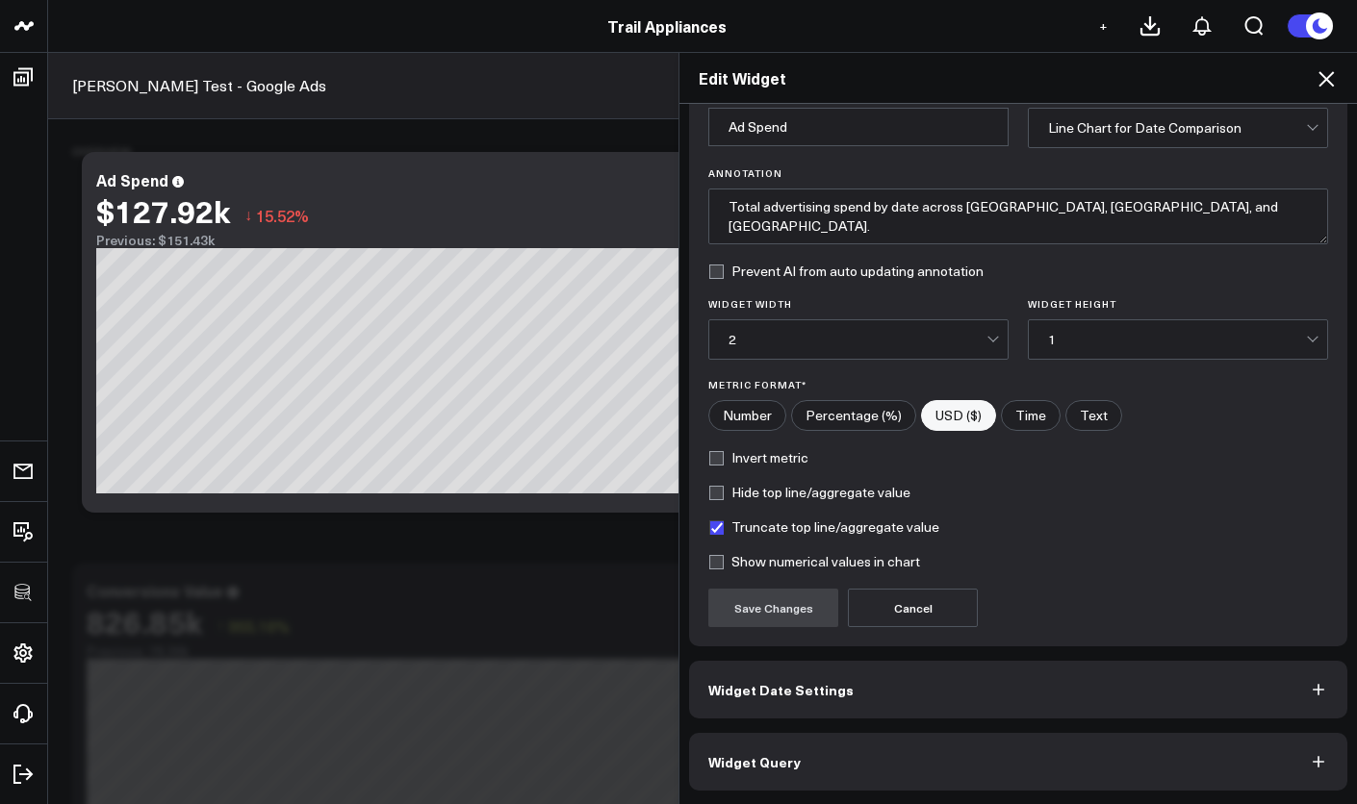
click at [944, 767] on button "Widget Query" at bounding box center [1018, 762] width 658 height 58
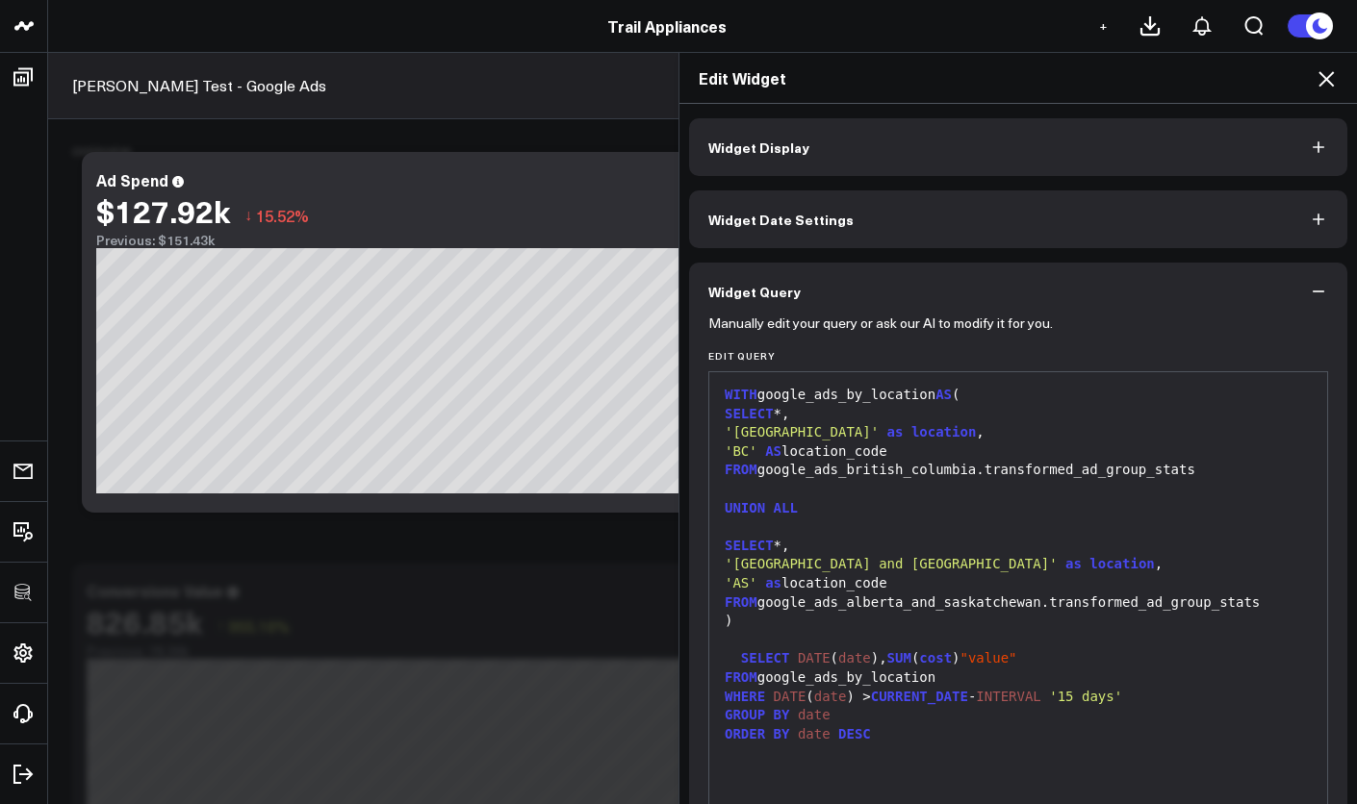
scroll to position [4, 0]
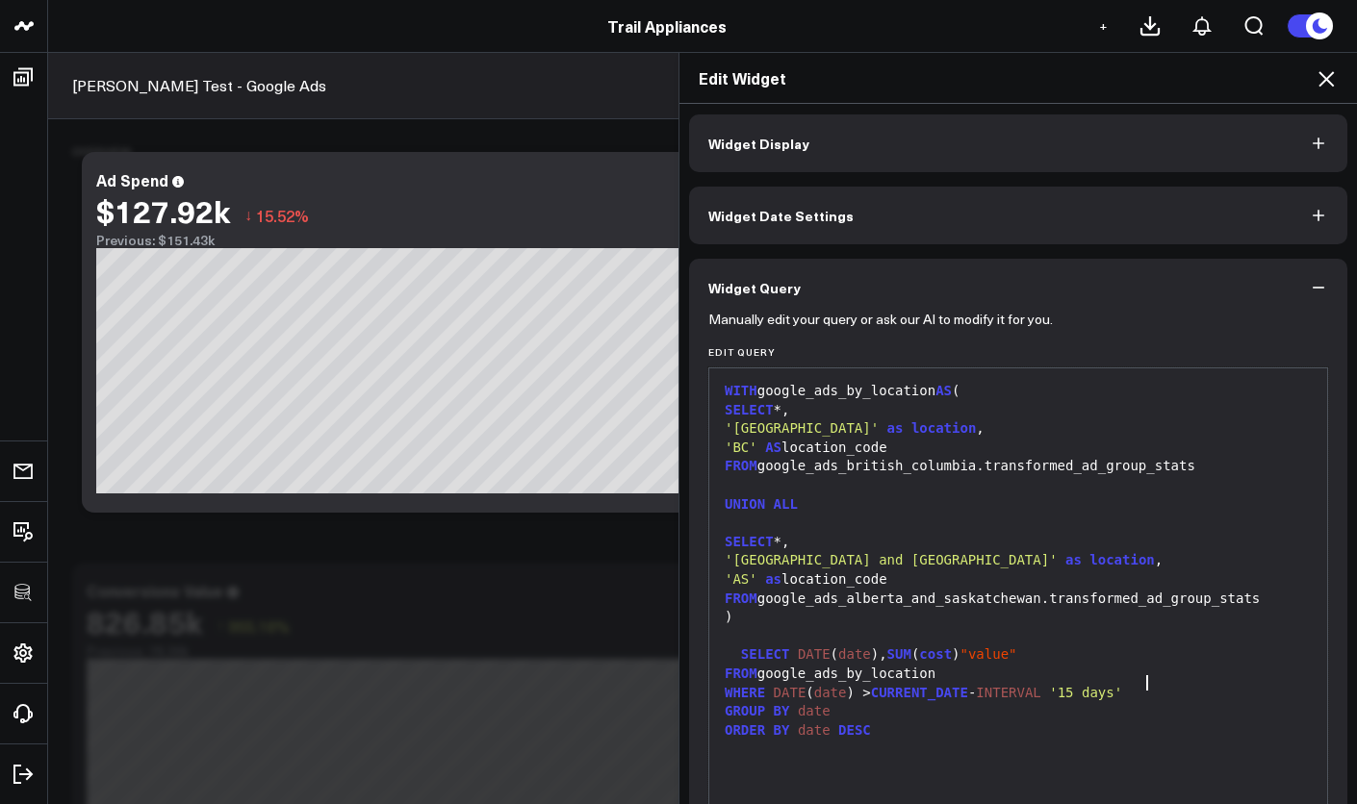
click at [1157, 684] on div "WHERE DATE ( date ) > CURRENT_DATE - INTERVAL '15 days'" at bounding box center [1018, 693] width 599 height 19
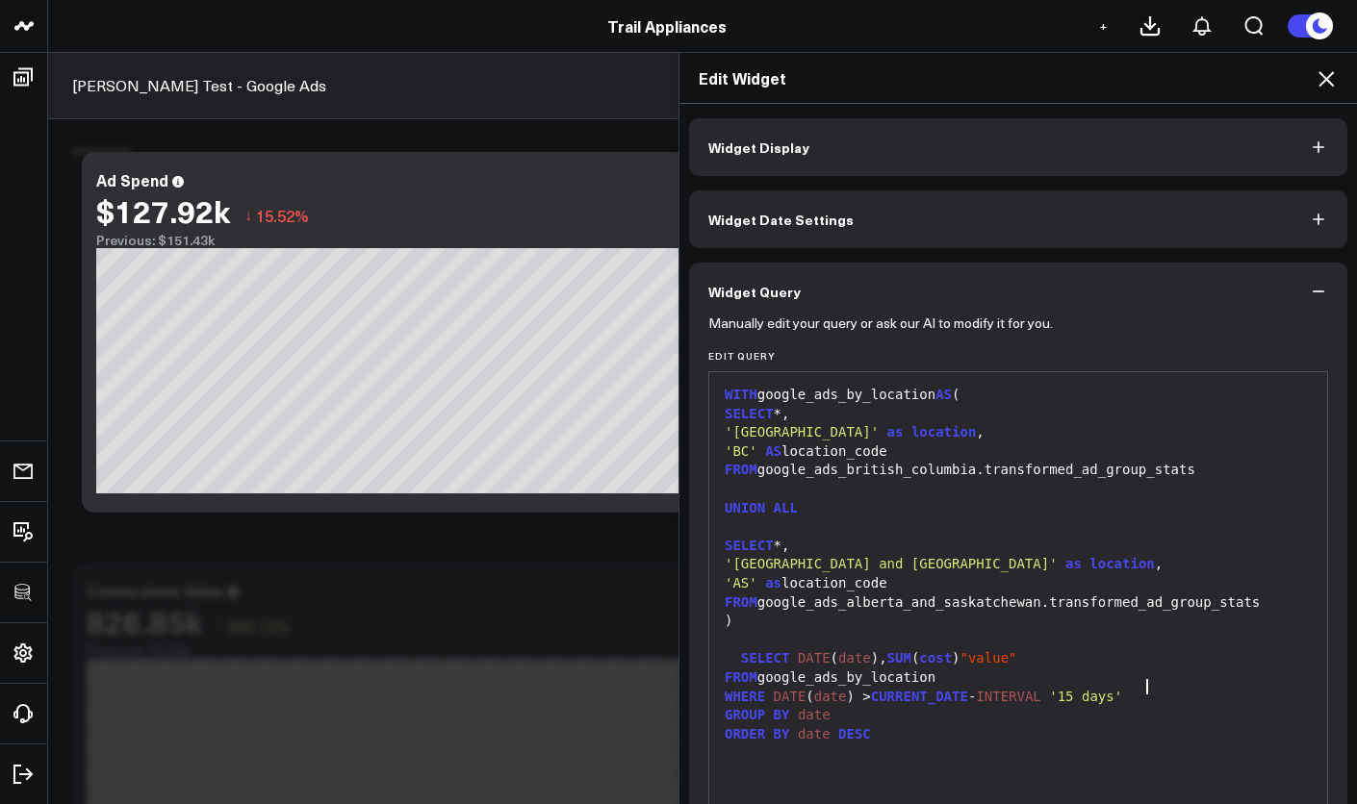
scroll to position [139, 0]
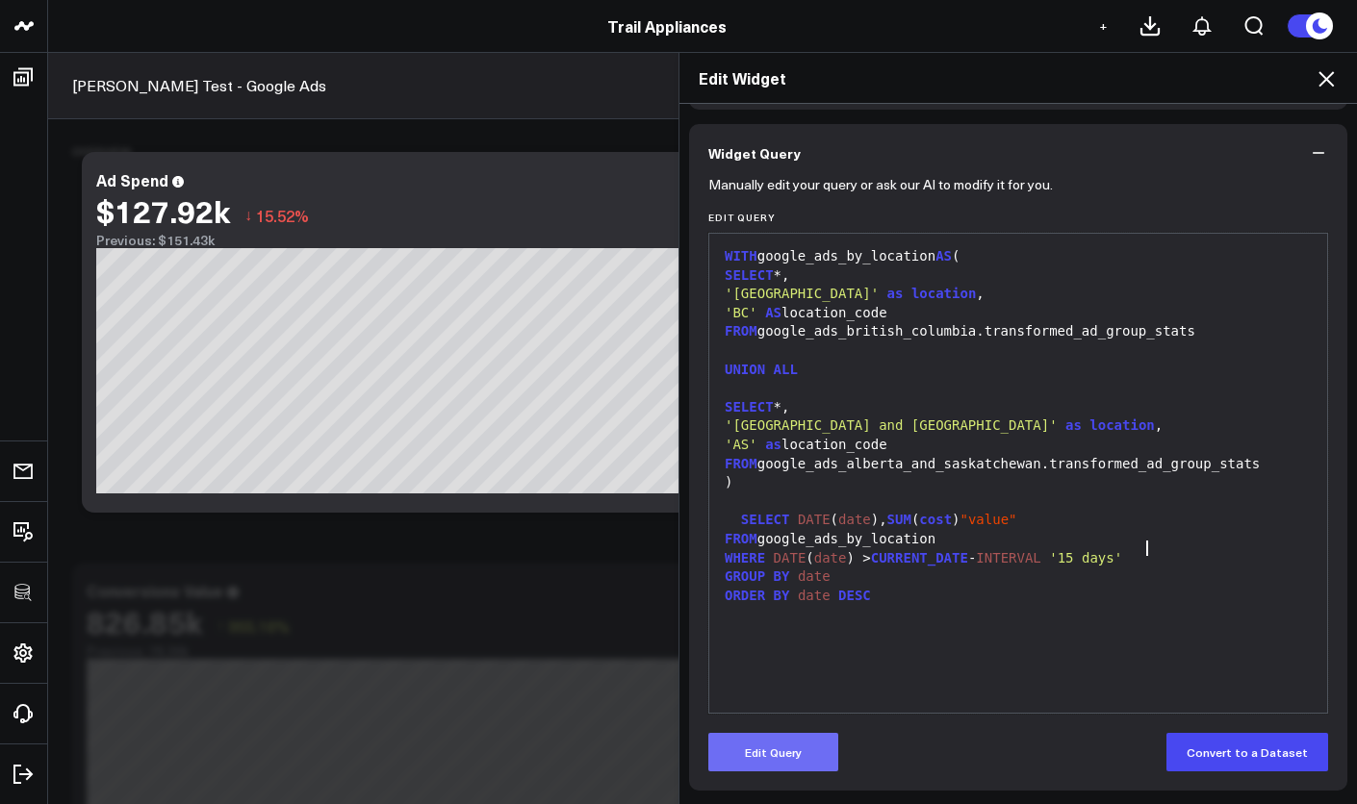
click at [799, 751] on button "Edit Query" at bounding box center [773, 752] width 130 height 38
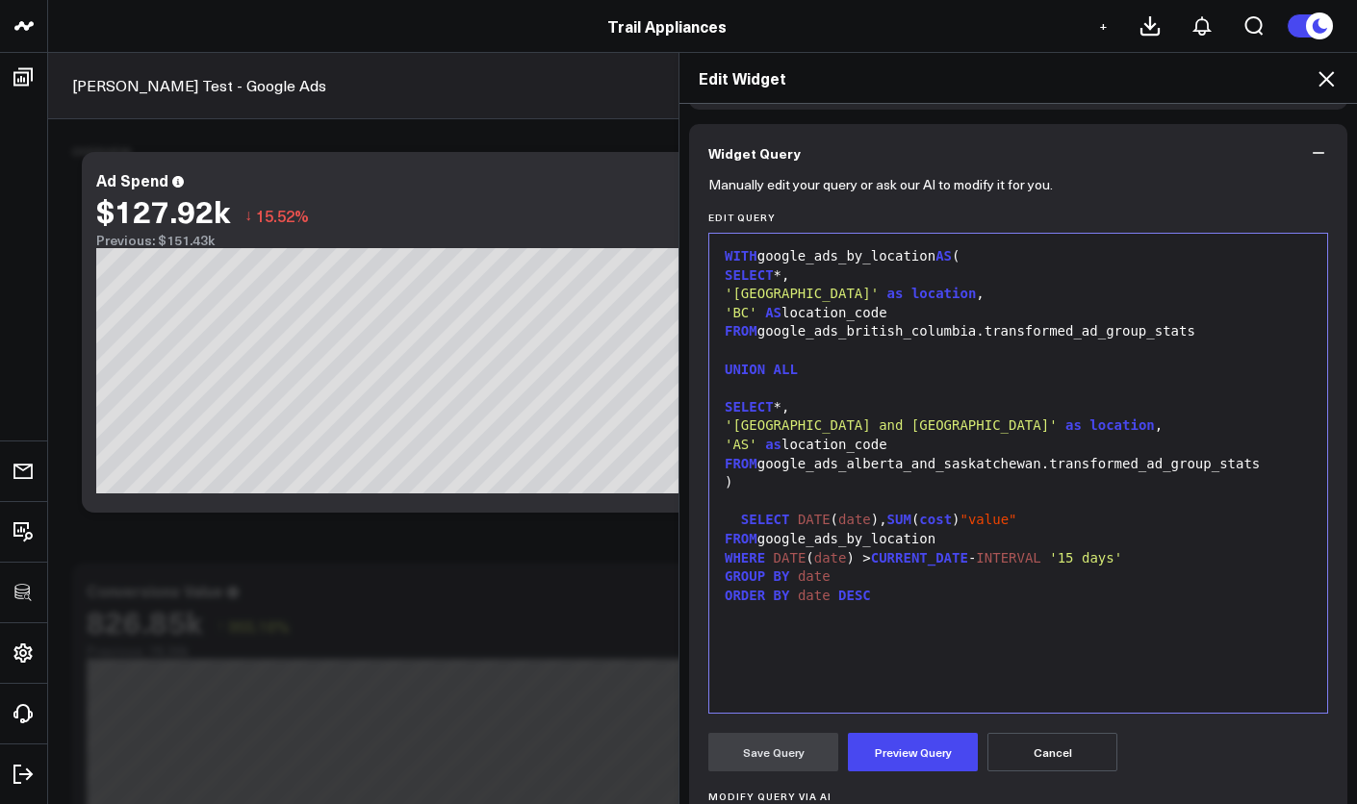
click at [1154, 568] on div "GROUP BY date" at bounding box center [1018, 577] width 599 height 19
click at [1161, 555] on div "WHERE DATE ( date ) > CURRENT_DATE - INTERVAL '15 days'" at bounding box center [1018, 558] width 599 height 19
drag, startPoint x: 751, startPoint y: 259, endPoint x: 666, endPoint y: 260, distance: 85.6
click at [666, 260] on div "Edit Widget Widget Display Widget Date Settings Widget Query Manually edit your…" at bounding box center [678, 428] width 1357 height 752
click at [813, 568] on div "AND loc" at bounding box center [1018, 577] width 599 height 19
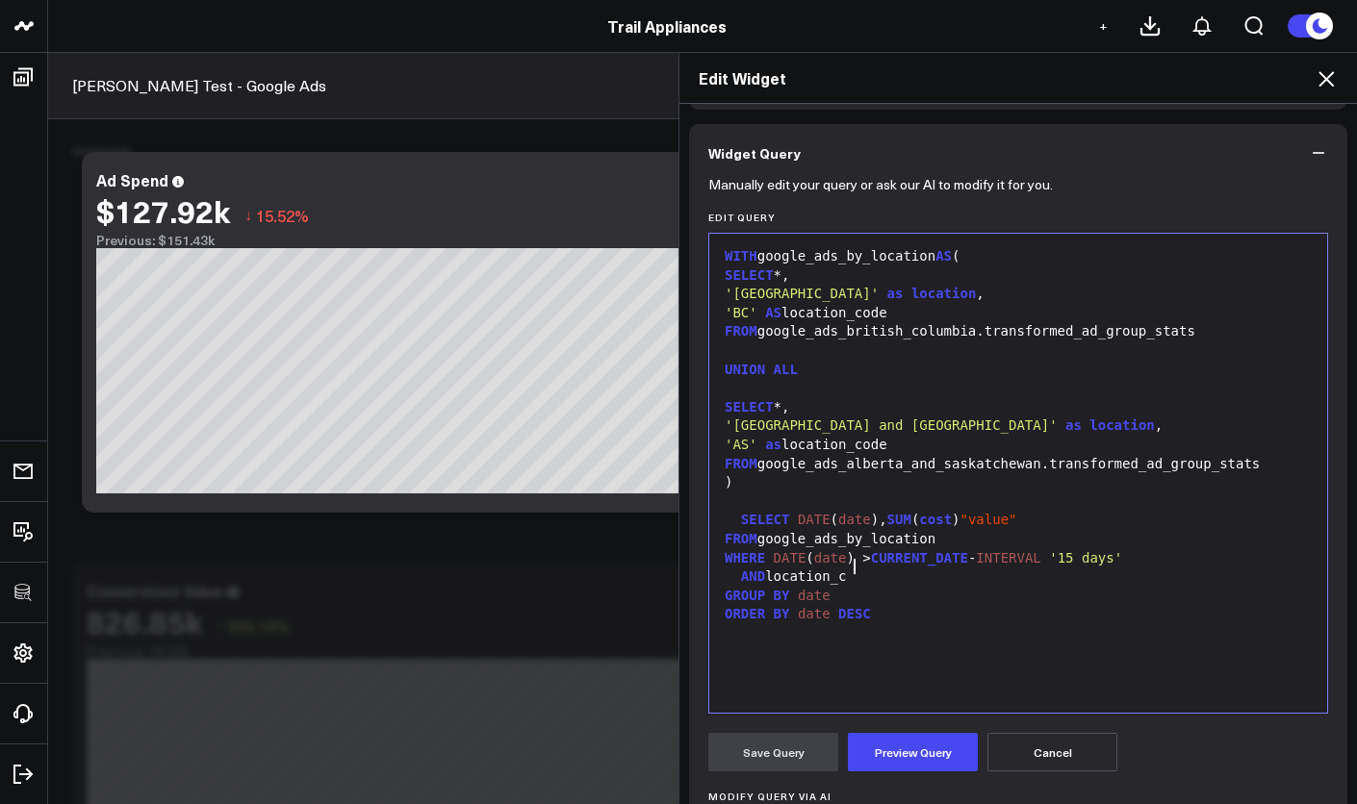
click at [863, 568] on div "AND location_c" at bounding box center [1018, 577] width 599 height 19
click at [915, 569] on div "AND location_code =" at bounding box center [1018, 577] width 599 height 19
drag, startPoint x: 736, startPoint y: 258, endPoint x: 709, endPoint y: 259, distance: 27.0
click at [709, 259] on div "Selection deleted 99 1 2 3 4 5 6 7 8 9 10 11 12 13 14 15 16 17 18 19 20 21 › ⌄ …" at bounding box center [1018, 473] width 620 height 481
click at [974, 568] on div "AND location_code = '${locat'" at bounding box center [1018, 577] width 599 height 19
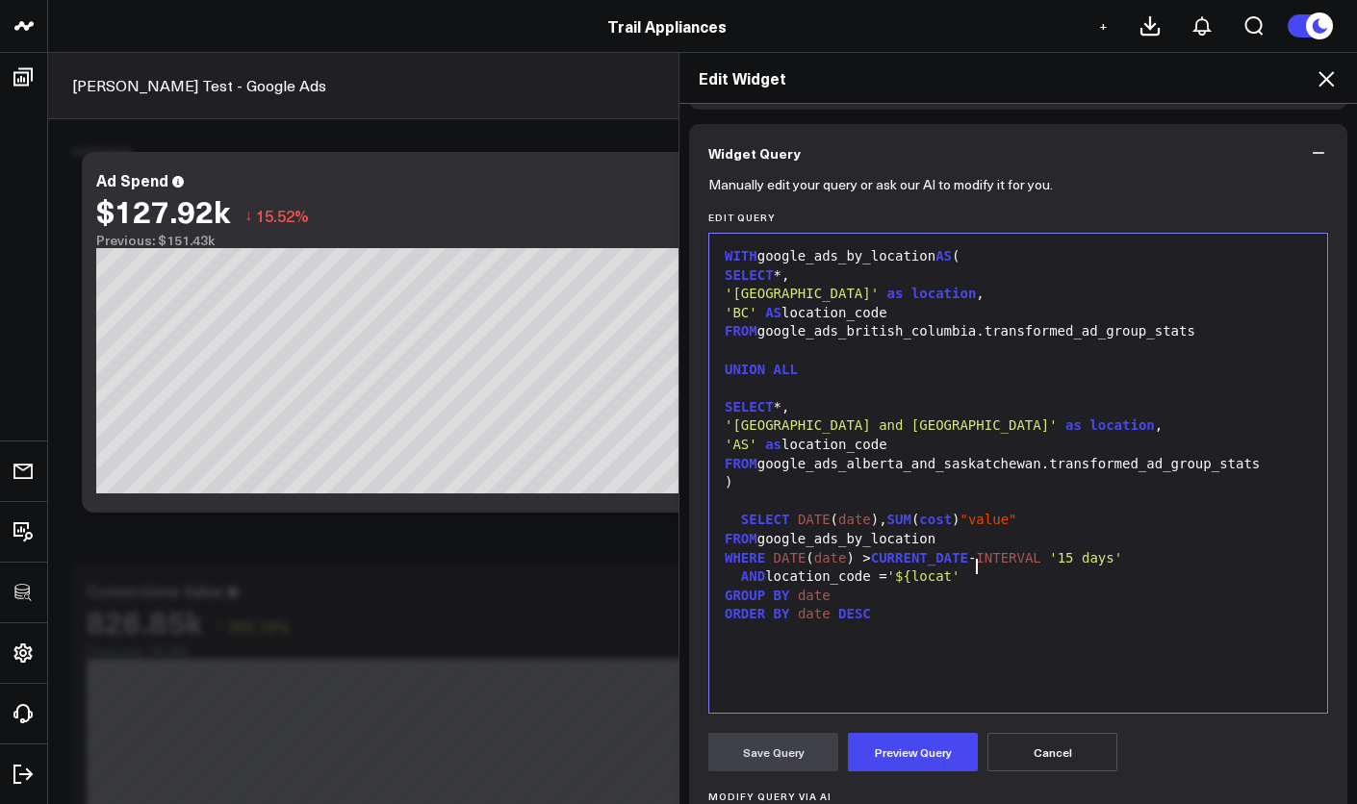
click at [960, 569] on span "'${locat'" at bounding box center [923, 576] width 73 height 15
click at [853, 748] on button "Preview Query" at bounding box center [913, 752] width 130 height 38
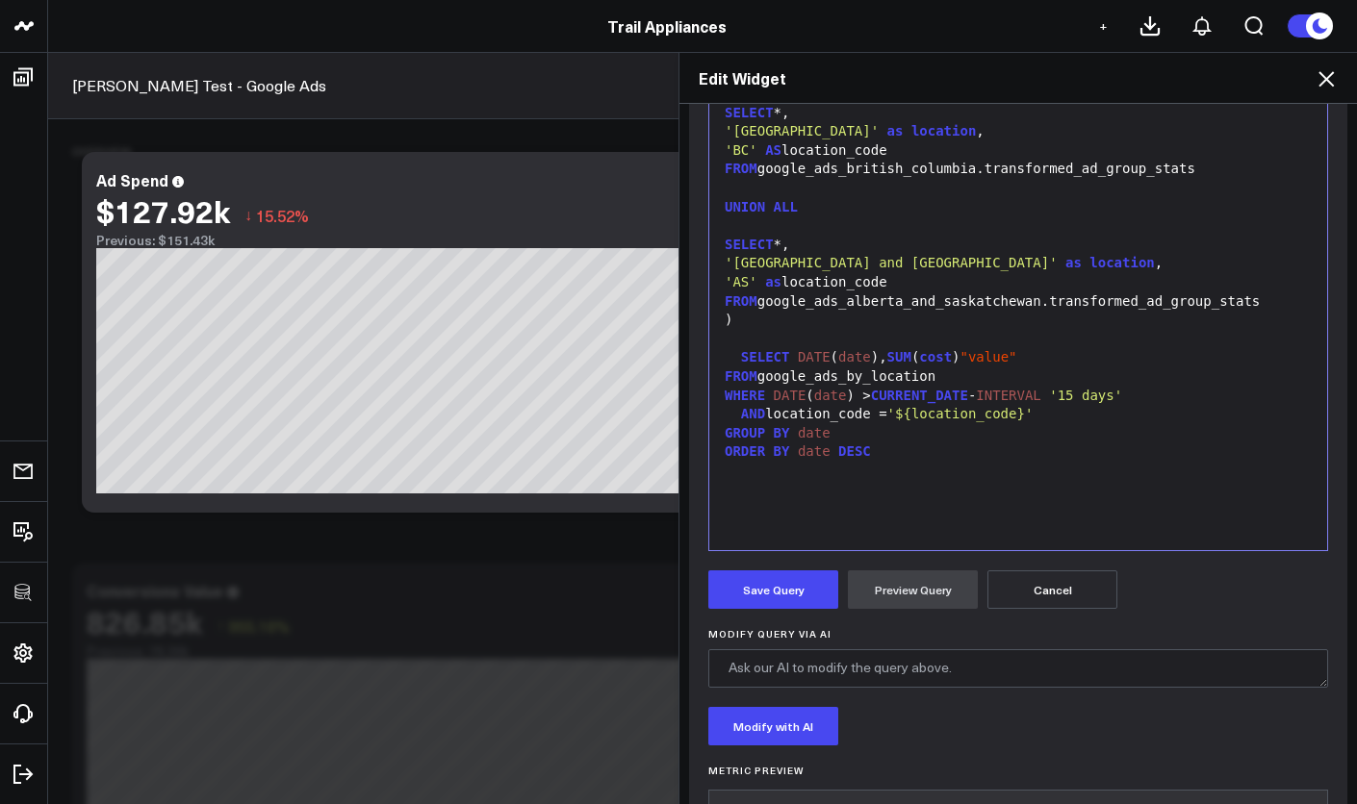
scroll to position [404, 0]
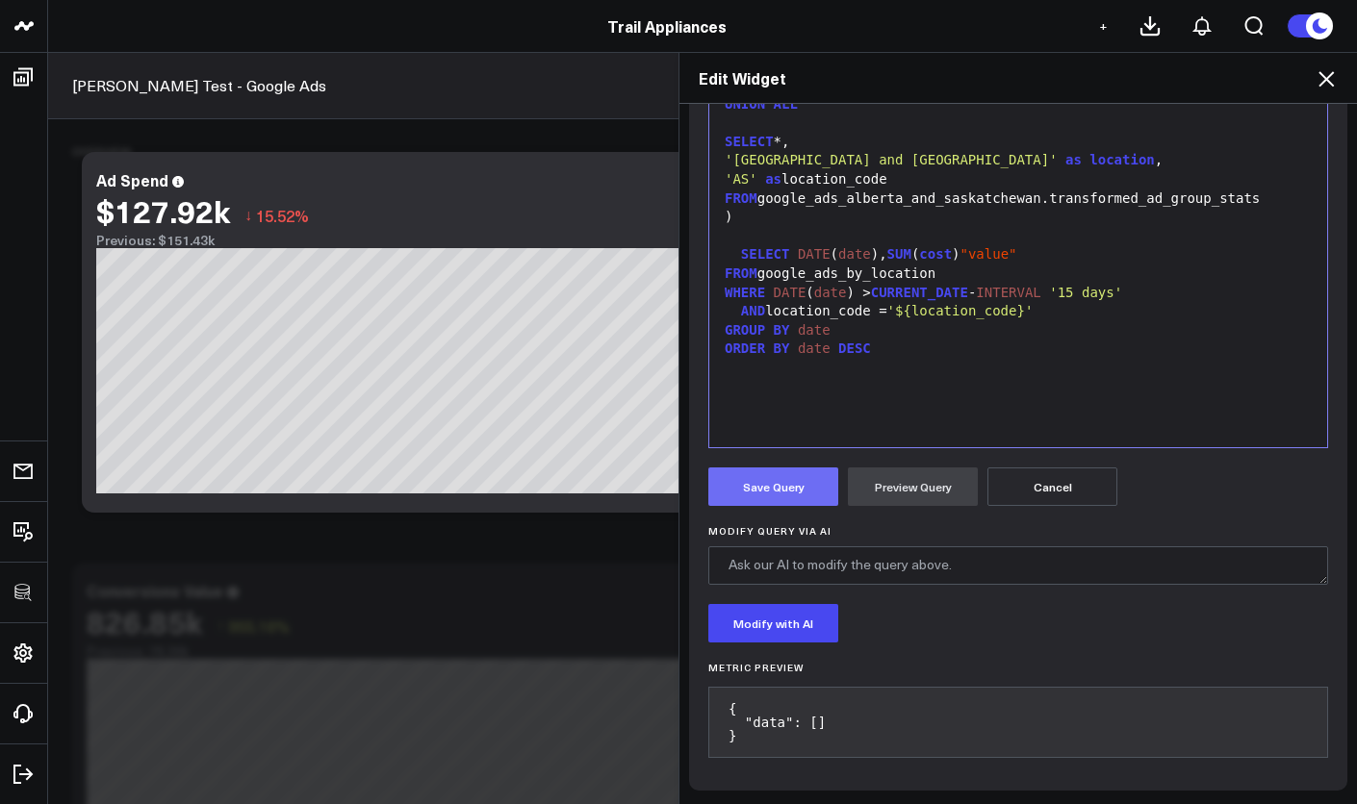
click at [802, 490] on button "Save Query" at bounding box center [773, 487] width 130 height 38
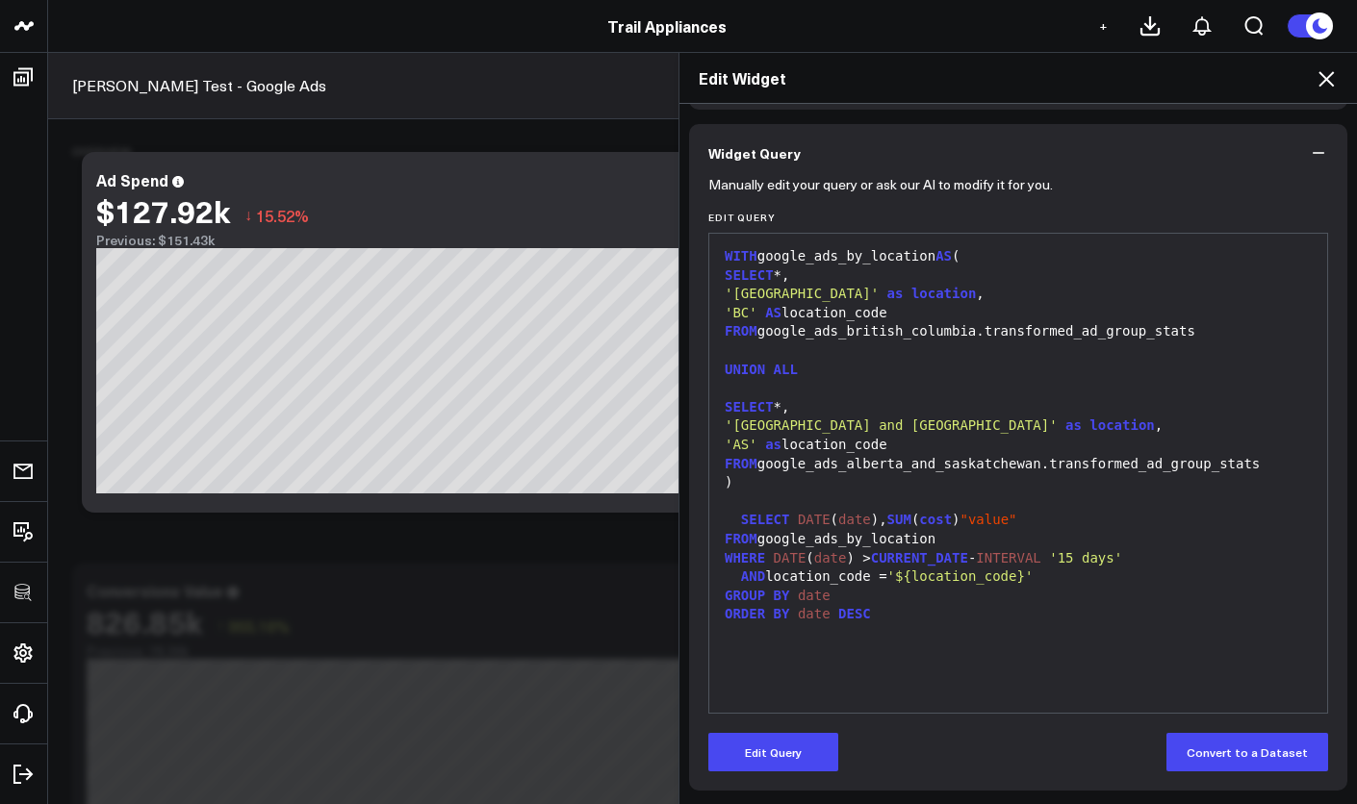
scroll to position [139, 0]
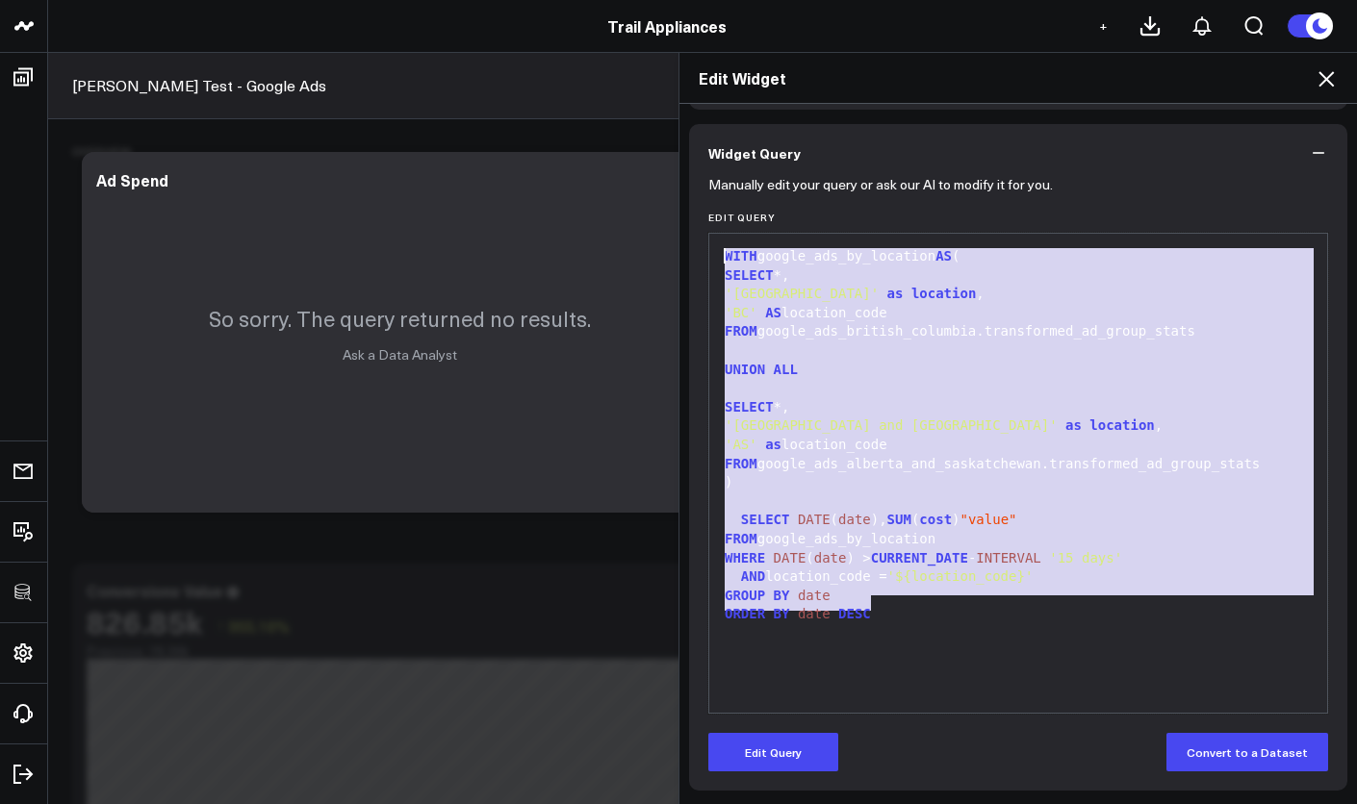
drag, startPoint x: 879, startPoint y: 603, endPoint x: 711, endPoint y: 252, distance: 389.1
click at [719, 252] on div "WITH google_ads_by_location AS ( SELECT *, 'British Columbia' as location , 'BC…" at bounding box center [1018, 473] width 599 height 460
copy div "WITH google_ads_by_location AS ( SELECT *, 'British Columbia' as location , 'BC…"
click at [1059, 769] on div "Edit Query Convert to a Dataset" at bounding box center [1018, 752] width 620 height 38
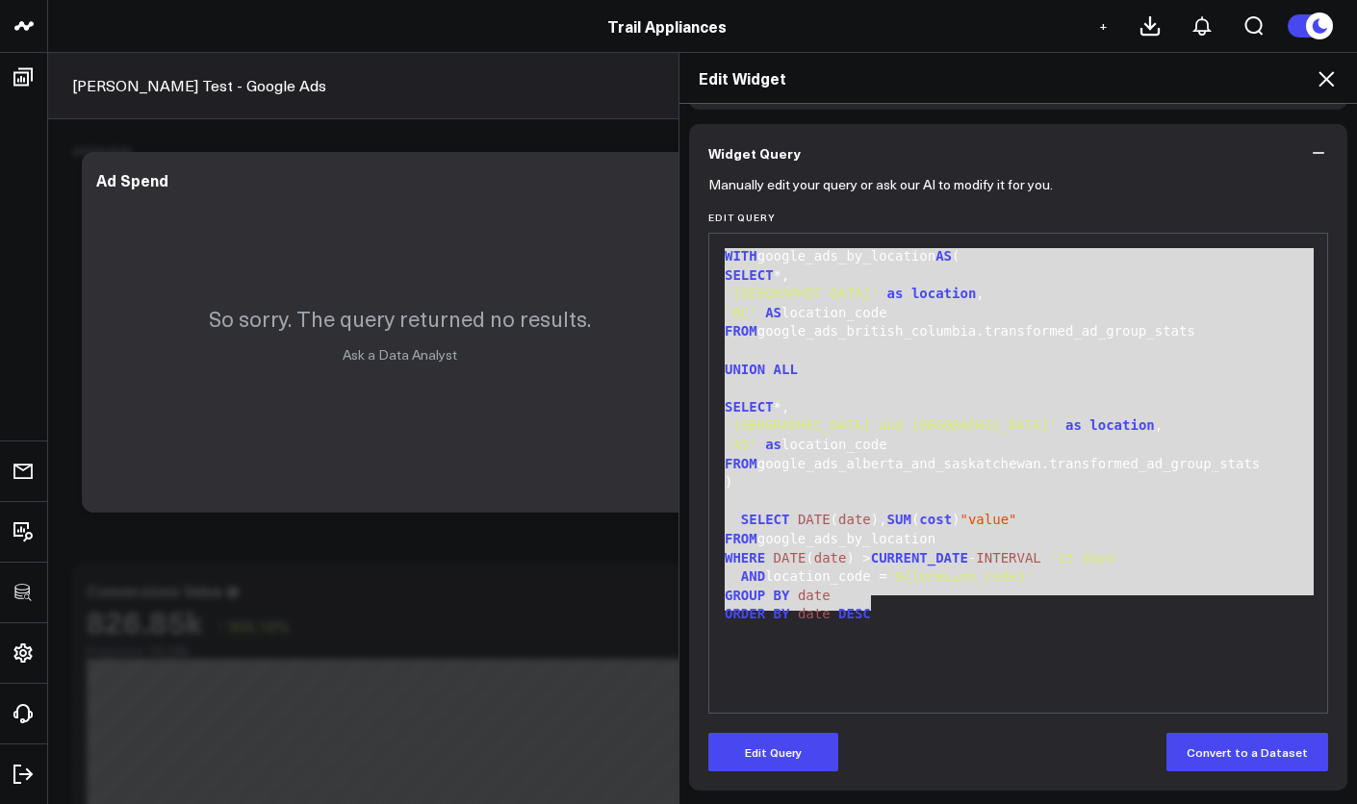
click at [1297, 165] on button "Widget Query" at bounding box center [1018, 153] width 658 height 58
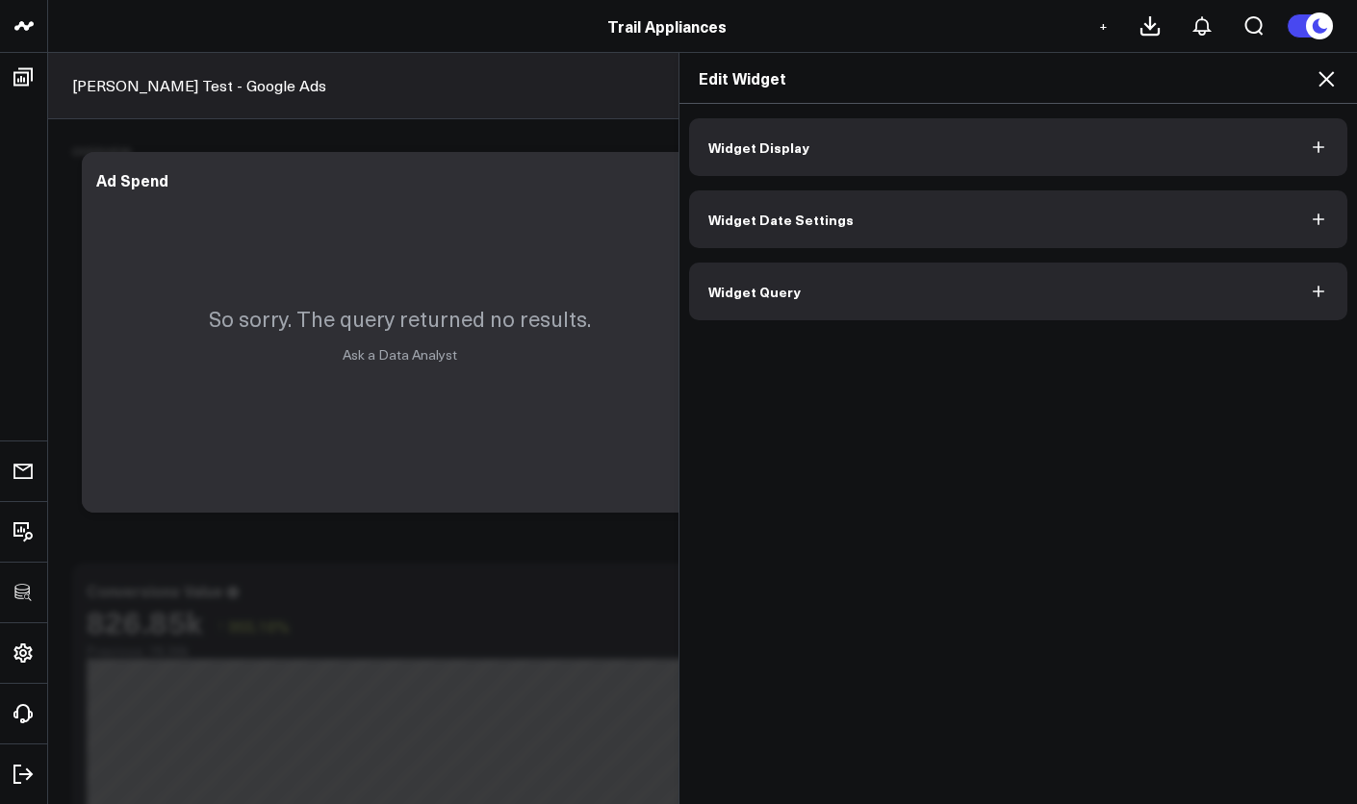
click at [1205, 317] on button "Widget Query" at bounding box center [1018, 292] width 658 height 58
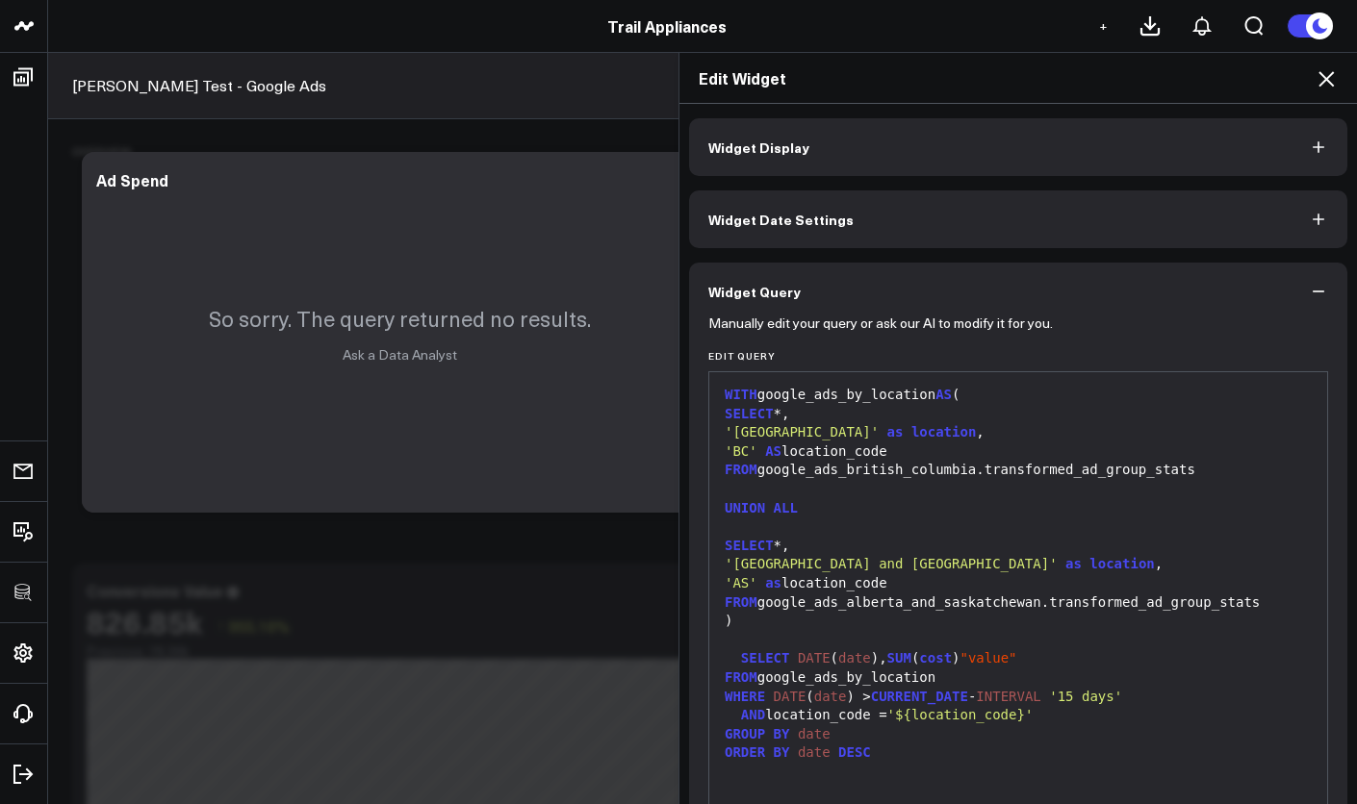
click at [1202, 185] on div "Widget Display Widget Date Settings Widget Query Manually edit your query or as…" at bounding box center [1018, 523] width 658 height 811
click at [1196, 157] on button "Widget Display" at bounding box center [1018, 147] width 658 height 58
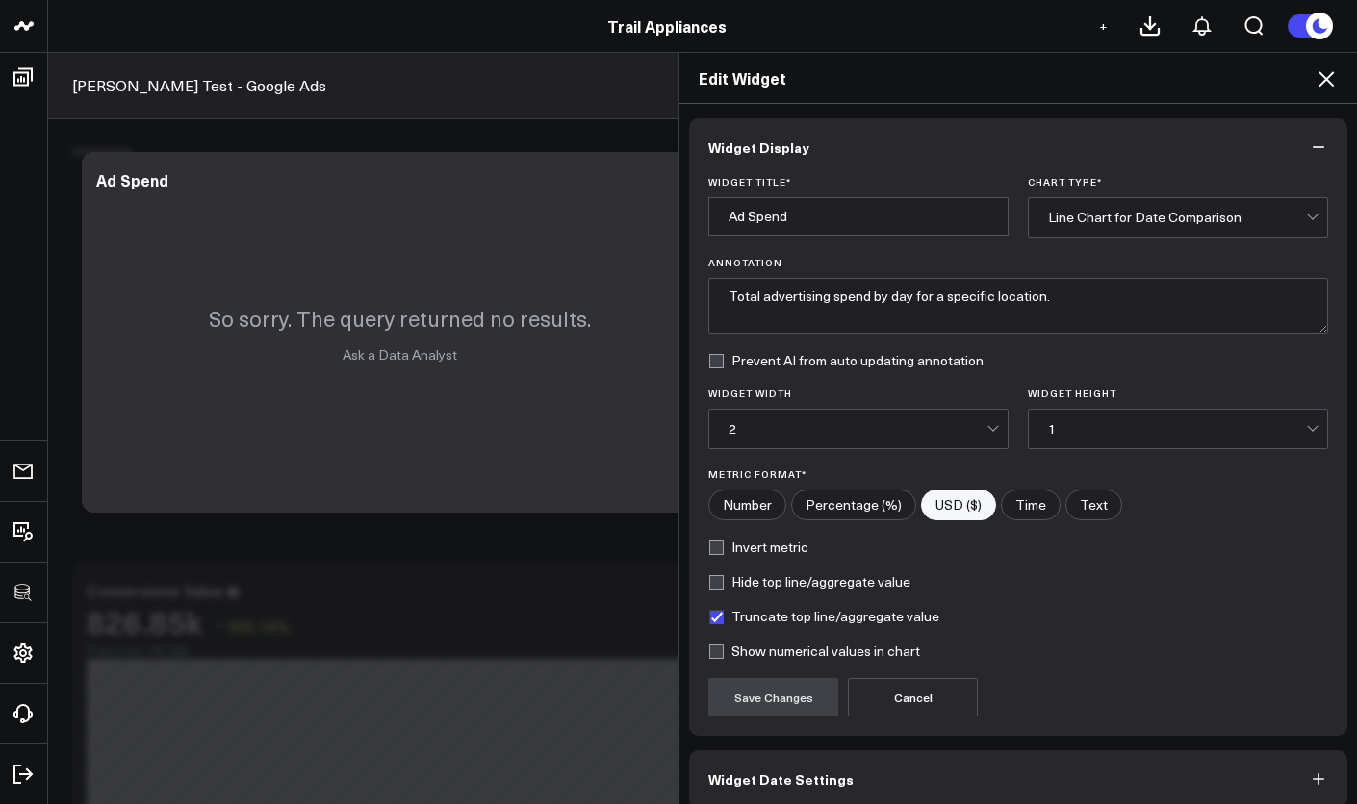
click at [1318, 80] on icon at bounding box center [1325, 78] width 23 height 23
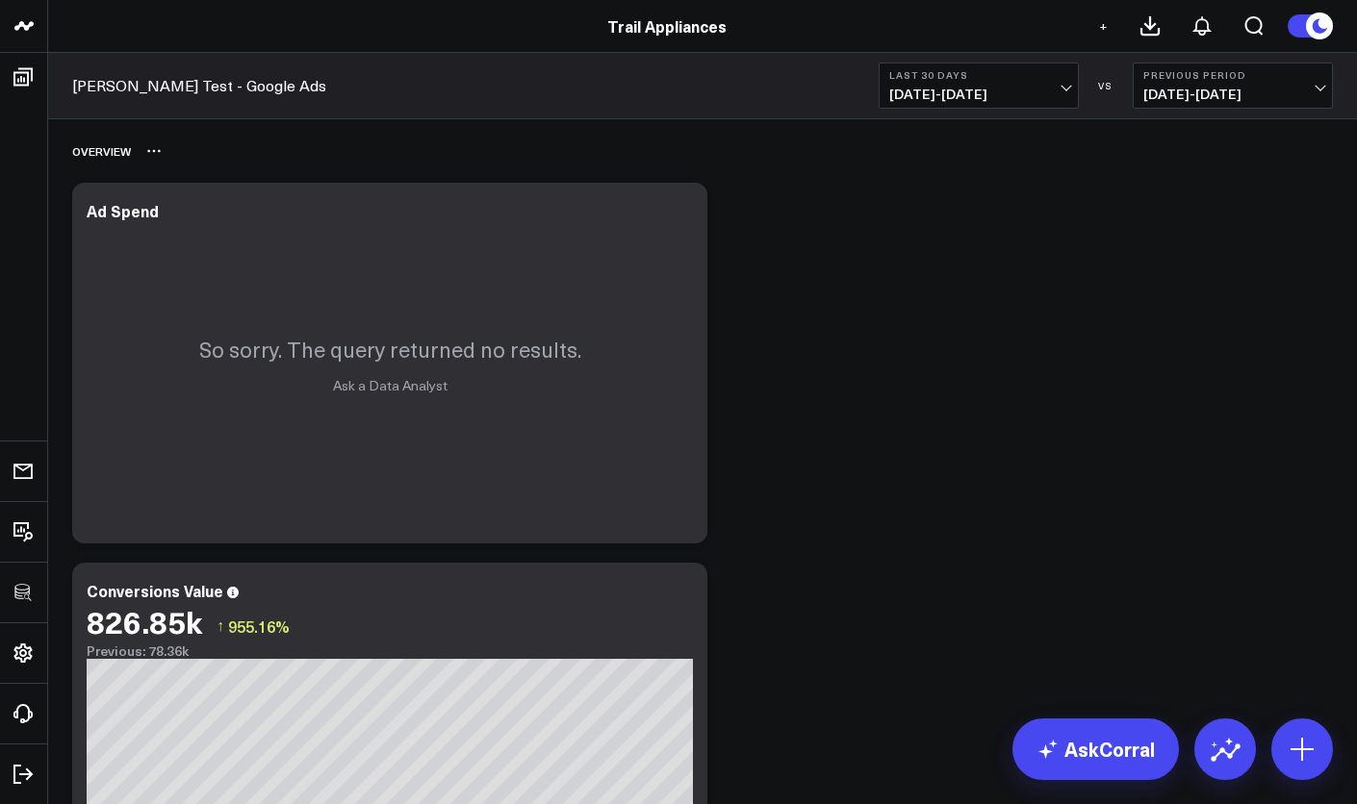
click at [161, 151] on icon at bounding box center [153, 150] width 15 height 15
click at [360, 149] on div "Overview Rename Delete" at bounding box center [702, 151] width 1261 height 44
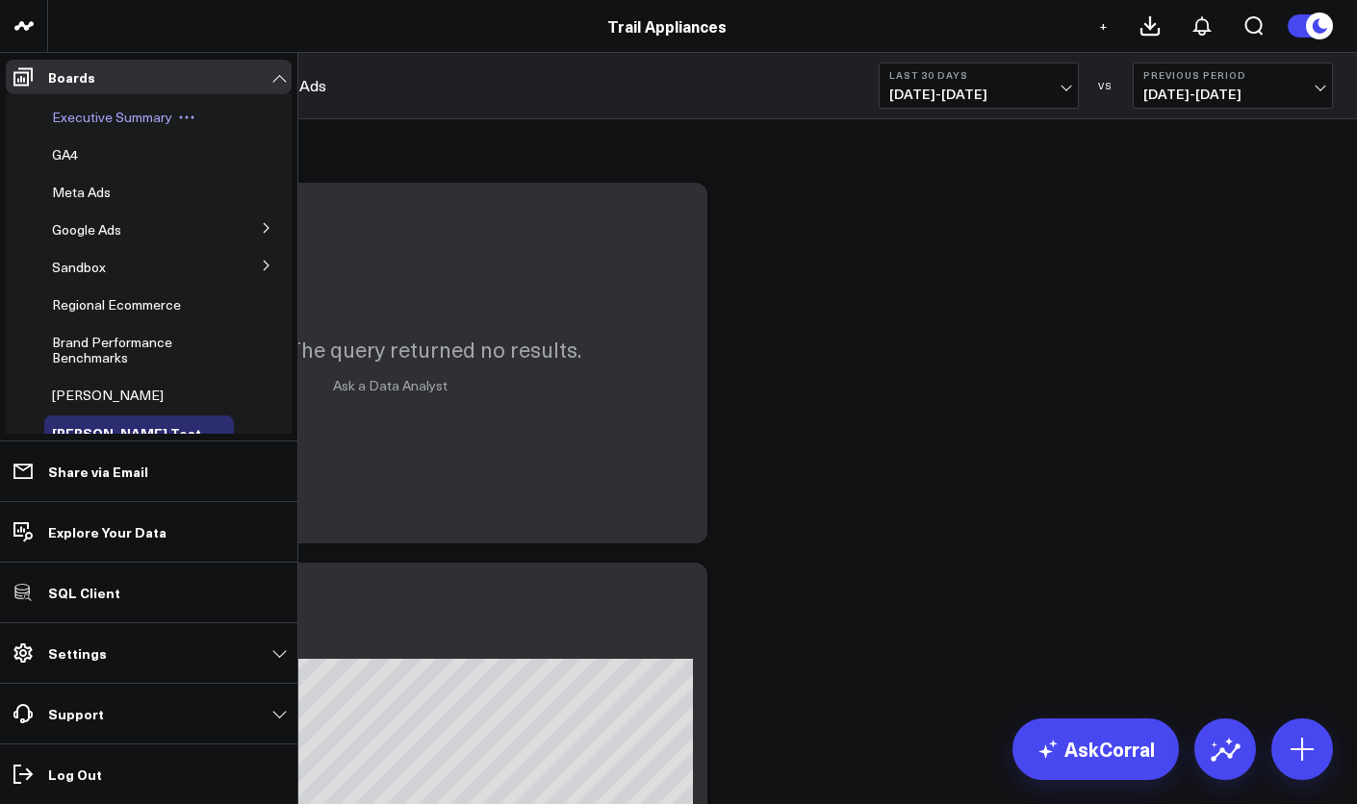
click at [53, 113] on span "Executive Summary" at bounding box center [112, 117] width 120 height 18
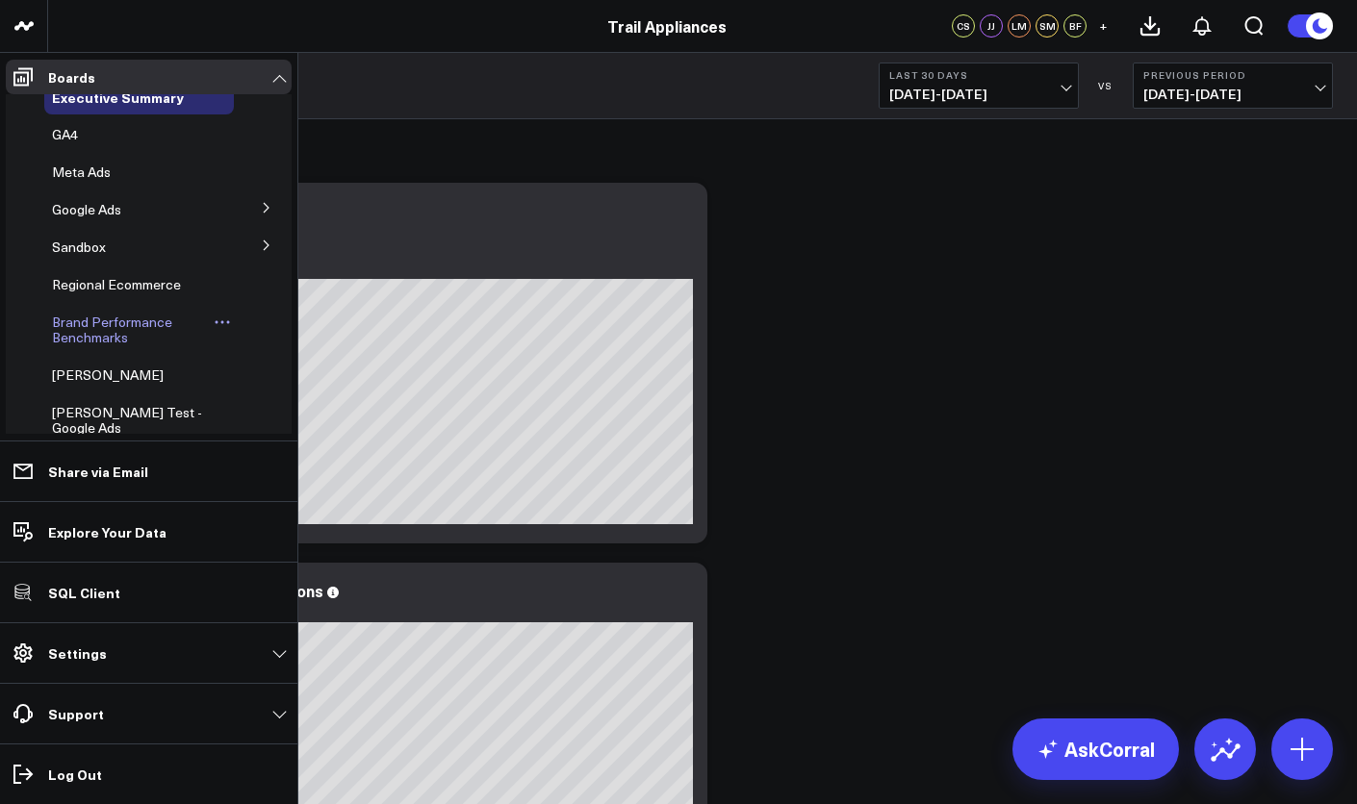
scroll to position [122, 0]
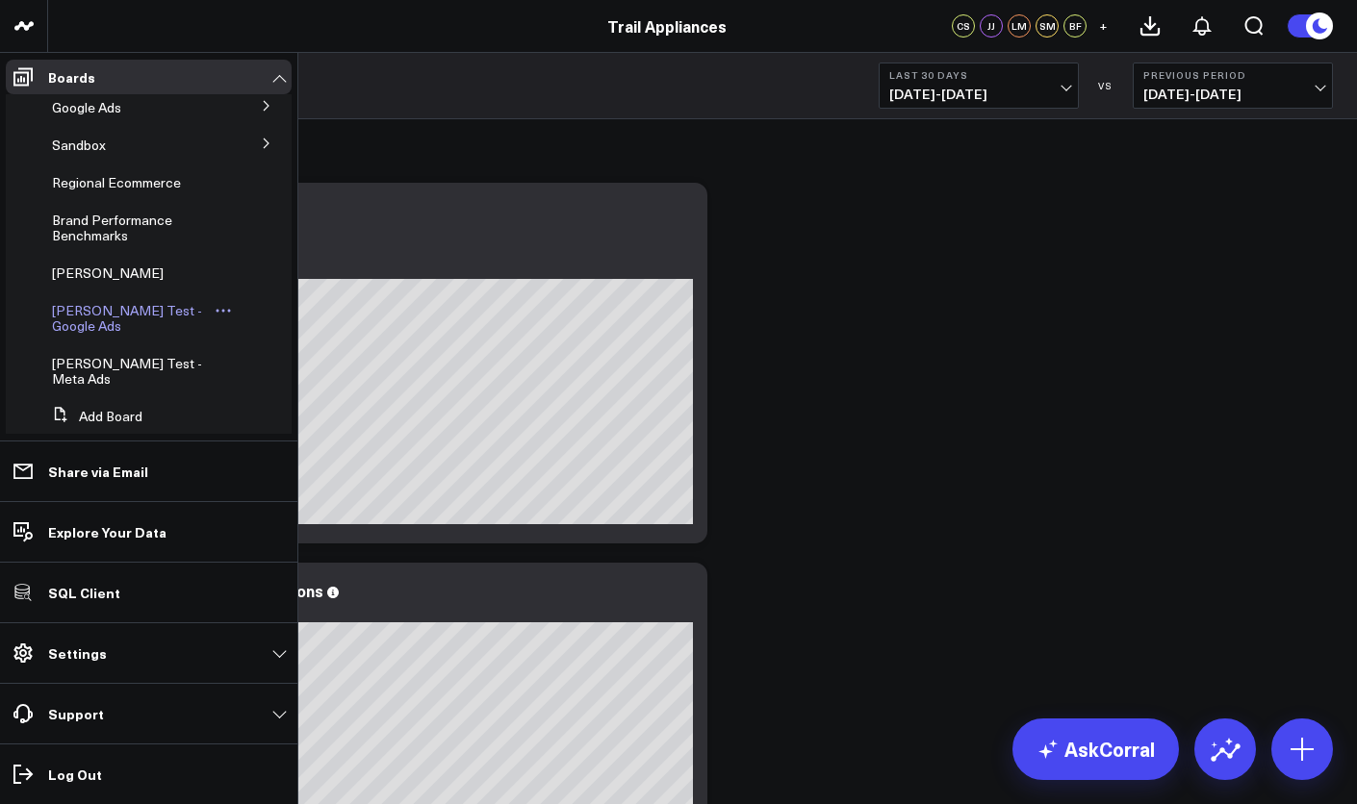
click at [94, 304] on span "Ellie Test - Google Ads" at bounding box center [127, 318] width 150 height 34
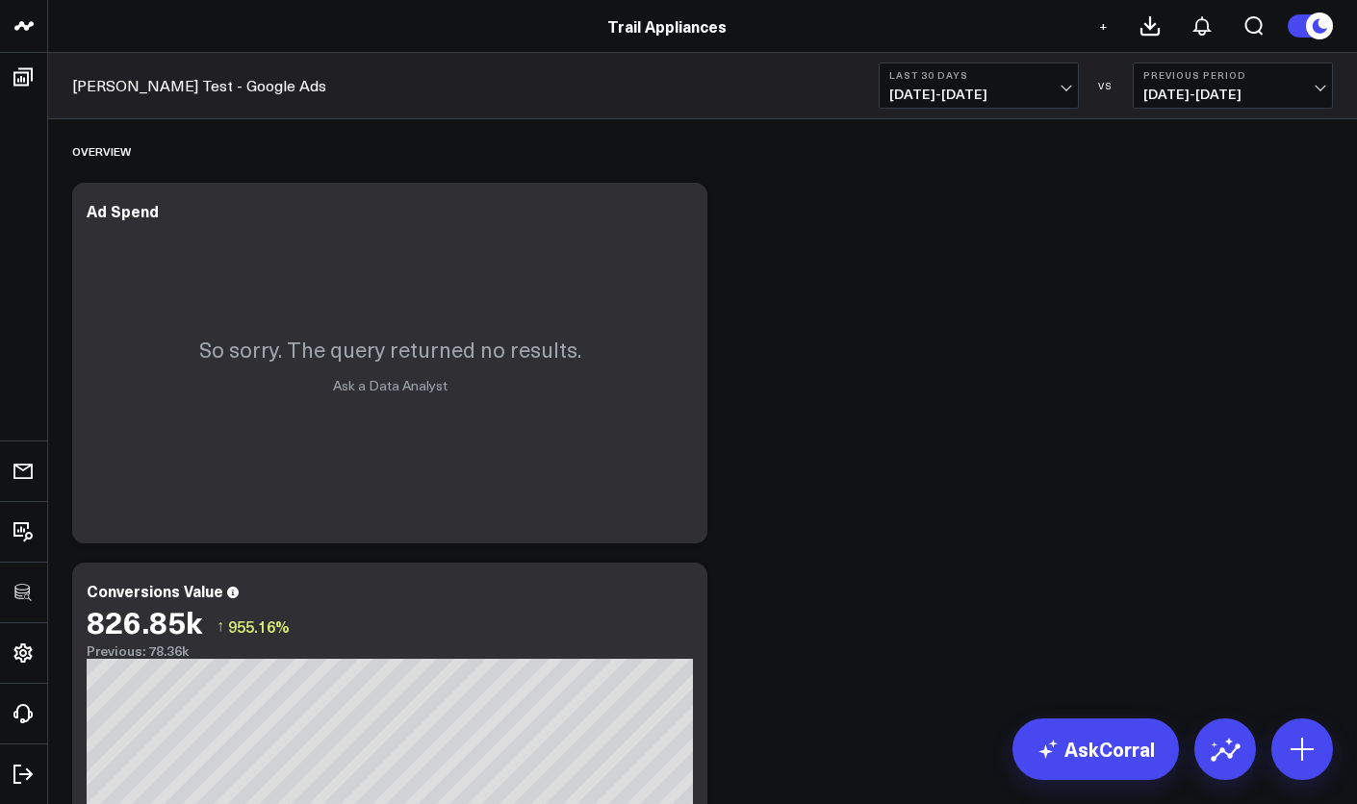
click at [688, 20] on link "Trail Appliances" at bounding box center [666, 25] width 119 height 21
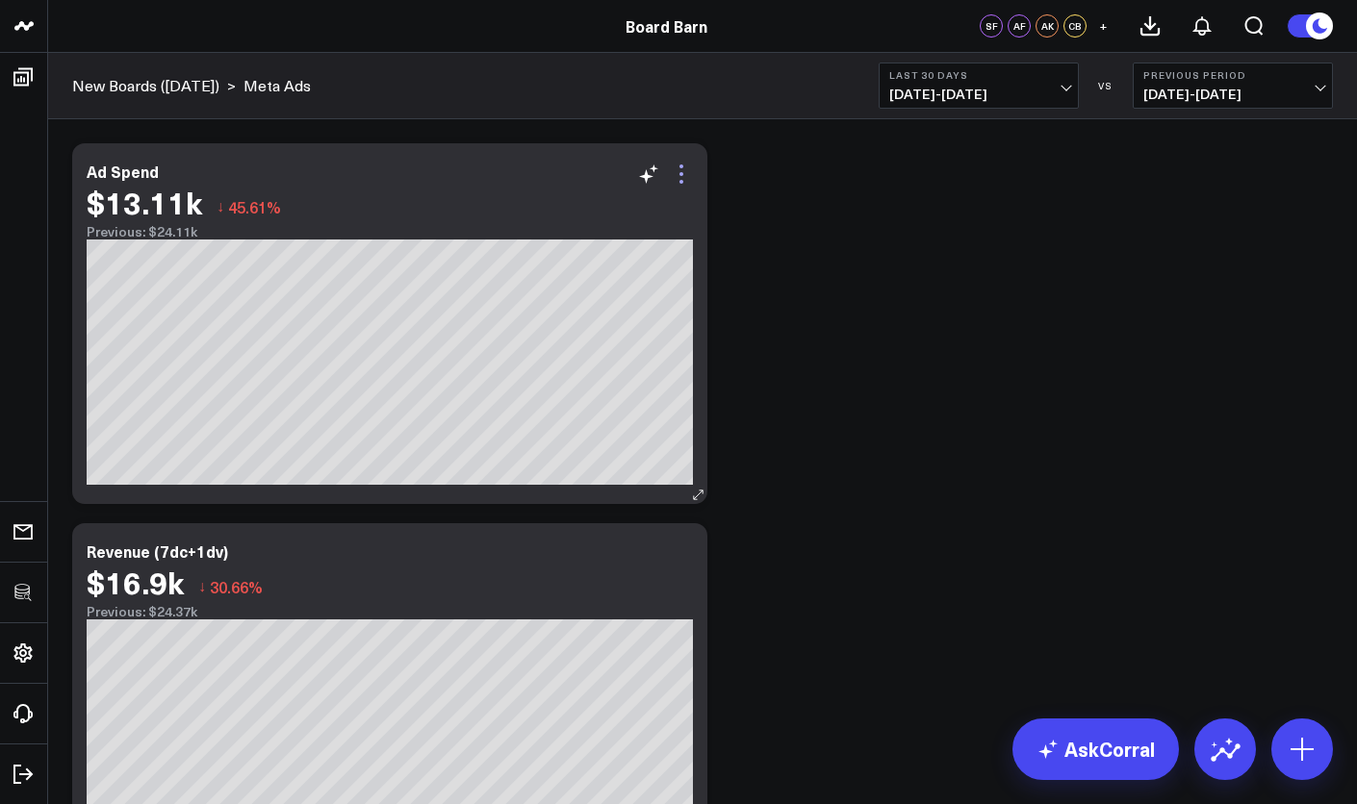
click at [677, 185] on icon at bounding box center [681, 174] width 23 height 23
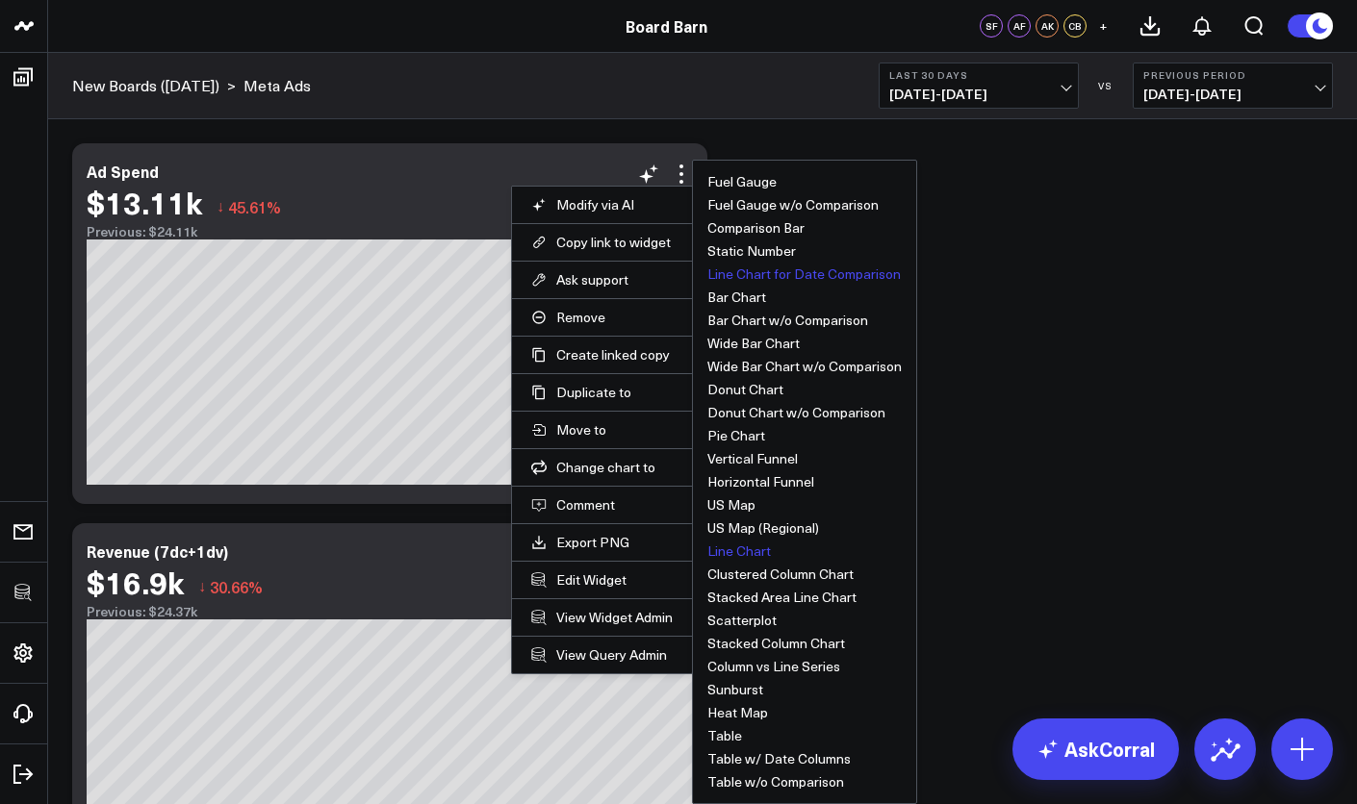
click at [734, 548] on button "Line Chart" at bounding box center [739, 551] width 64 height 13
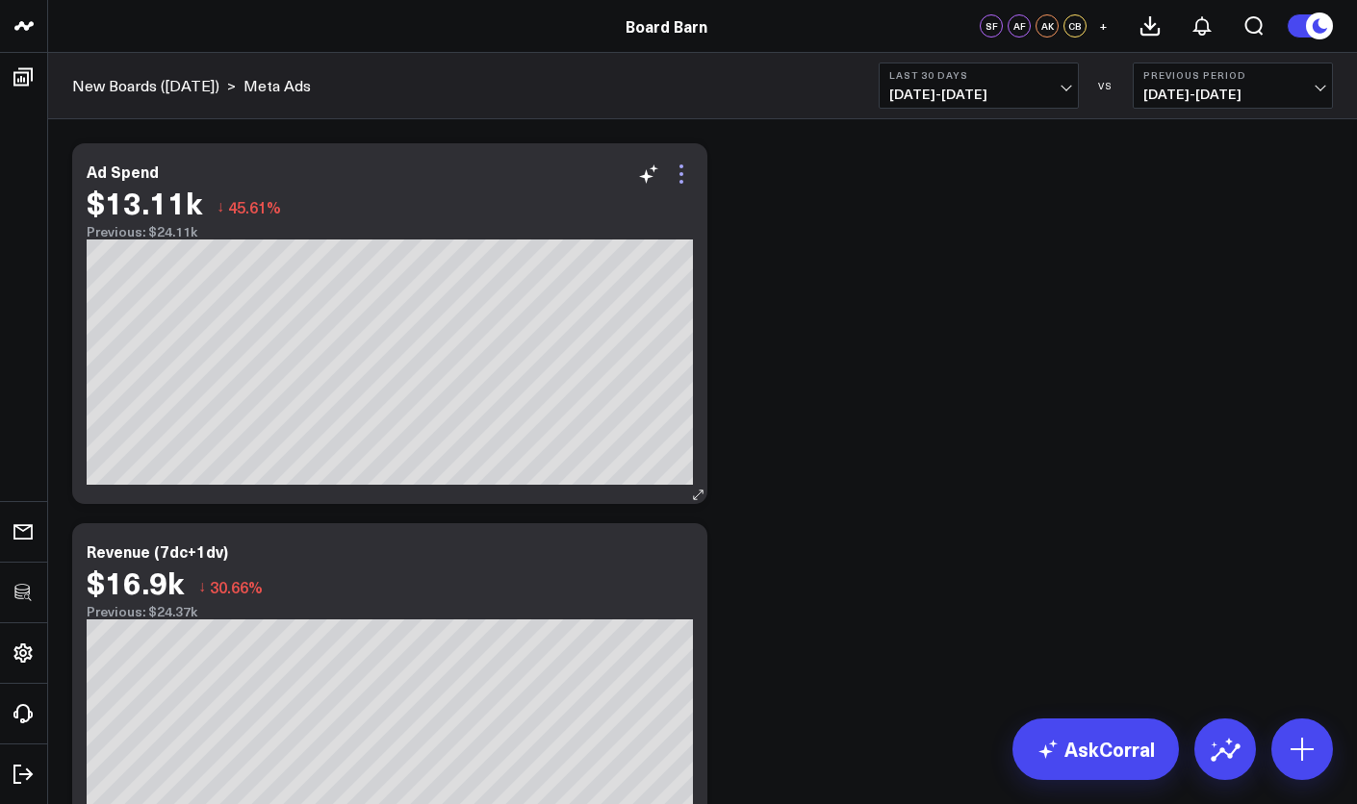
click at [683, 164] on icon at bounding box center [681, 174] width 23 height 23
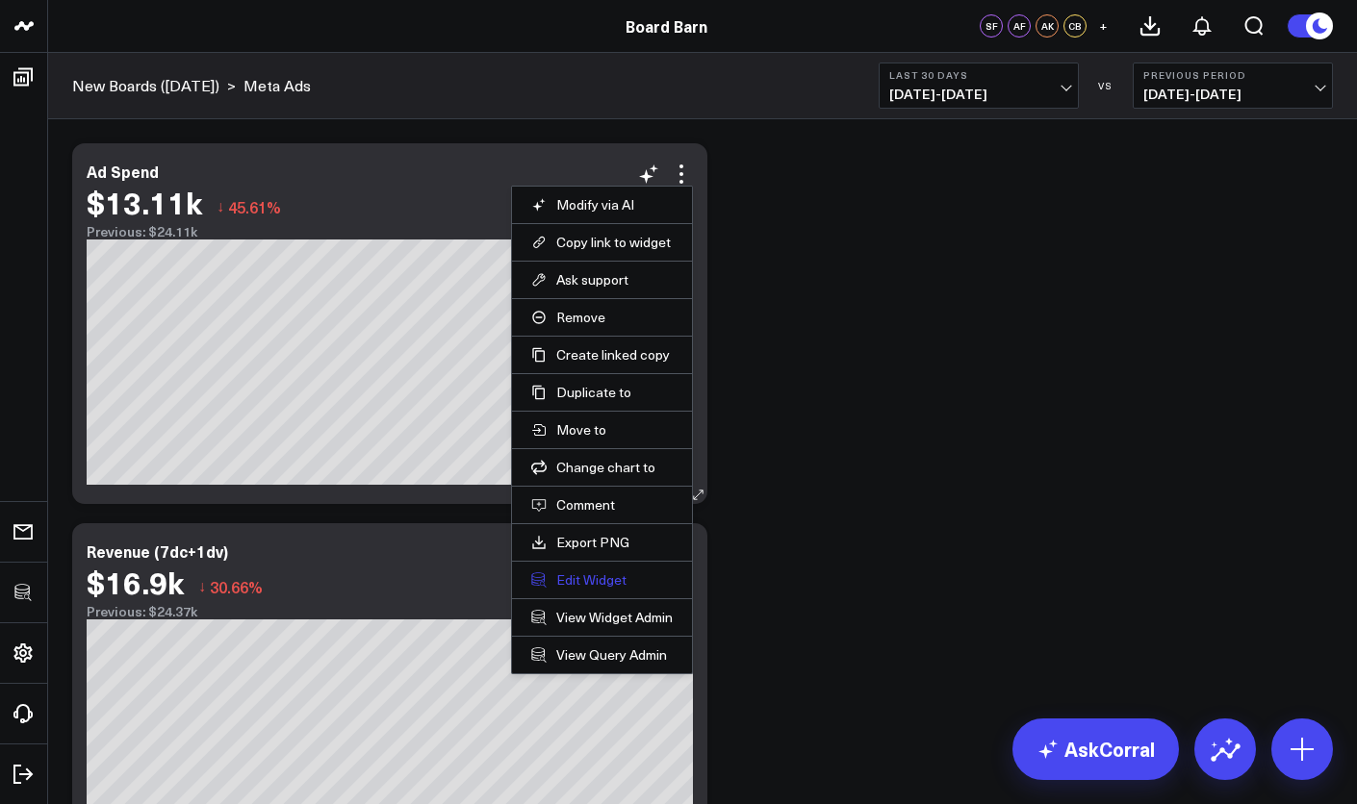
click at [598, 574] on button "Edit Widget" at bounding box center [601, 580] width 141 height 17
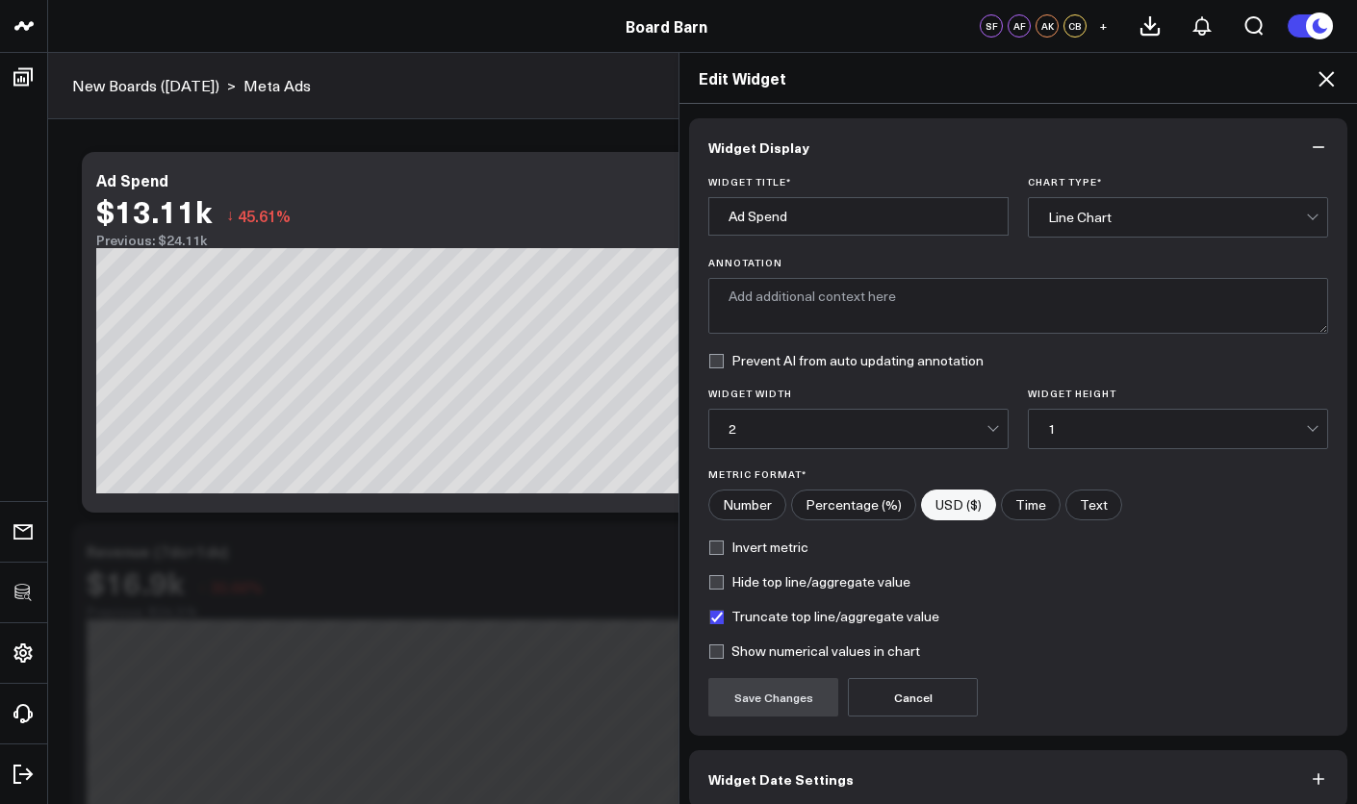
scroll to position [89, 0]
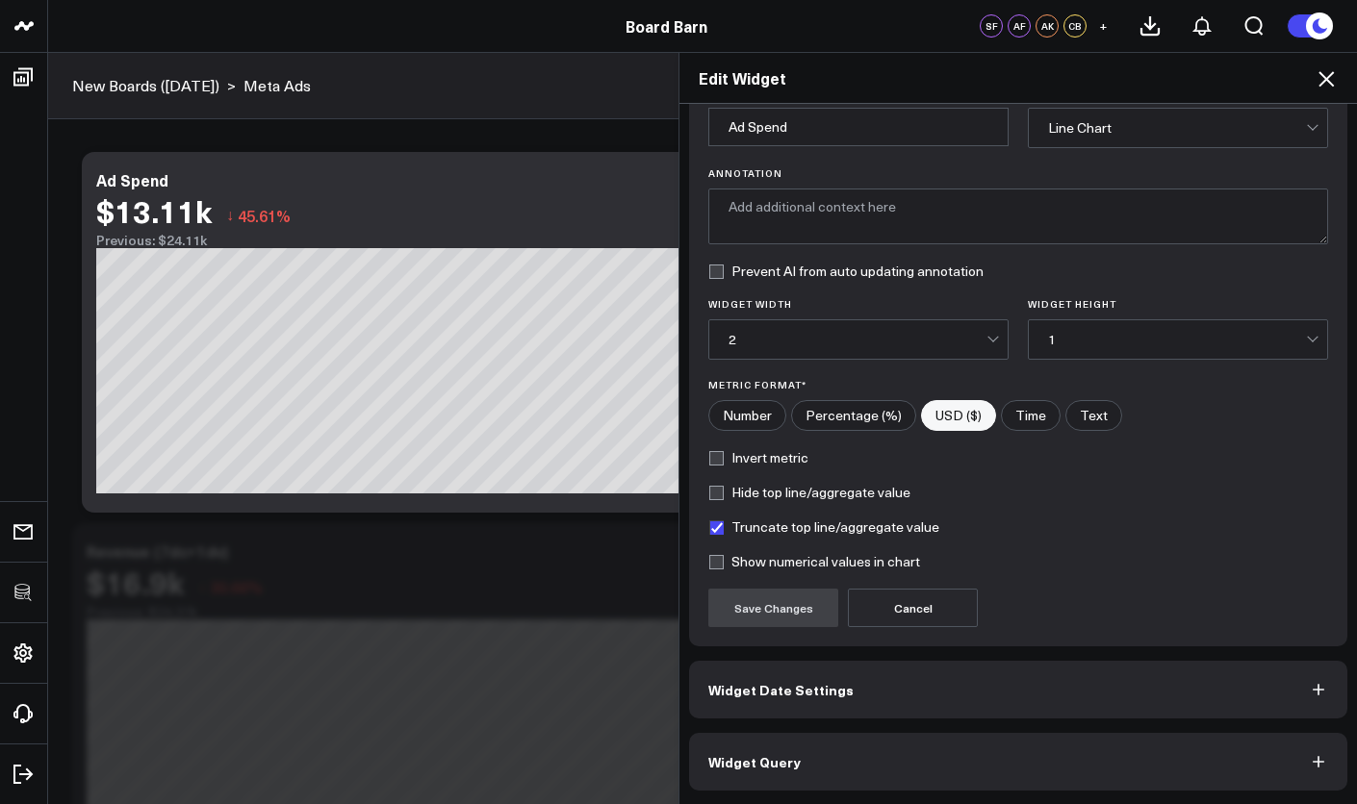
click at [874, 762] on button "Widget Query" at bounding box center [1018, 762] width 658 height 58
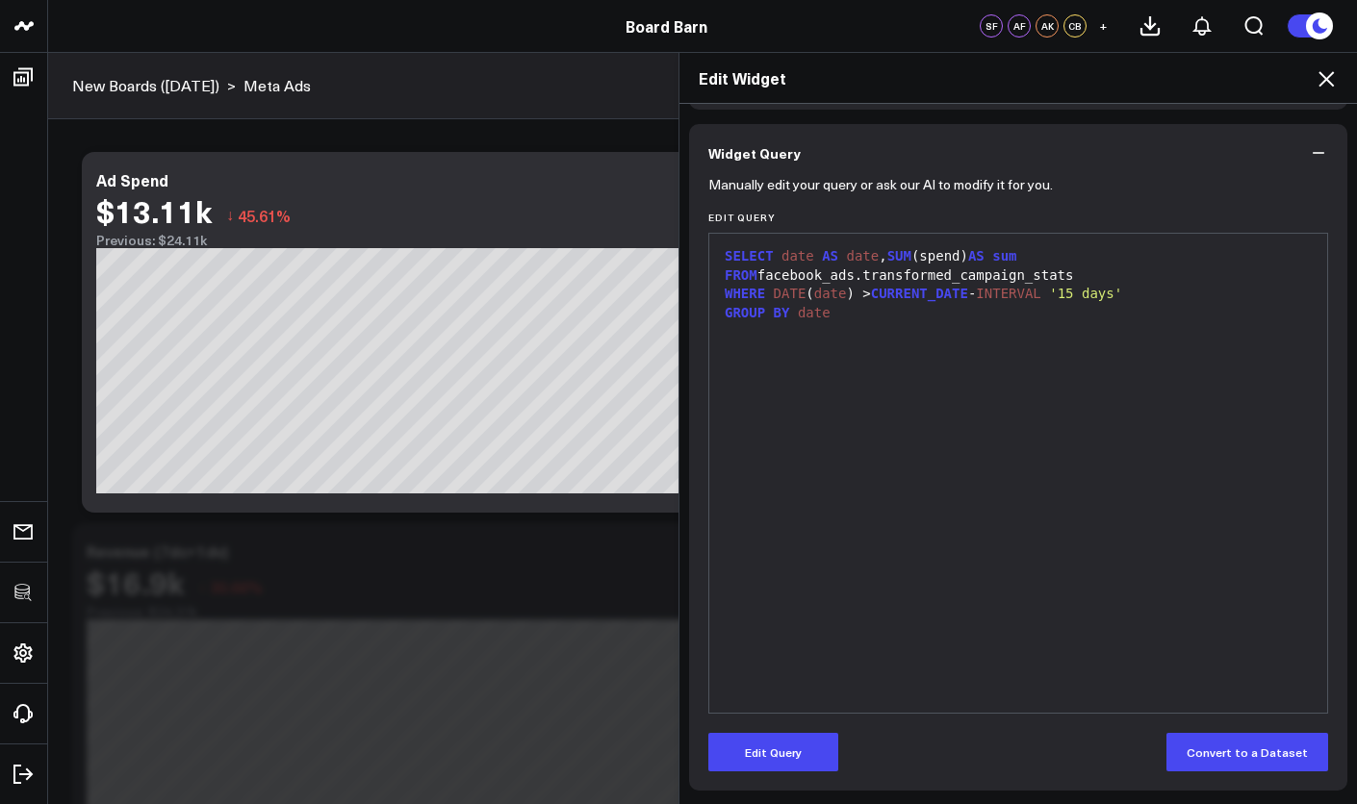
scroll to position [0, 0]
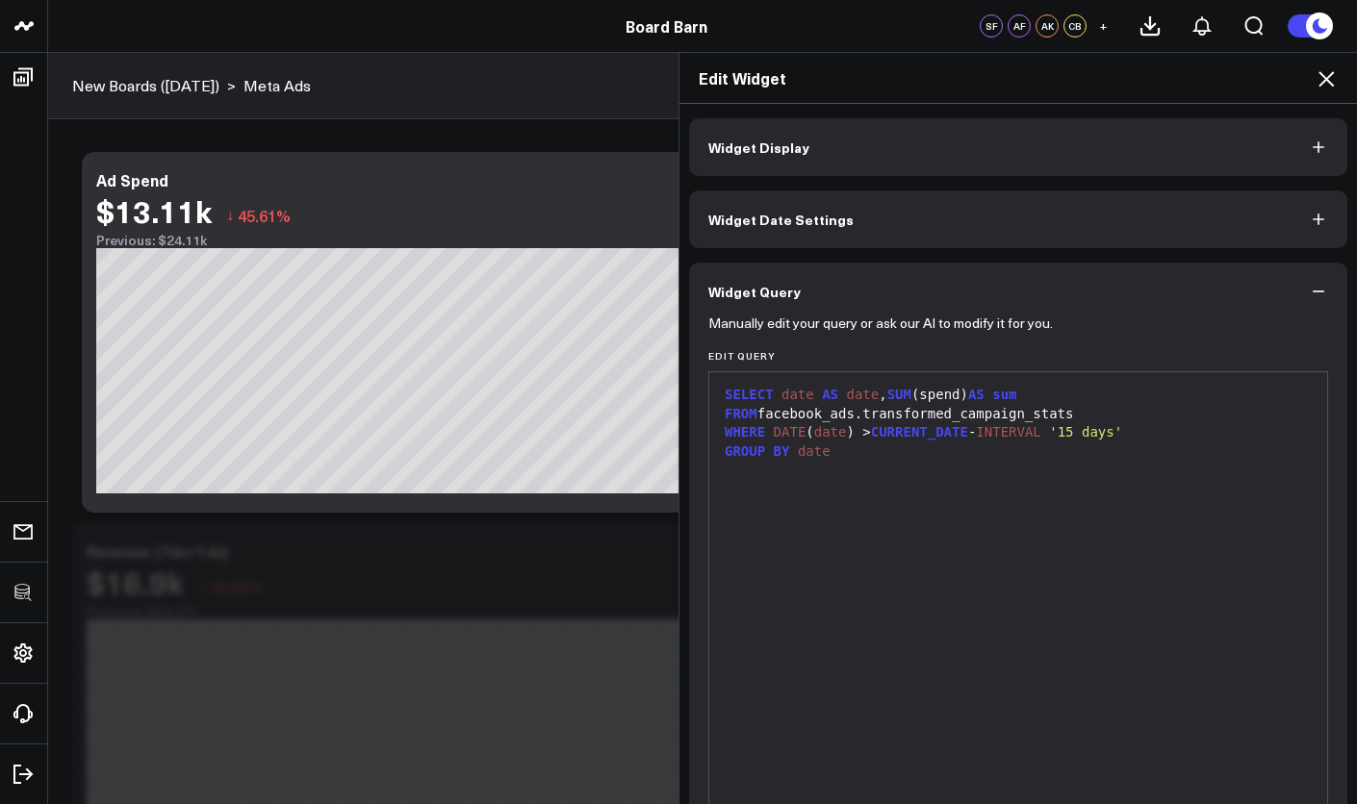
click at [535, 541] on div "Edit Widget Widget Display Widget Date Settings Widget Query Manually edit your…" at bounding box center [678, 428] width 1357 height 752
click at [1327, 86] on icon at bounding box center [1325, 78] width 23 height 23
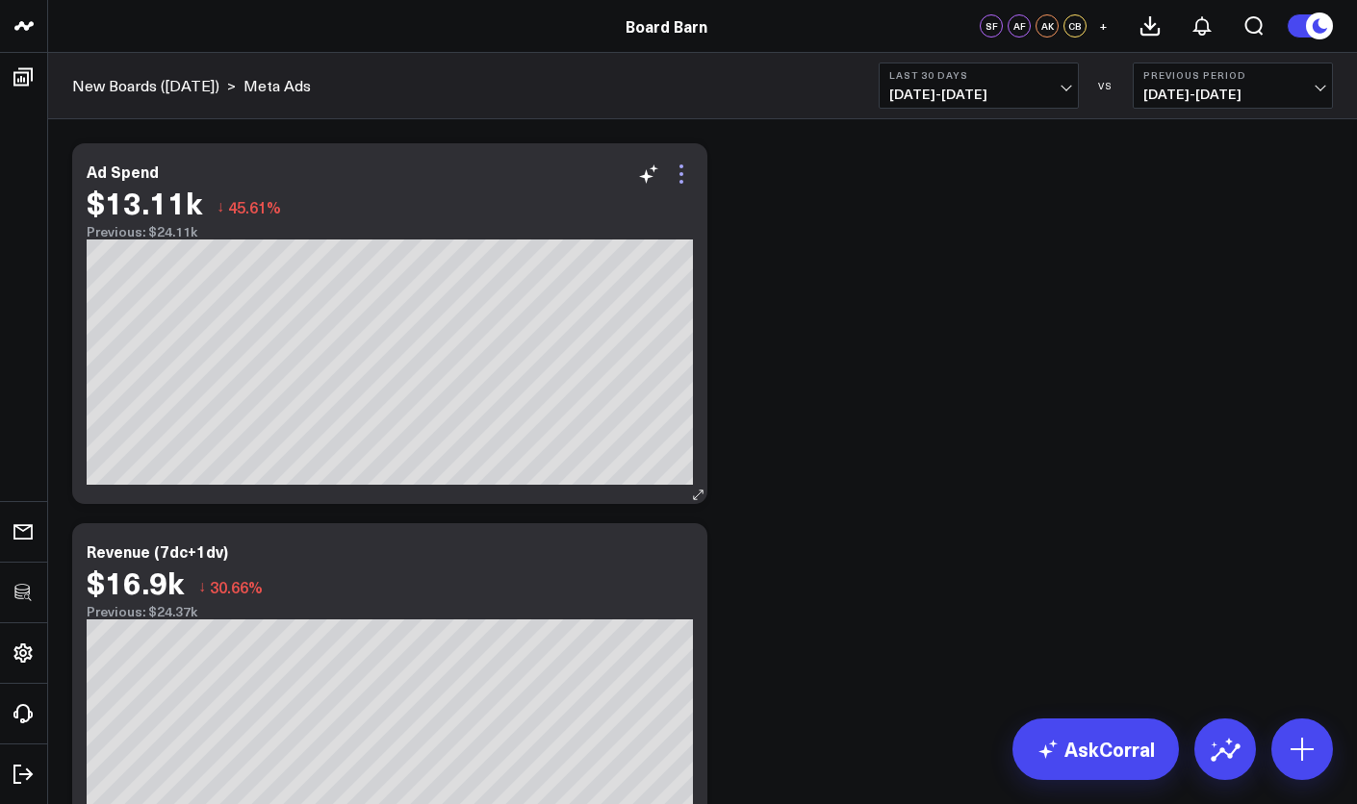
click at [677, 185] on icon at bounding box center [681, 174] width 23 height 23
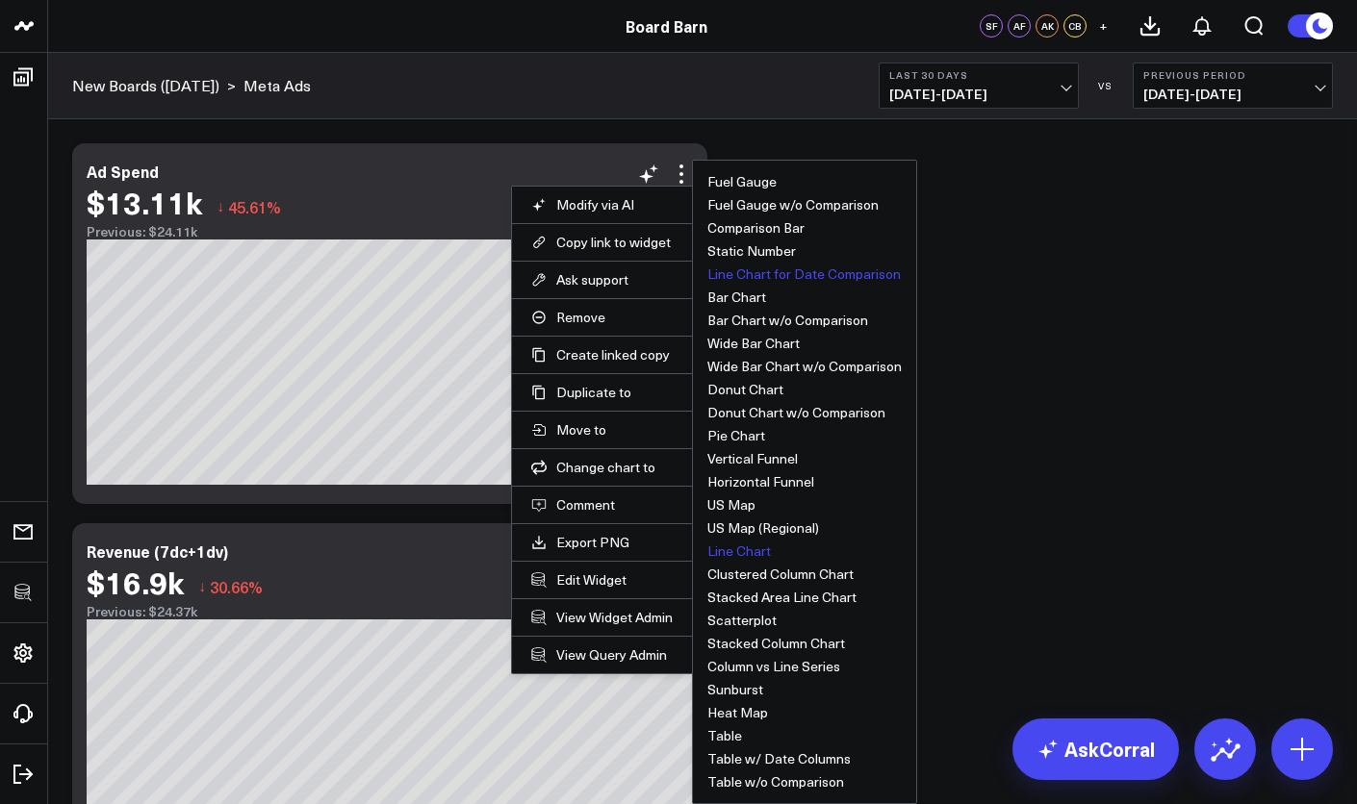
click at [777, 280] on button "Line Chart for Date Comparison" at bounding box center [803, 273] width 193 height 13
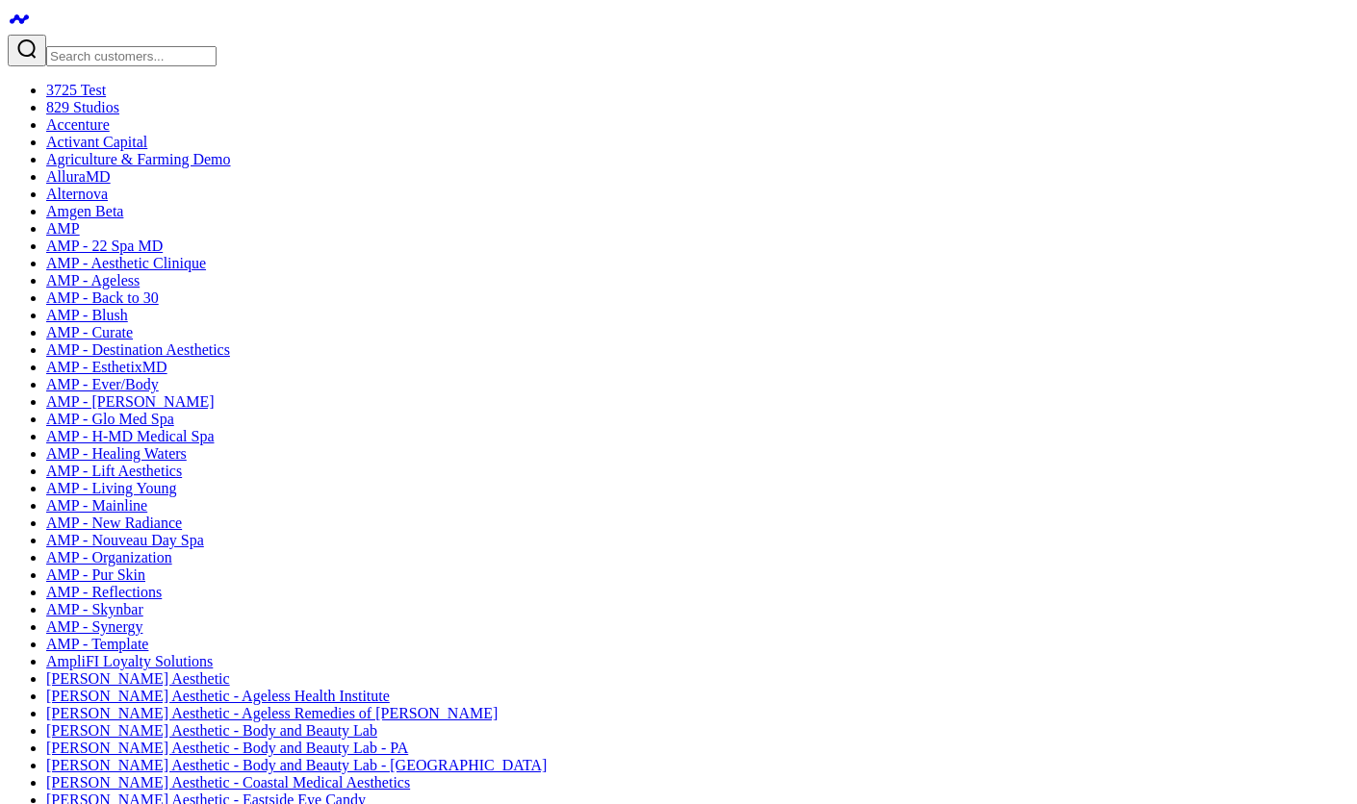
click at [739, 36] on header "3725 Test 829 Studios Accenture Activant Capital Agriculture & Farming Demo All…" at bounding box center [678, 26] width 1357 height 53
click at [715, 31] on link "Trail Appliances" at bounding box center [666, 25] width 119 height 21
click at [121, 21] on input "Search customers input" at bounding box center [322, 23] width 435 height 21
click at [111, 320] on link "AlluraMD" at bounding box center [306, 332] width 516 height 52
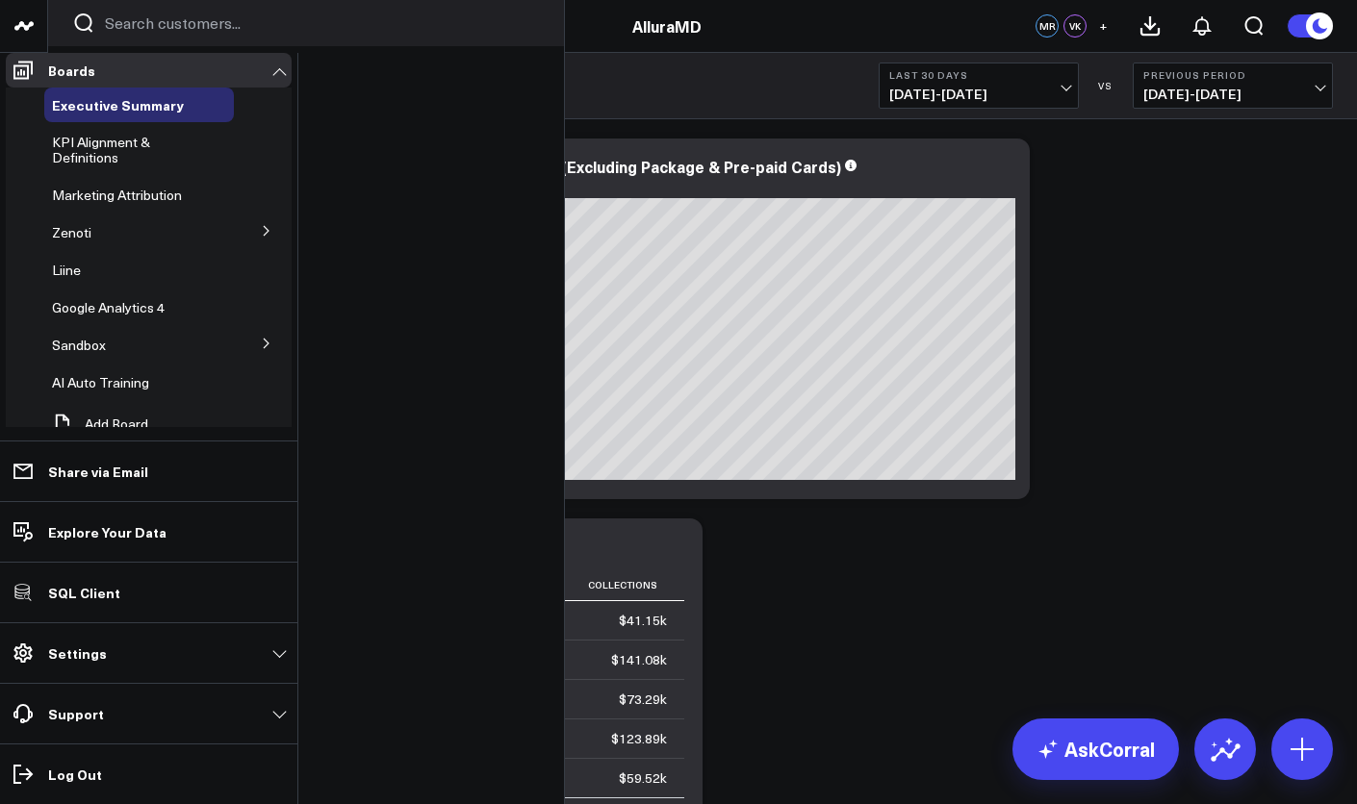
click at [264, 236] on icon at bounding box center [266, 231] width 5 height 10
click at [261, 232] on icon at bounding box center [266, 229] width 10 height 5
click at [264, 236] on icon at bounding box center [266, 231] width 5 height 10
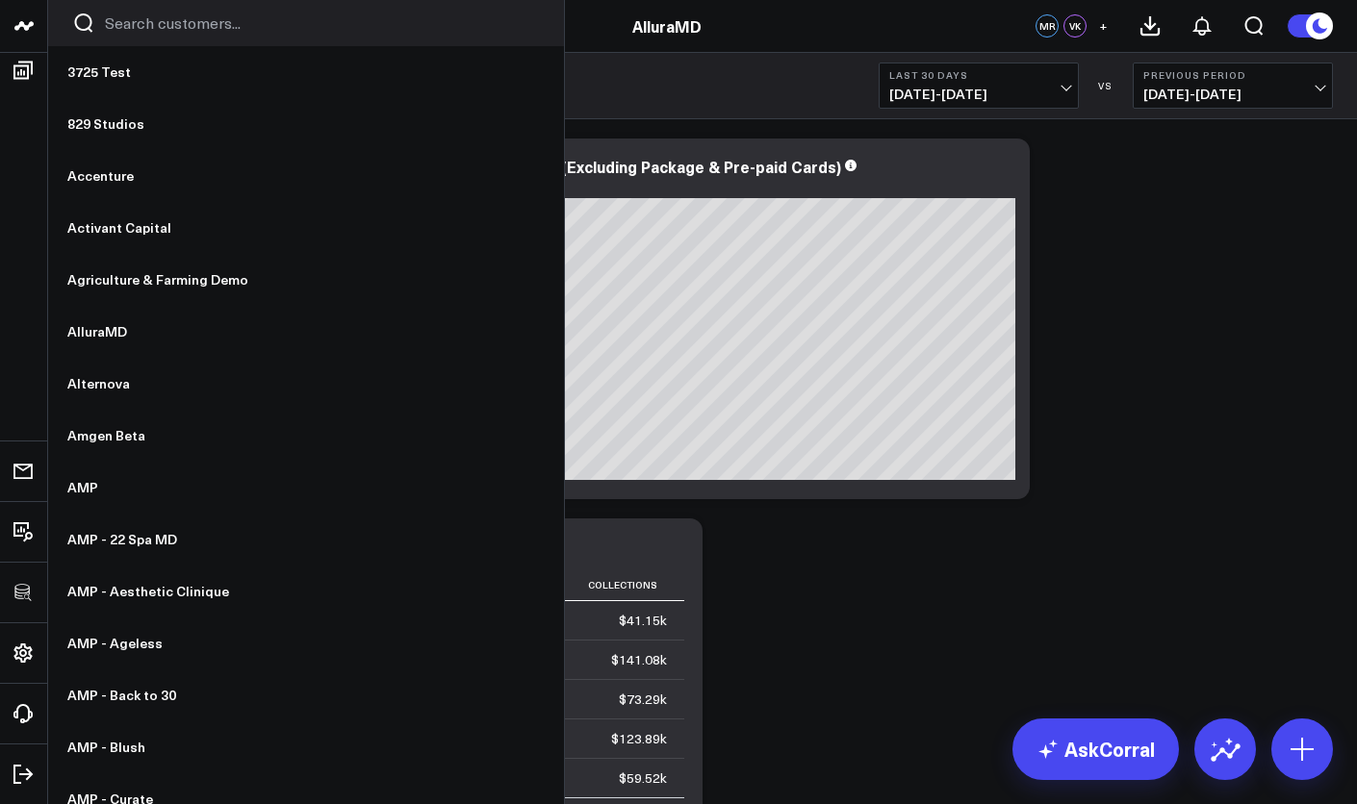
click at [138, 27] on input "Search customers input" at bounding box center [322, 23] width 435 height 21
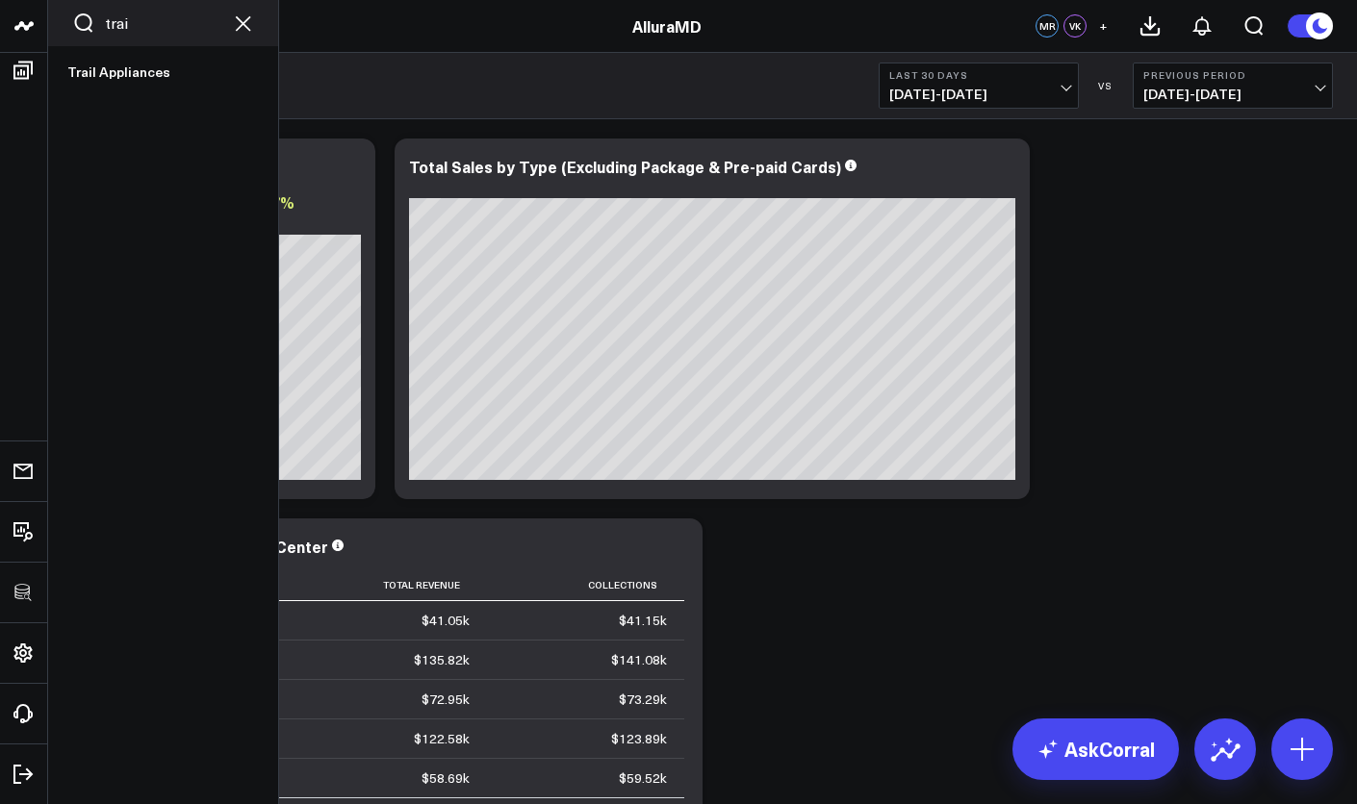
type input "trai"
click at [116, 63] on link "Trail Appliances" at bounding box center [163, 72] width 230 height 52
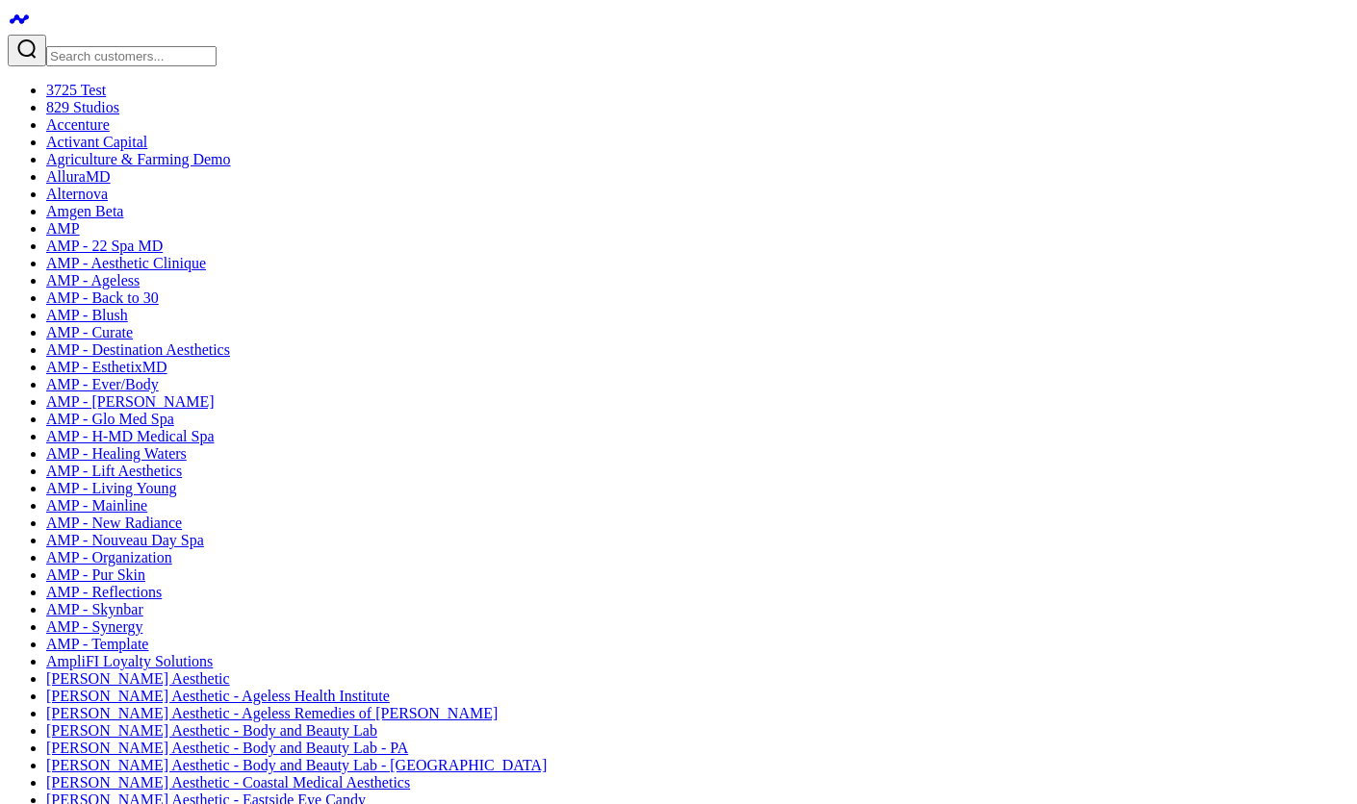
scroll to position [157, 0]
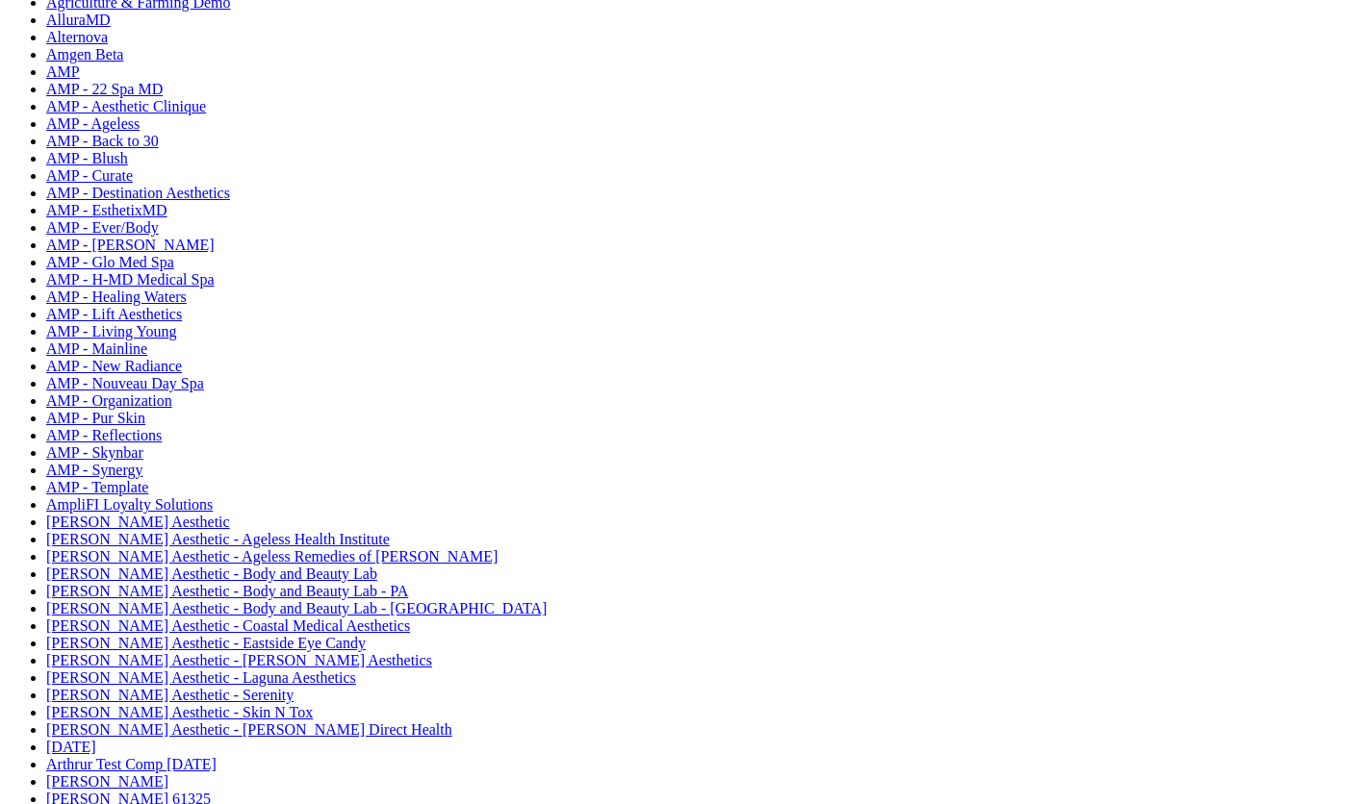
click at [123, 309] on span "[PERSON_NAME] Test - Google Ads" at bounding box center [123, 306] width 142 height 34
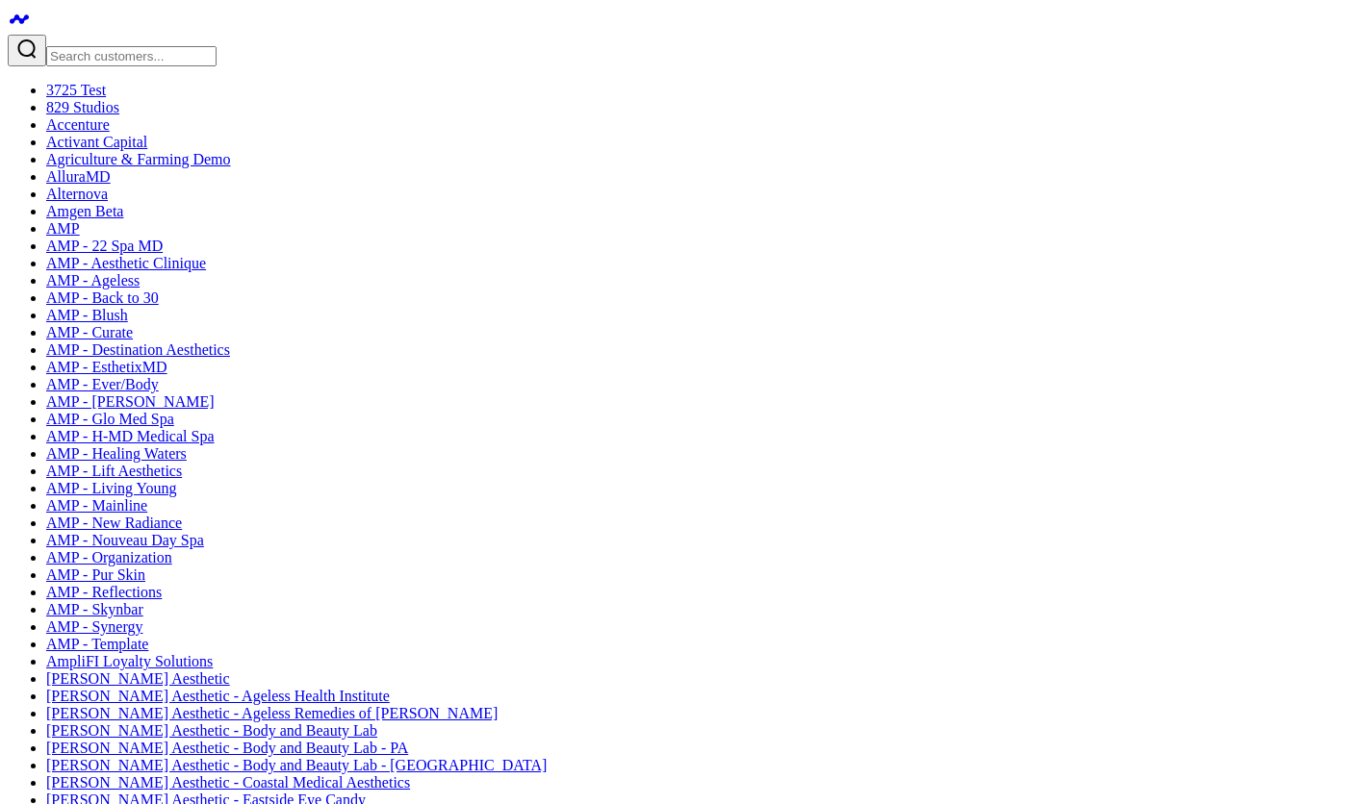
click at [683, 219] on icon at bounding box center [676, 213] width 23 height 23
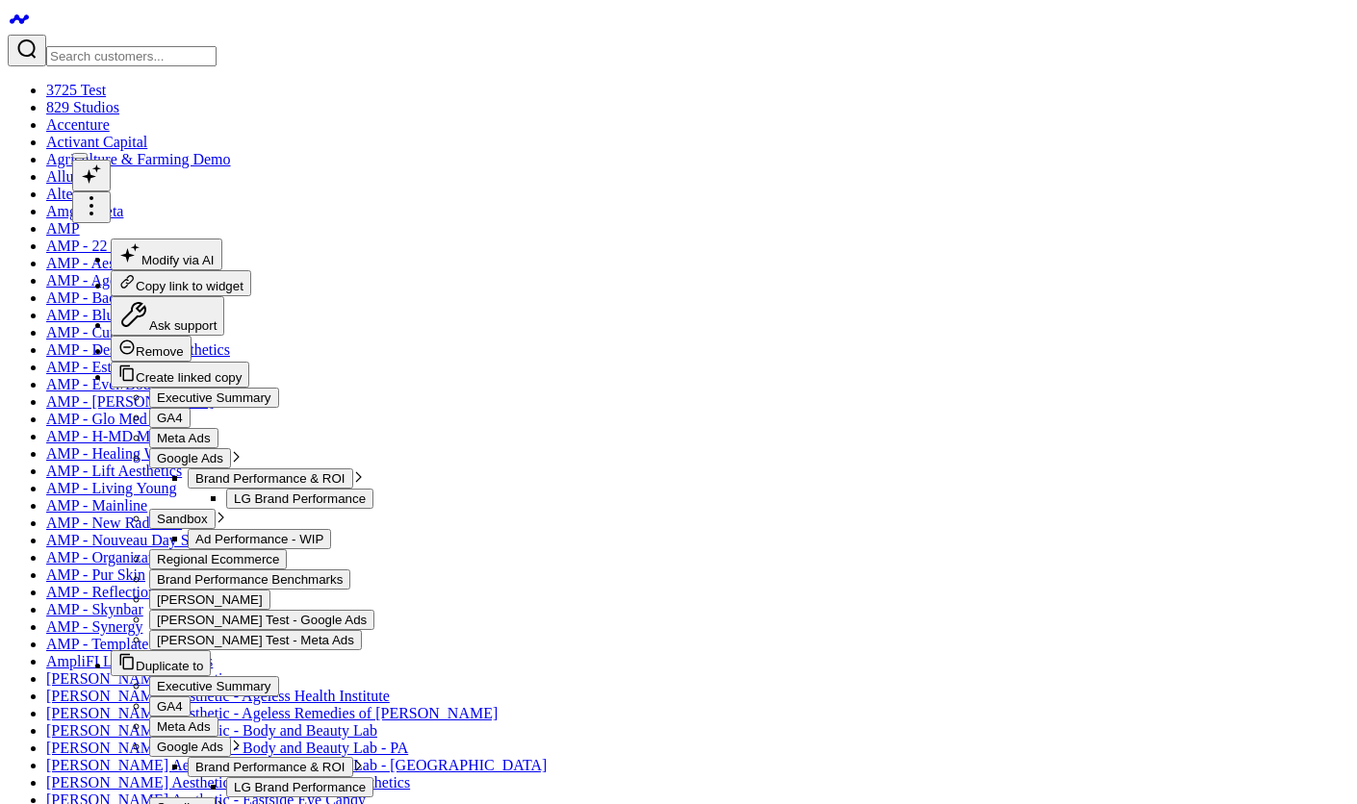
scroll to position [89, 0]
click at [855, 768] on button "Widget Query" at bounding box center [1018, 761] width 658 height 58
click at [1047, 586] on div "AND location_code = '${location_code}'" at bounding box center [1018, 576] width 599 height 19
drag, startPoint x: 1054, startPoint y: 706, endPoint x: 737, endPoint y: 704, distance: 316.6
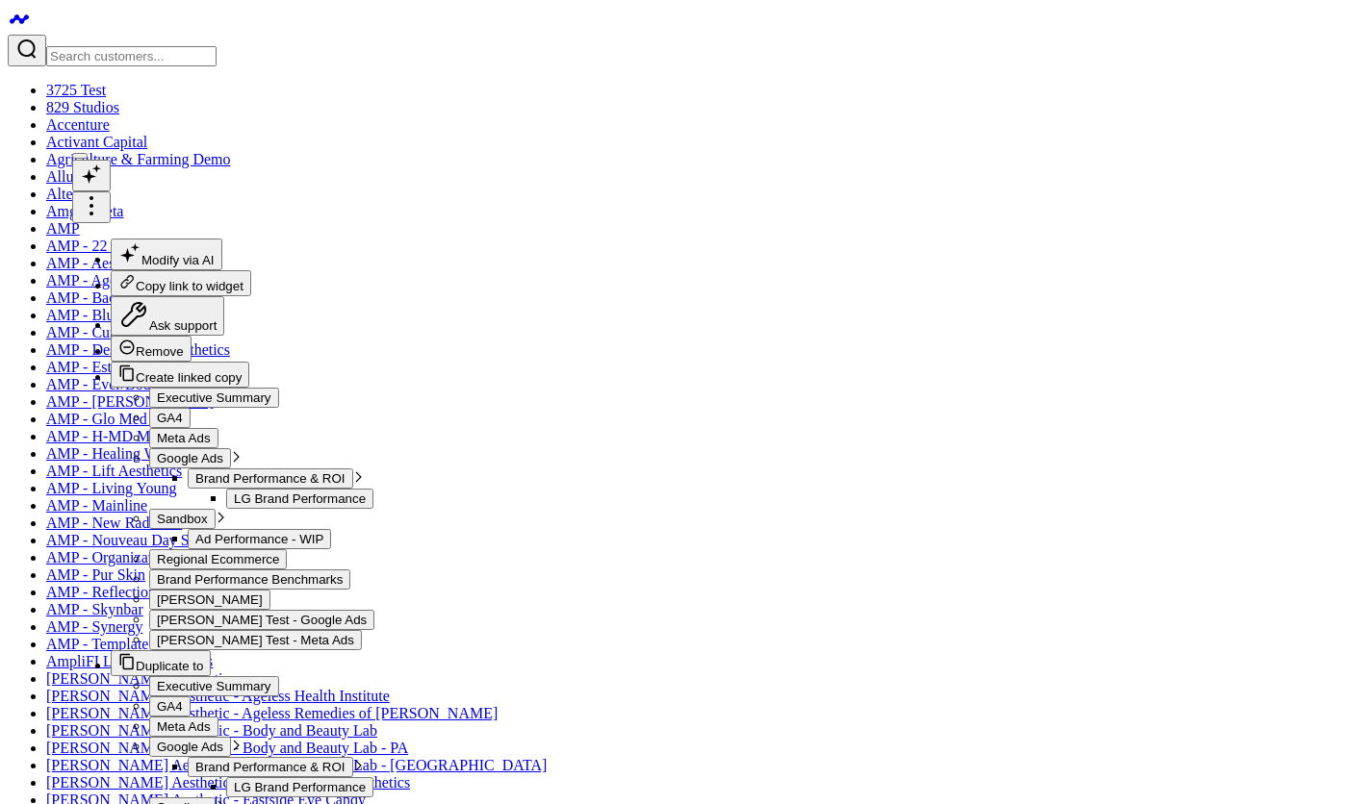
click at [737, 586] on div "AND location_code = '${location_code}'" at bounding box center [1018, 576] width 599 height 19
drag, startPoint x: 969, startPoint y: 700, endPoint x: 725, endPoint y: 702, distance: 244.4
click at [725, 586] on div "AND location_code = '${location_code}'" at bounding box center [1018, 576] width 599 height 19
copy div "AND location_code = '${location_code}'"
click at [1057, 568] on div "WHERE DATE ( date ) > CURRENT_DATE - INTERVAL '15 days'" at bounding box center [1018, 557] width 599 height 19
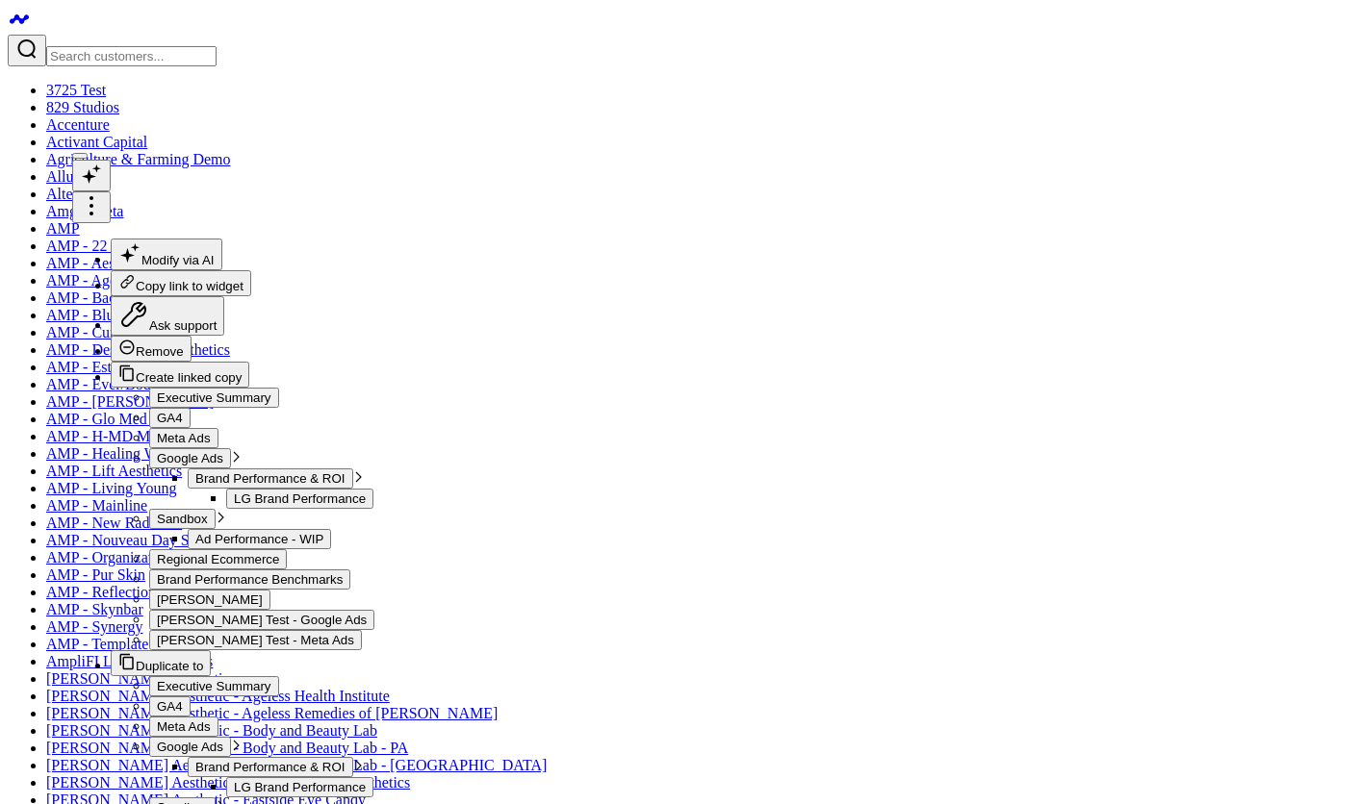
scroll to position [139, 0]
click at [828, 738] on button "Edit Query" at bounding box center [773, 751] width 130 height 38
drag, startPoint x: 1043, startPoint y: 573, endPoint x: 735, endPoint y: 568, distance: 308.0
click at [735, 347] on div "AND location_code = '${location_code}'" at bounding box center [1018, 337] width 599 height 19
click at [908, 532] on button "Preview Query" at bounding box center [913, 513] width 130 height 38
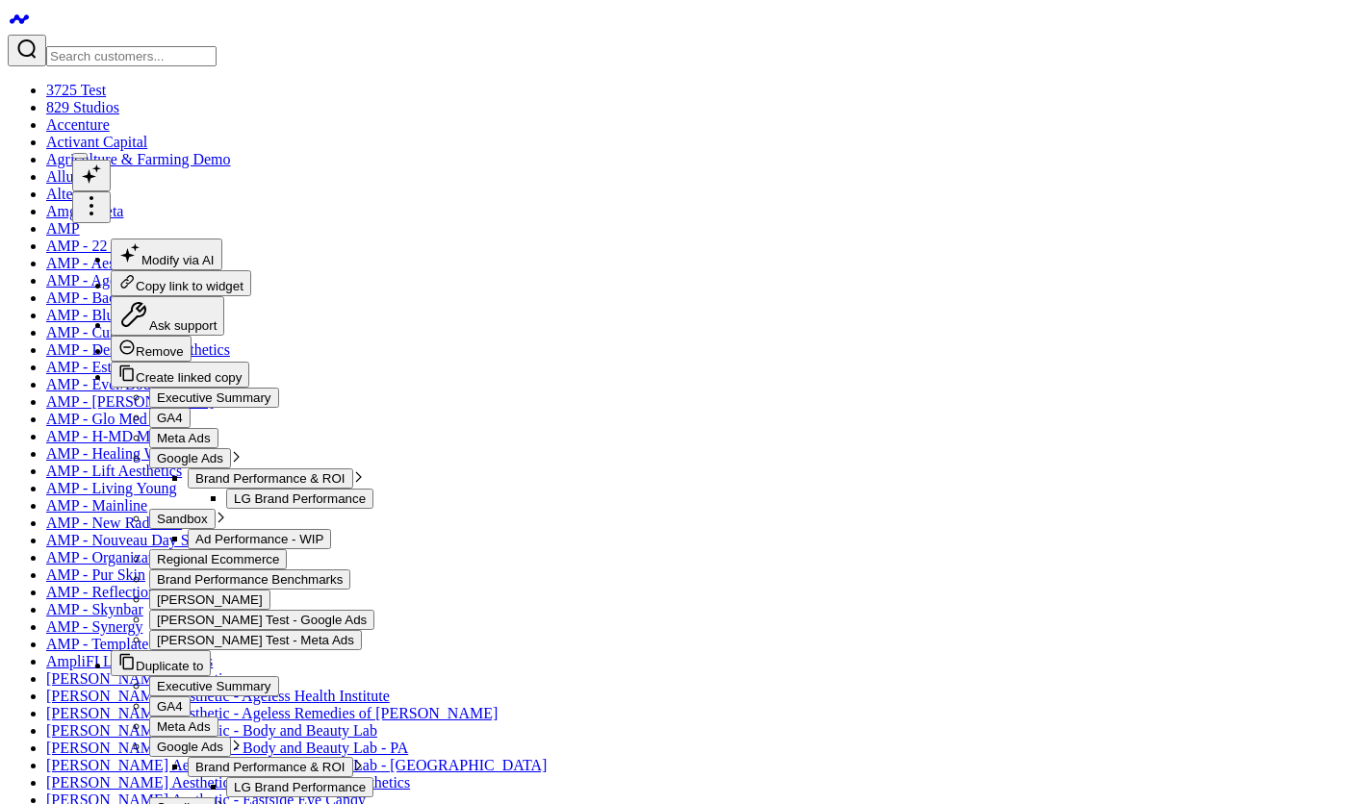
scroll to position [214, 0]
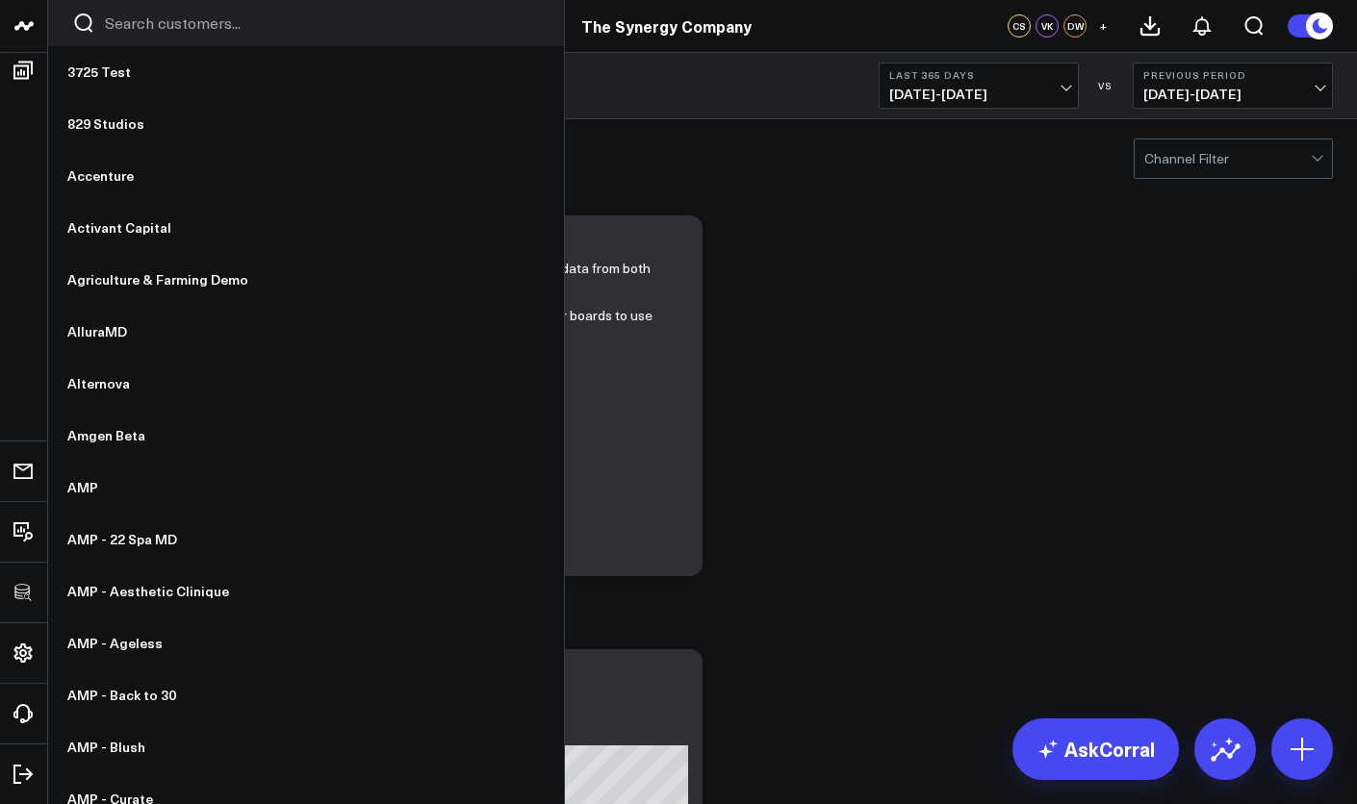
click at [1198, 190] on div "Channel Filter" at bounding box center [702, 157] width 1309 height 77
